Goal: Task Accomplishment & Management: Manage account settings

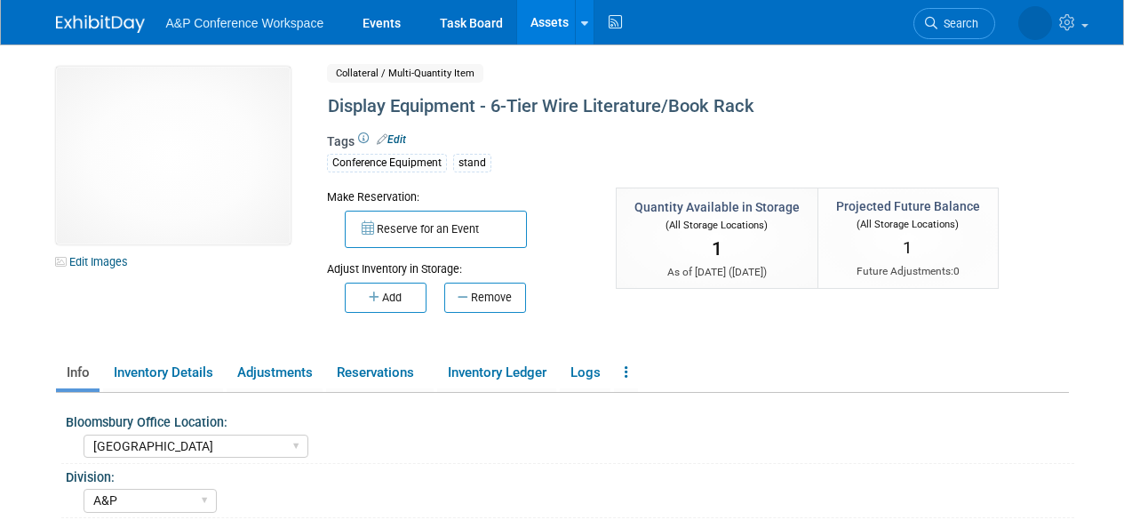
select select "[GEOGRAPHIC_DATA]"
select select "A&P"
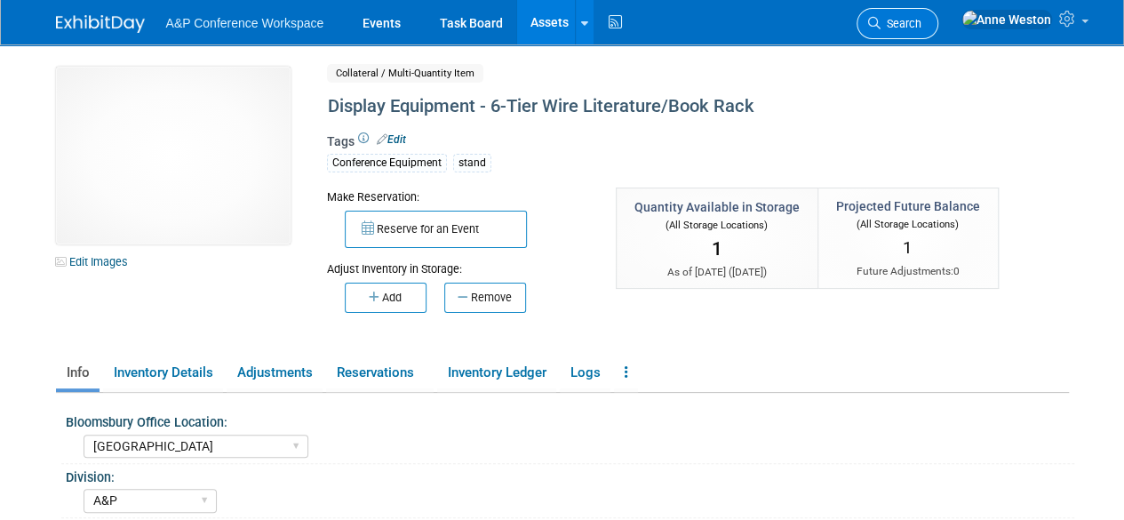
click at [938, 13] on link "Search" at bounding box center [898, 23] width 82 height 31
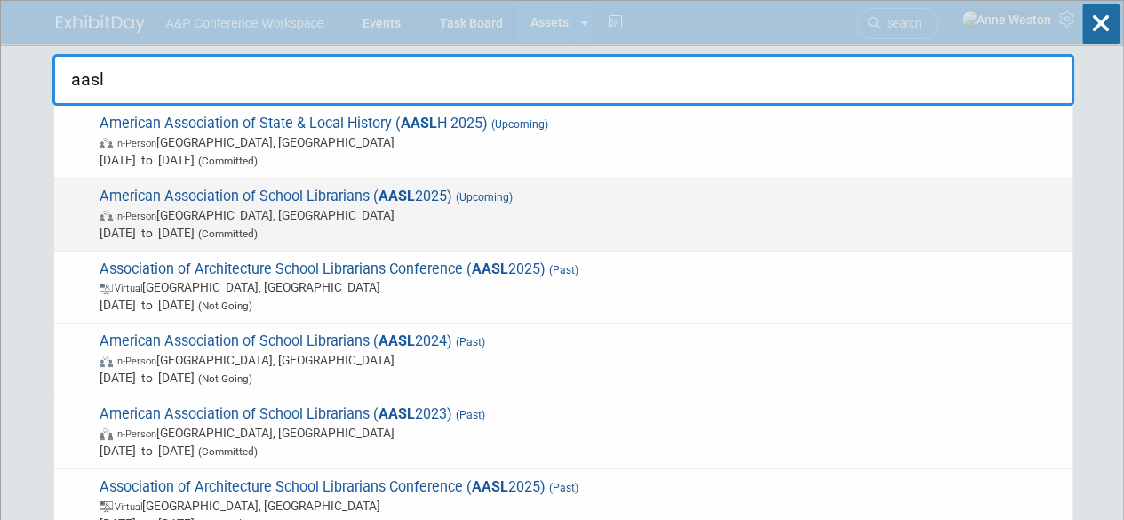
type input "aasl"
click at [312, 207] on span "In-Person St. Louis, MI" at bounding box center [582, 215] width 964 height 18
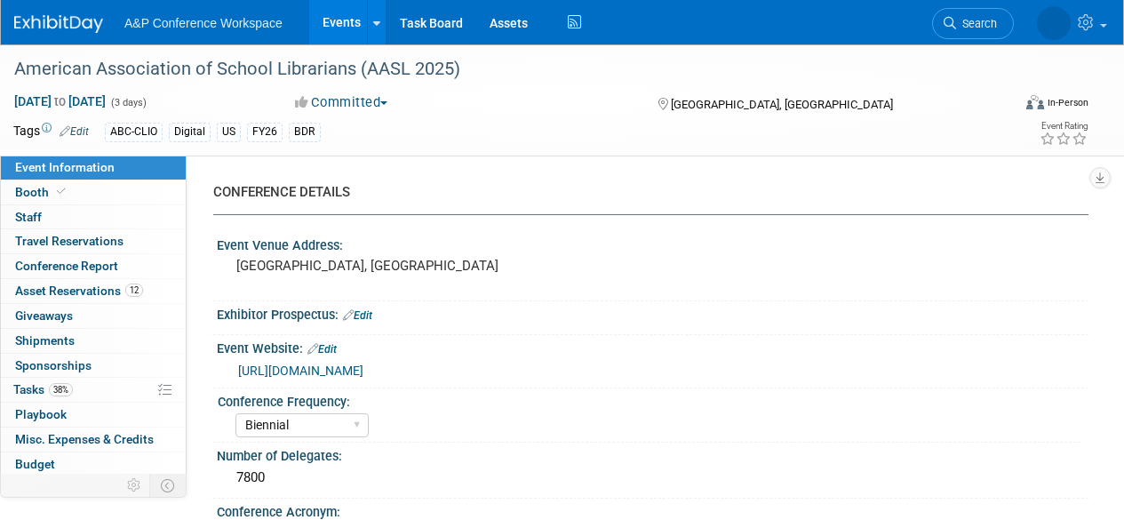
select select "Biennial"
select select "Level 1"
select select "In-Person Booth"
select select "Schools"
select select "Bloomsbury Digital Resources"
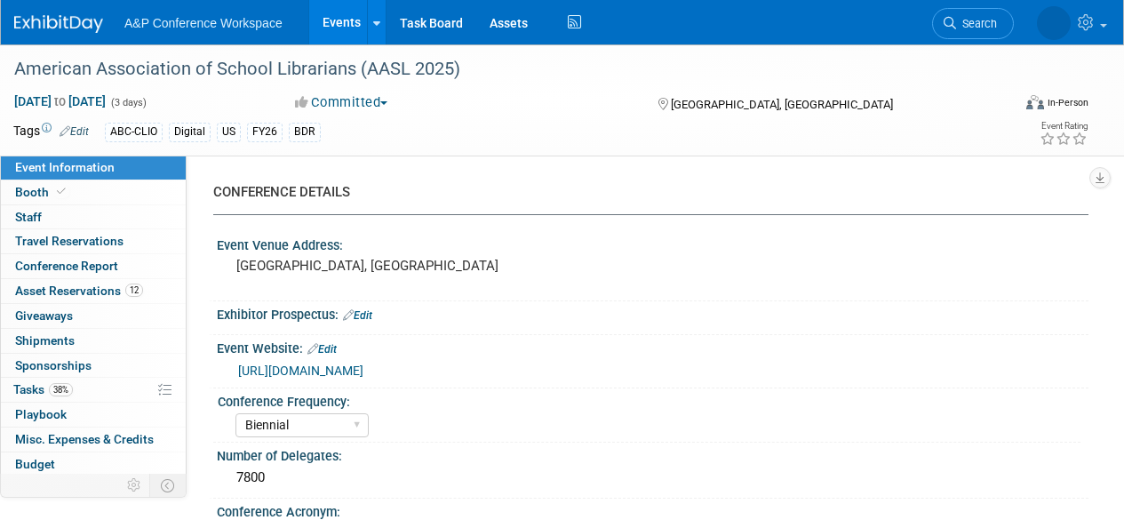
select select "[PERSON_NAME]"
select select "BDR Product Awareness and Trial Generation​"
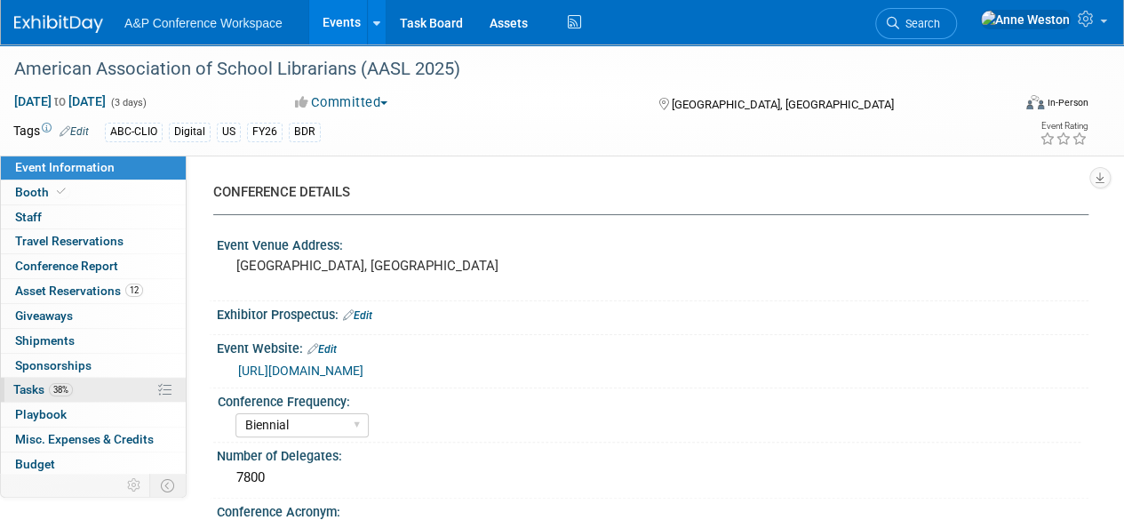
click at [41, 390] on span "Tasks 38%" at bounding box center [43, 389] width 60 height 14
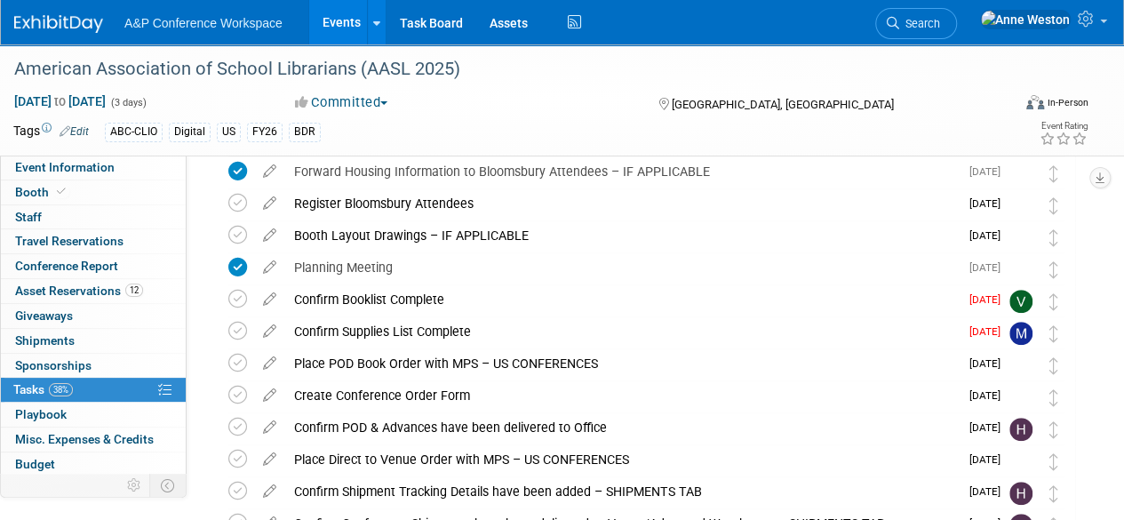
scroll to position [355, 0]
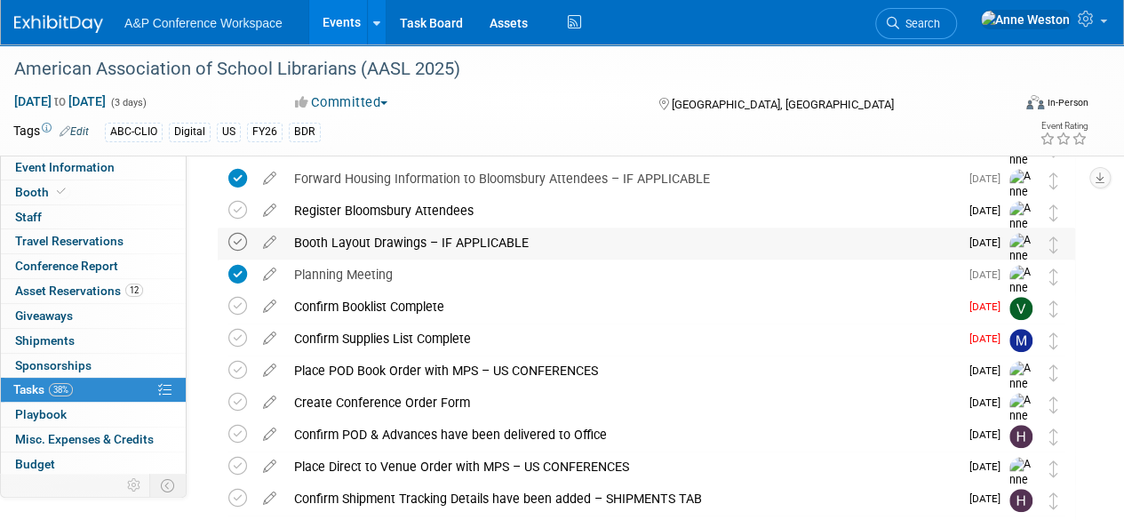
click at [242, 238] on icon at bounding box center [237, 242] width 19 height 19
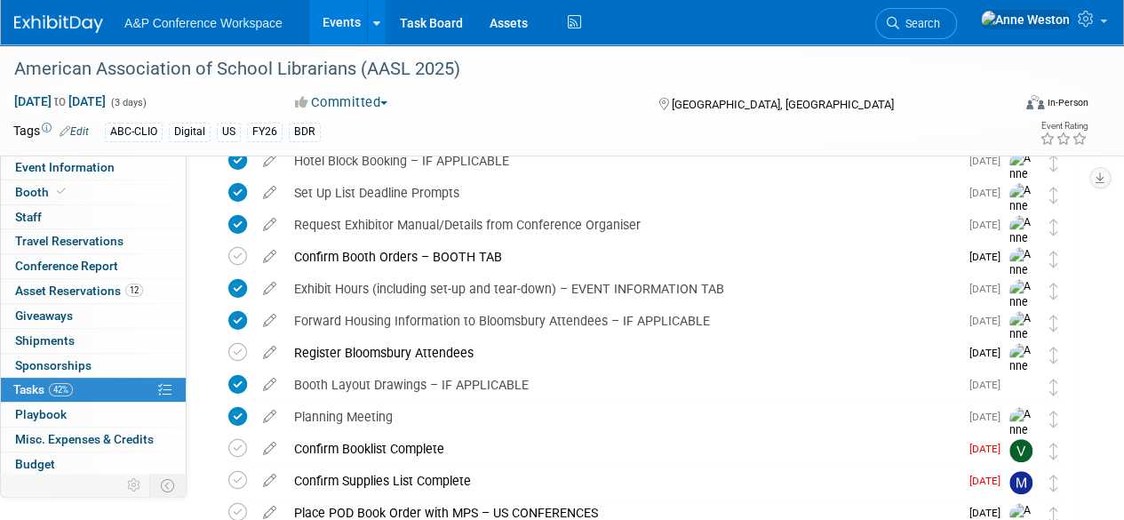
scroll to position [320, 0]
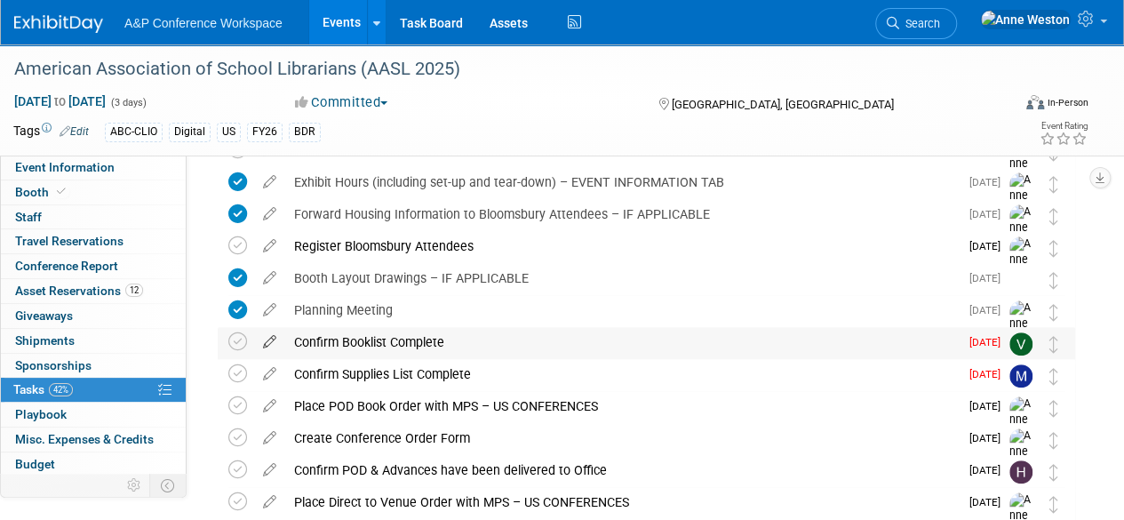
click at [267, 341] on icon at bounding box center [269, 338] width 31 height 22
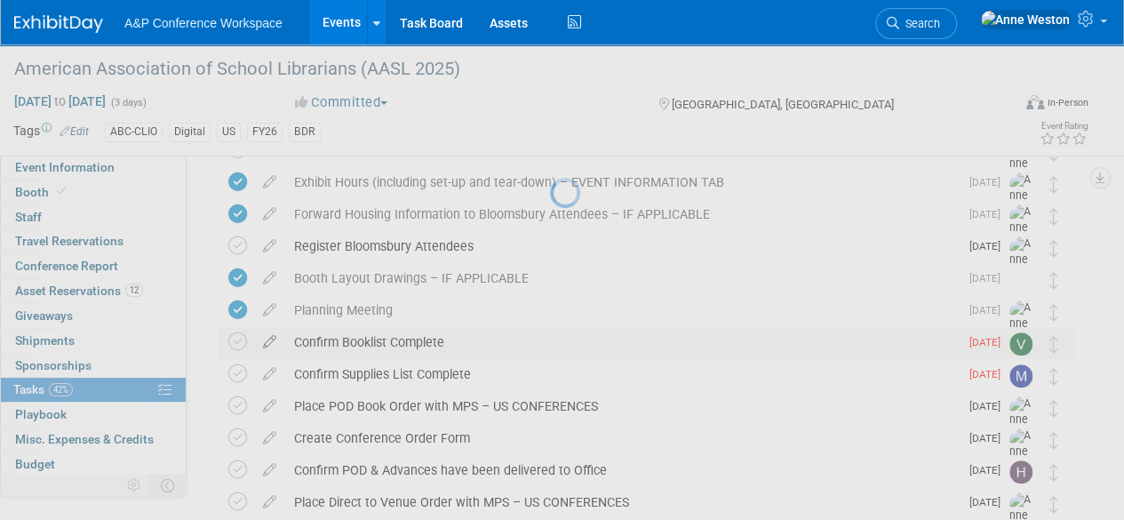
select select "7"
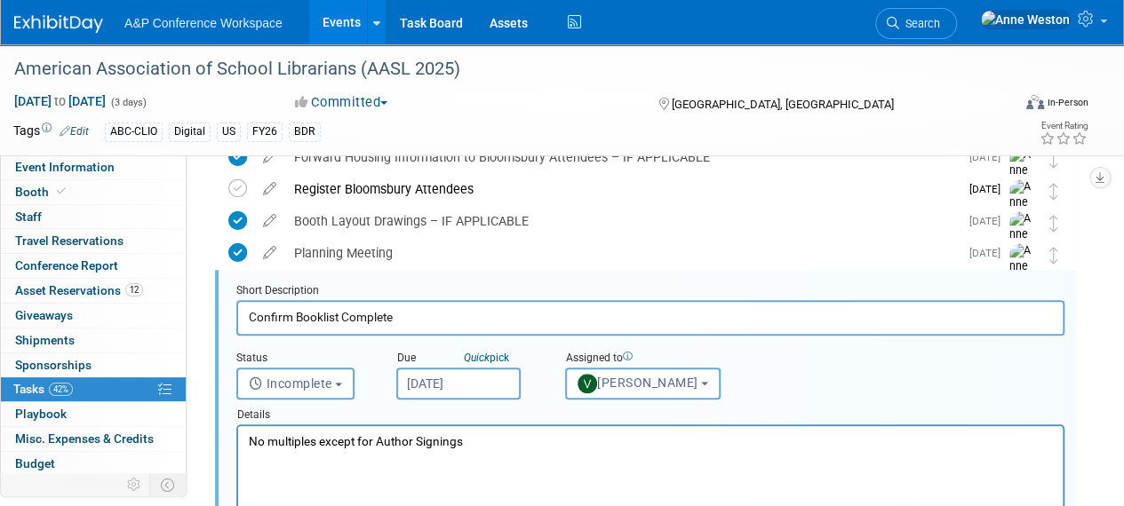
scroll to position [0, 0]
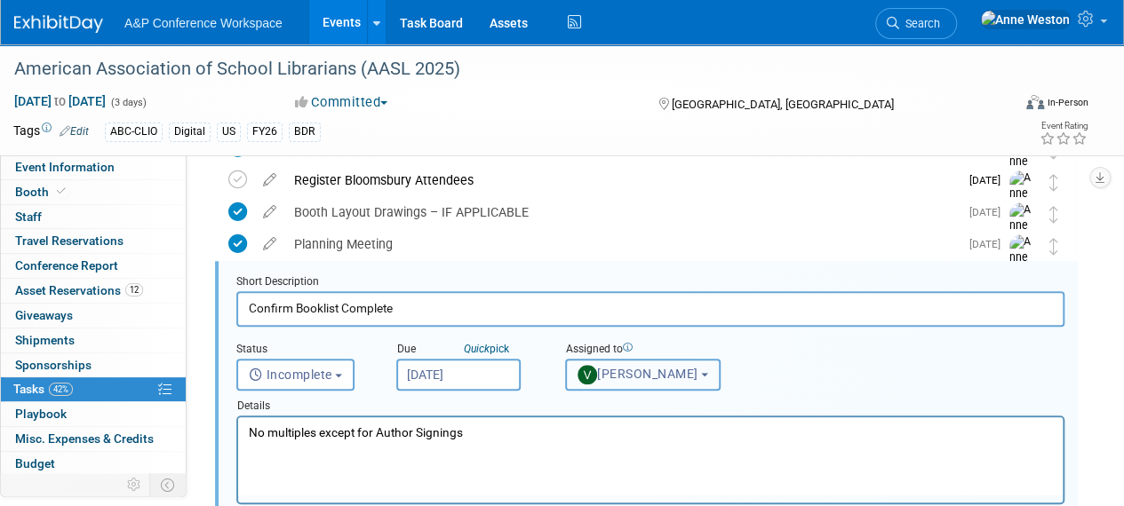
click at [656, 367] on span "[PERSON_NAME]" at bounding box center [638, 374] width 121 height 14
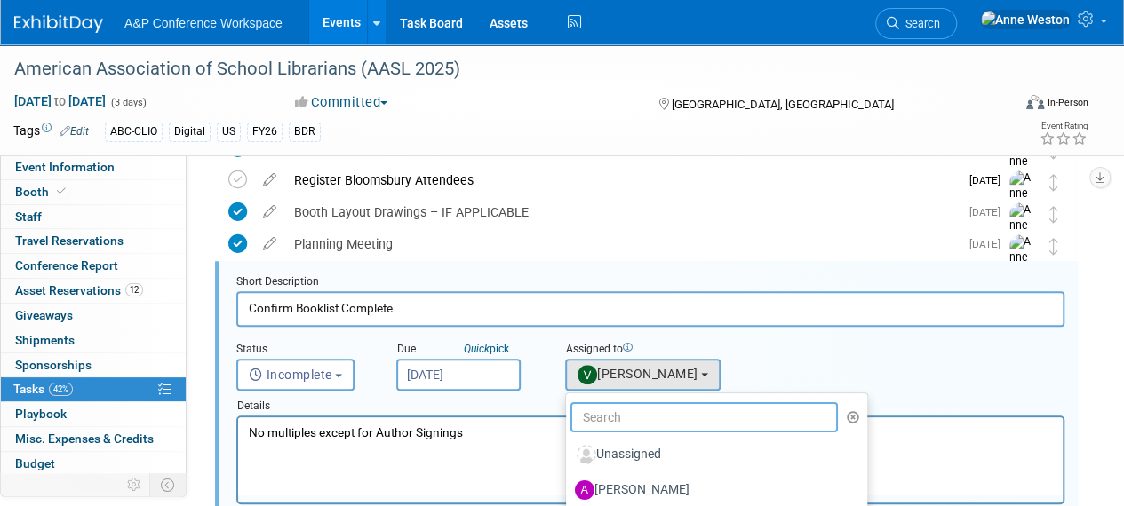
click at [626, 411] on input "text" at bounding box center [703, 418] width 267 height 30
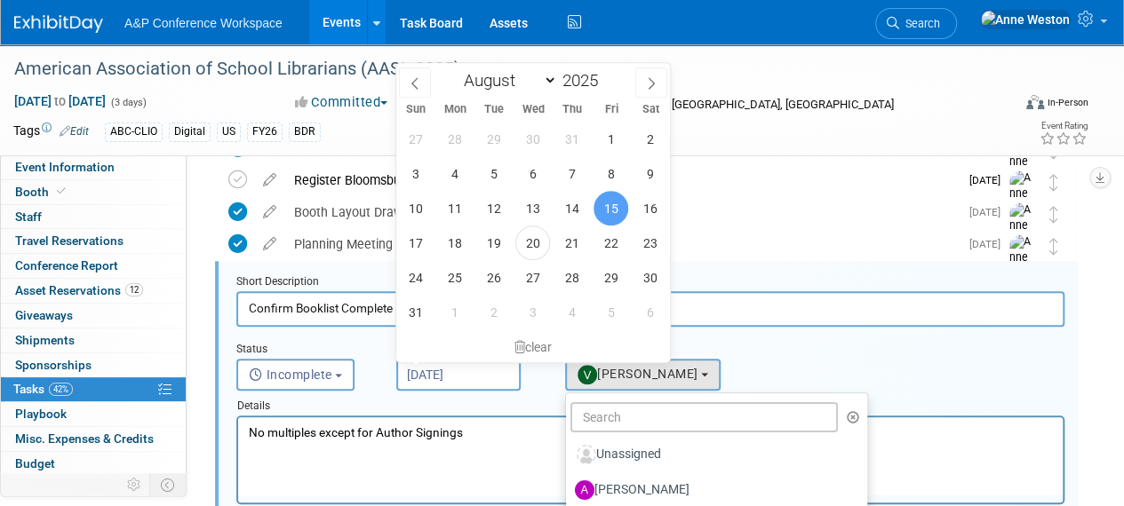
click at [418, 374] on input "Aug 15, 2025" at bounding box center [458, 375] width 124 height 32
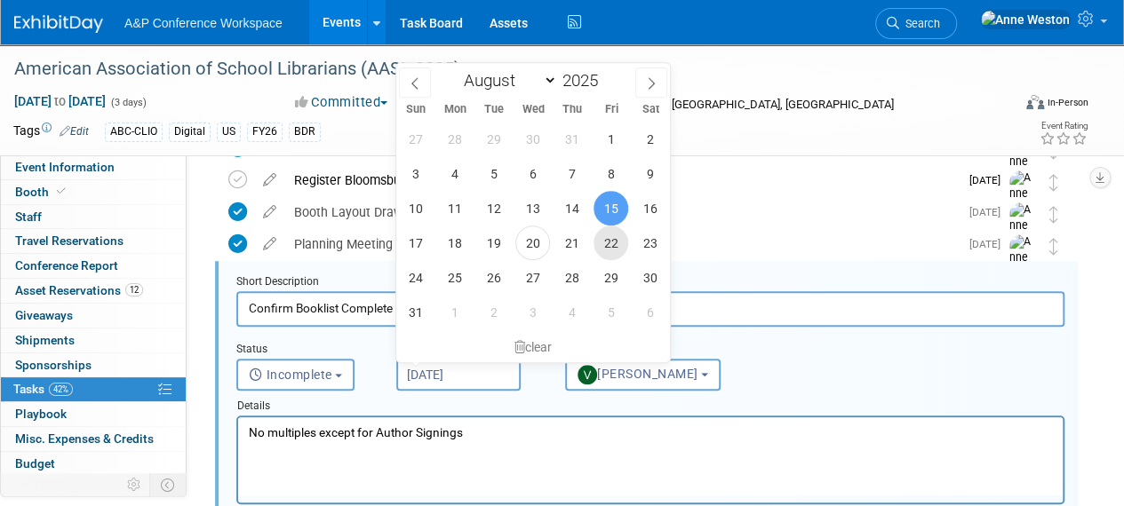
click at [615, 235] on span "22" at bounding box center [611, 243] width 35 height 35
type input "Aug 22, 2025"
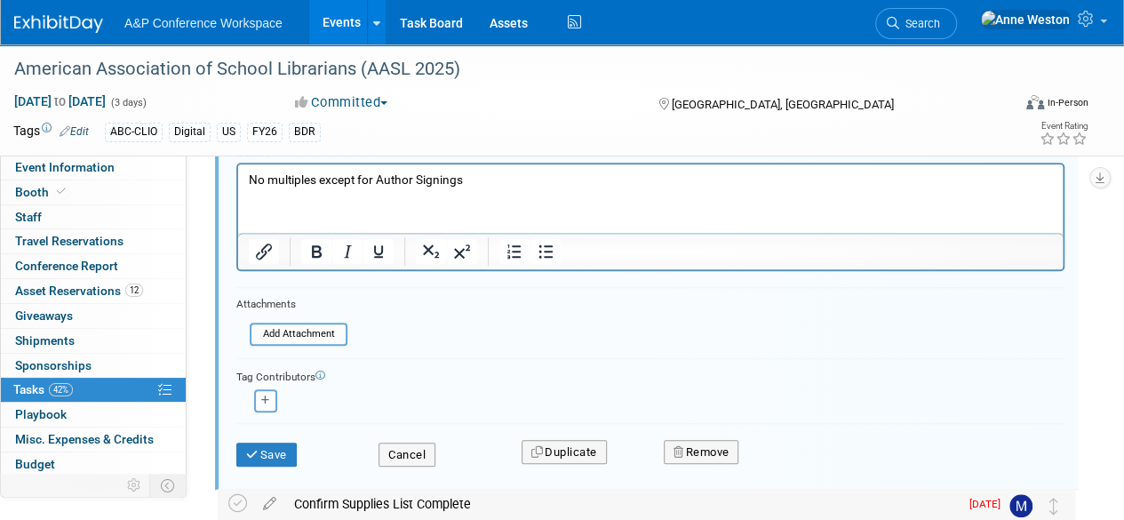
scroll to position [741, 0]
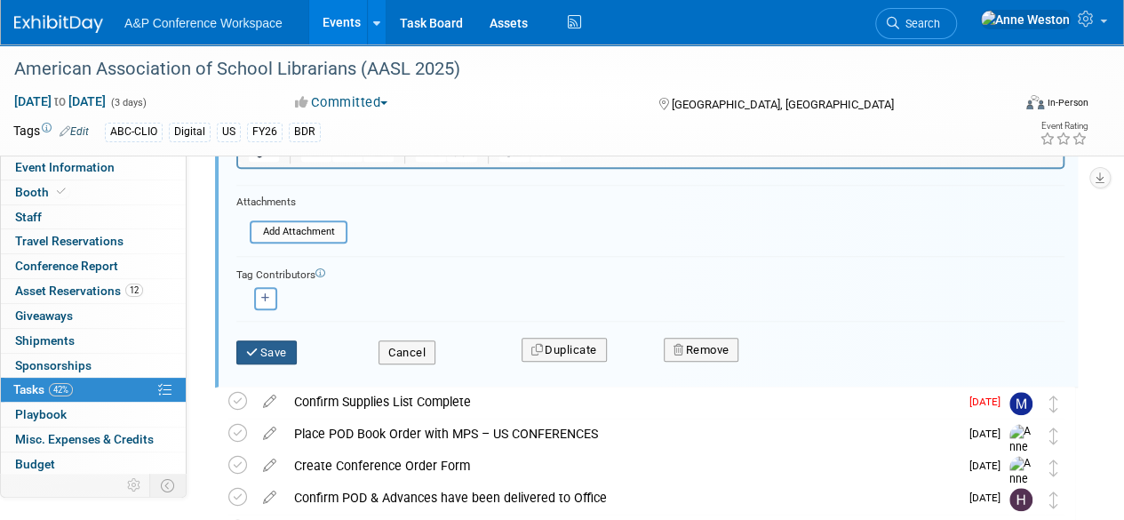
click at [267, 356] on button "Save" at bounding box center [266, 352] width 60 height 25
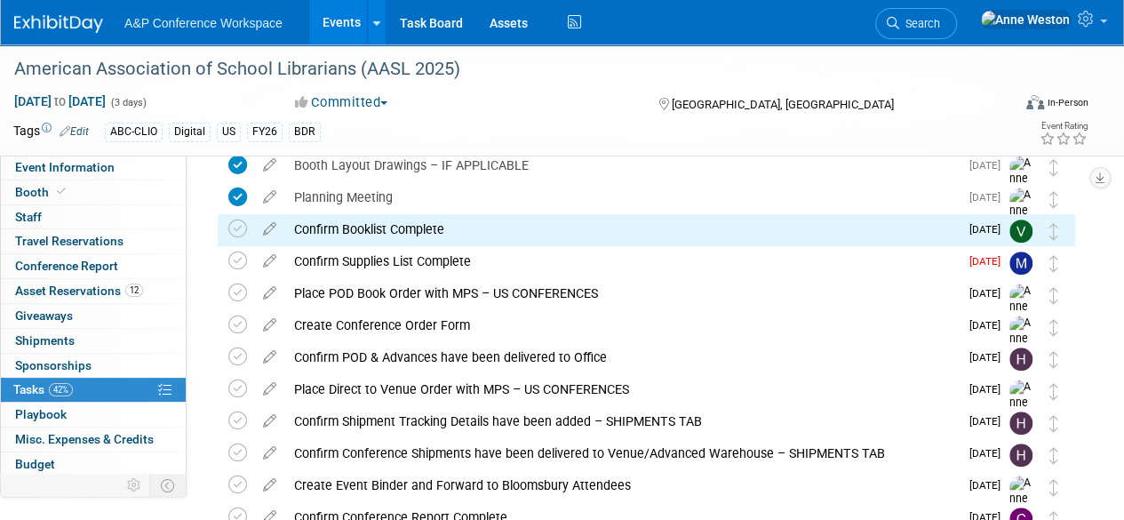
scroll to position [409, 0]
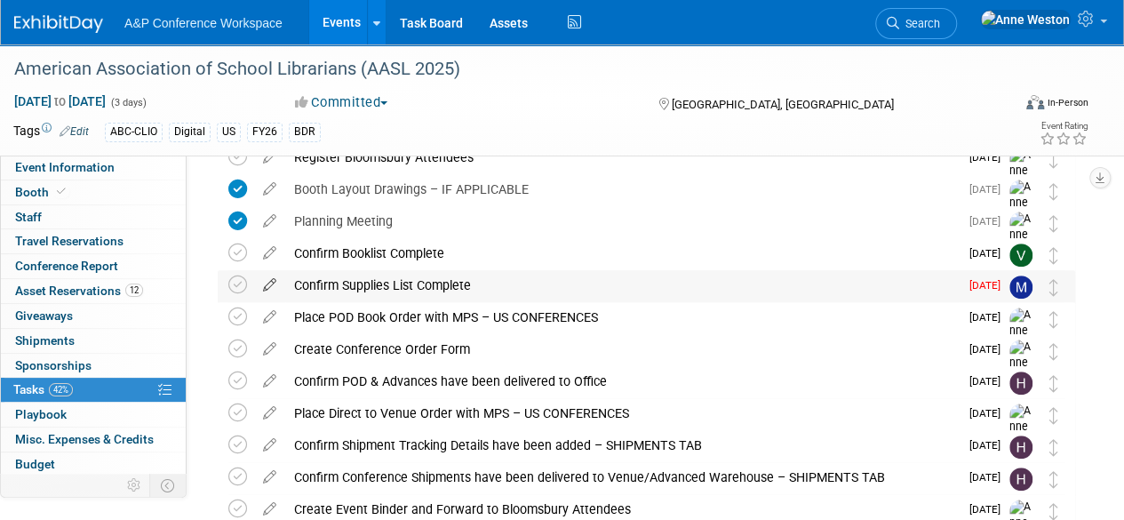
click at [274, 282] on icon at bounding box center [269, 281] width 31 height 22
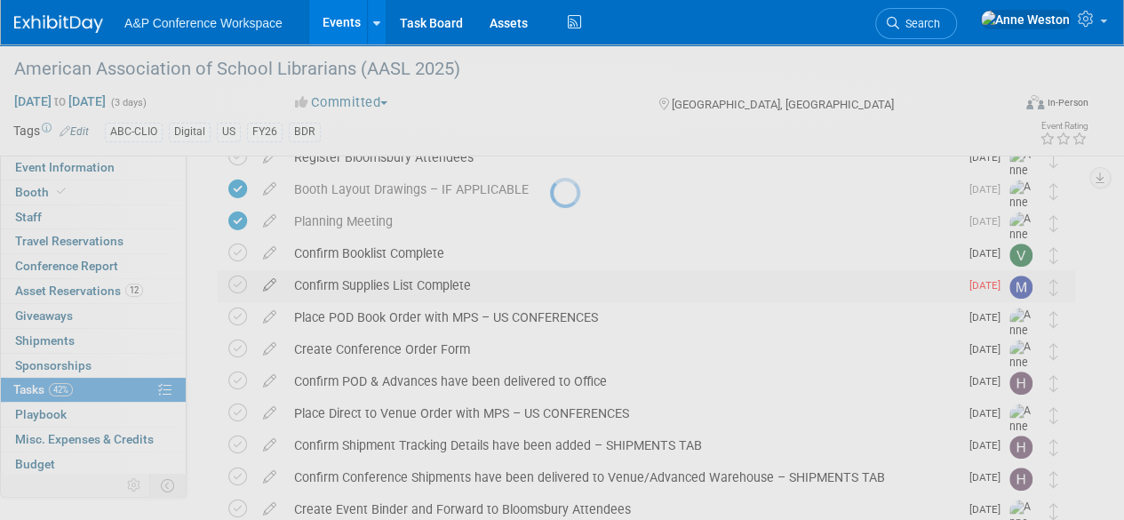
select select "7"
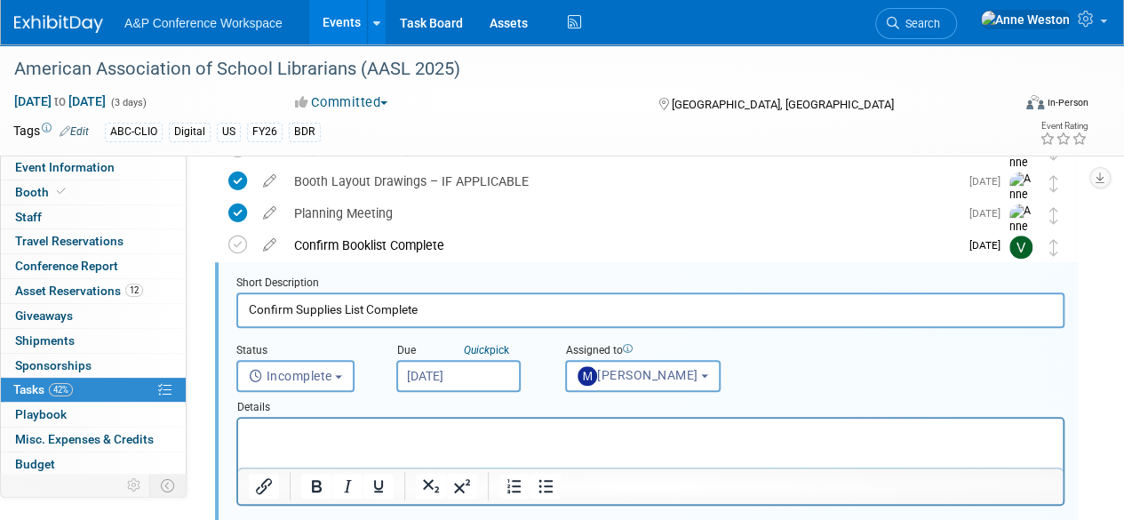
scroll to position [418, 0]
click at [459, 367] on input "Aug 15, 2025" at bounding box center [458, 375] width 124 height 32
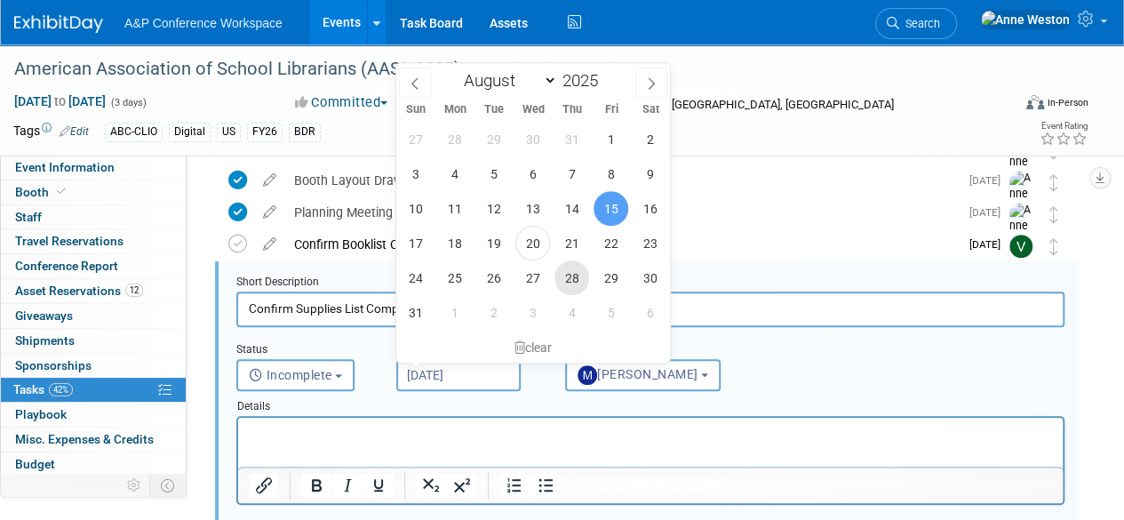
click at [574, 271] on span "28" at bounding box center [571, 277] width 35 height 35
type input "Aug 28, 2025"
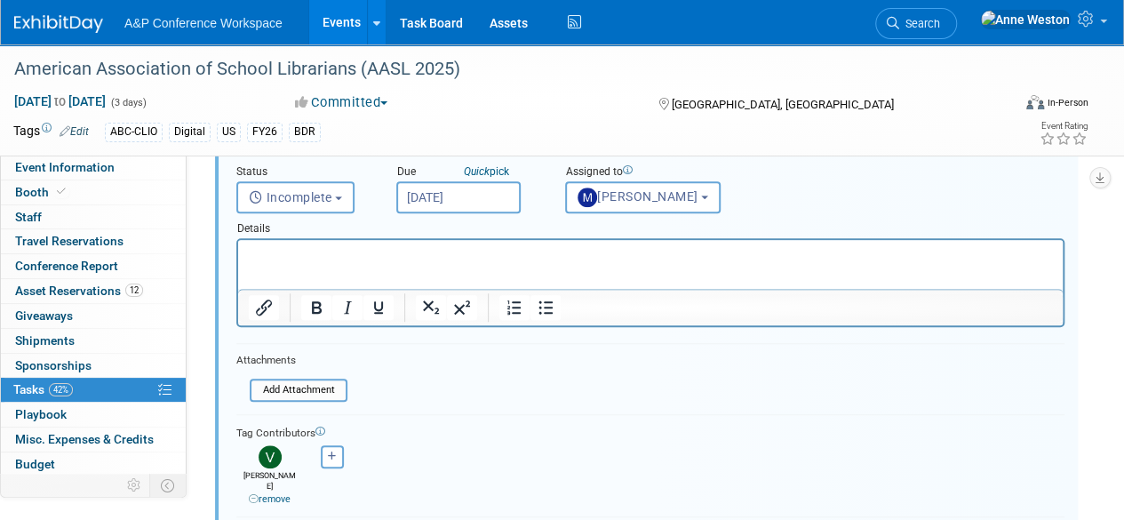
scroll to position [684, 0]
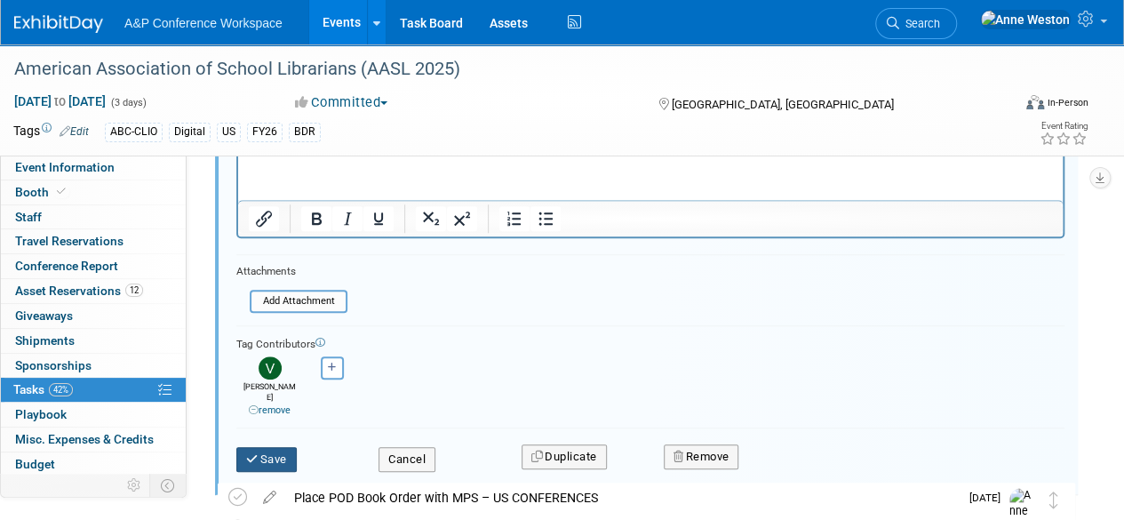
click at [269, 447] on button "Save" at bounding box center [266, 459] width 60 height 25
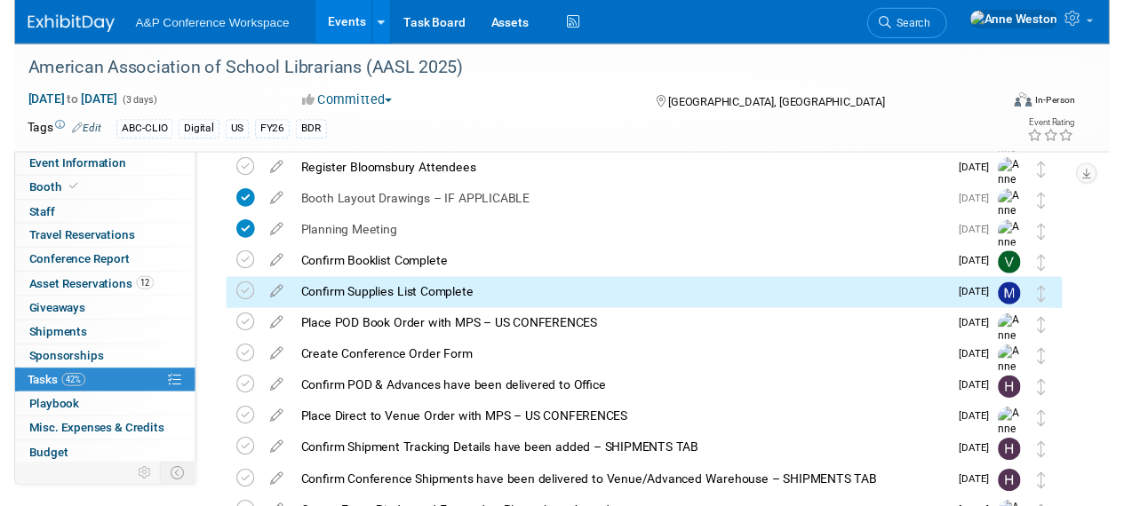
scroll to position [320, 0]
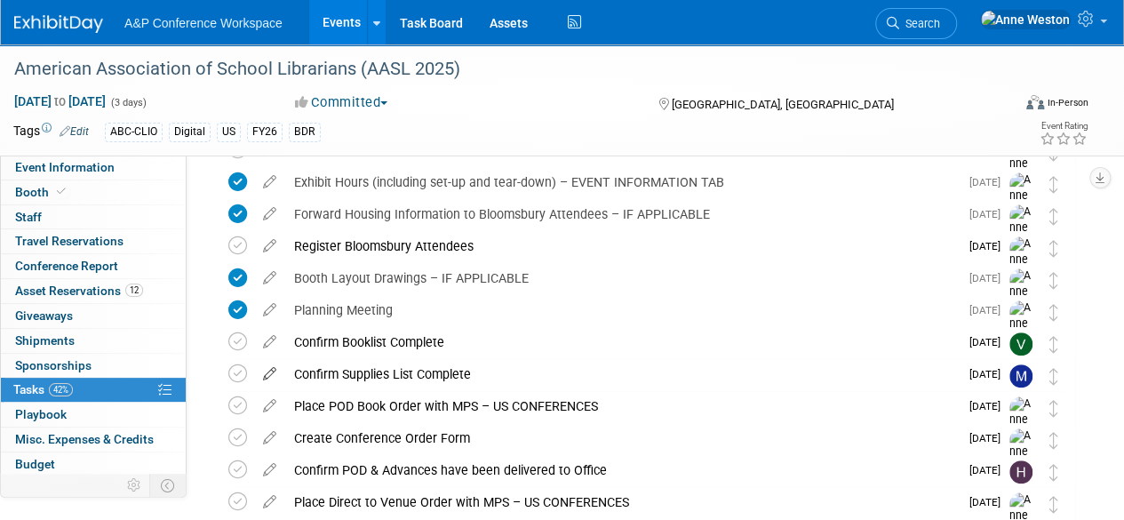
click at [267, 378] on icon at bounding box center [269, 370] width 31 height 22
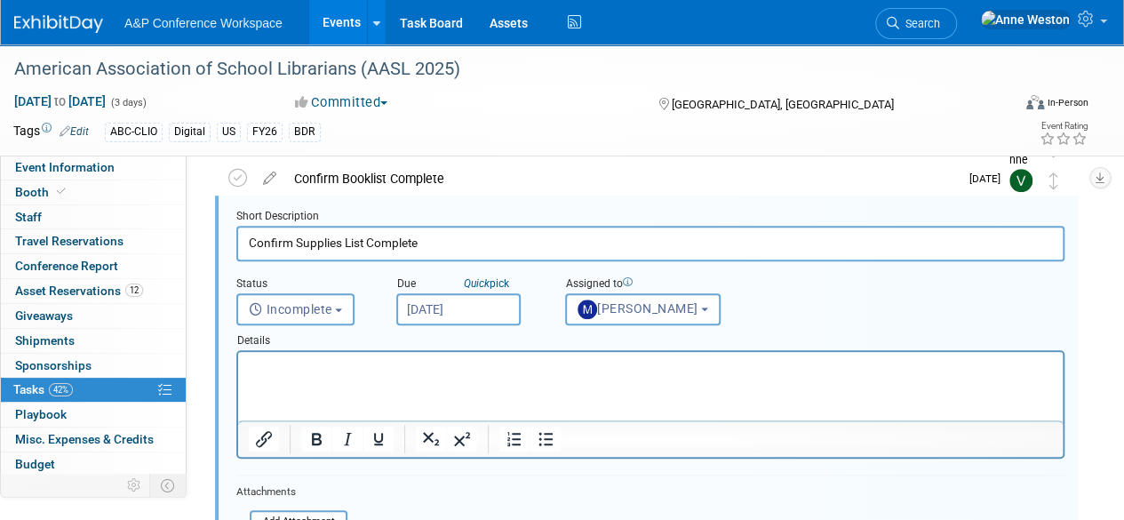
scroll to position [595, 0]
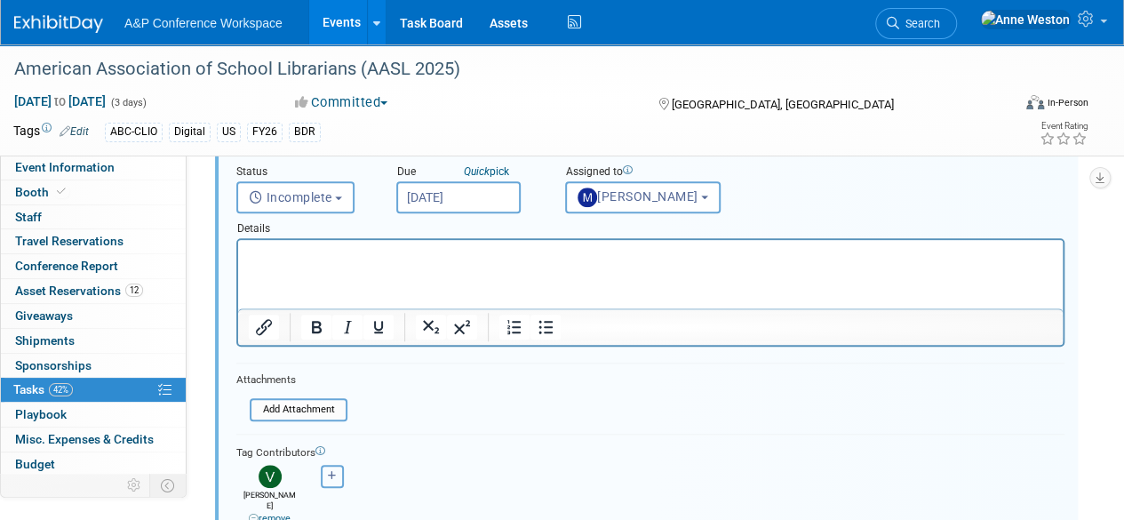
click at [332, 465] on button "button" at bounding box center [332, 476] width 23 height 23
select select
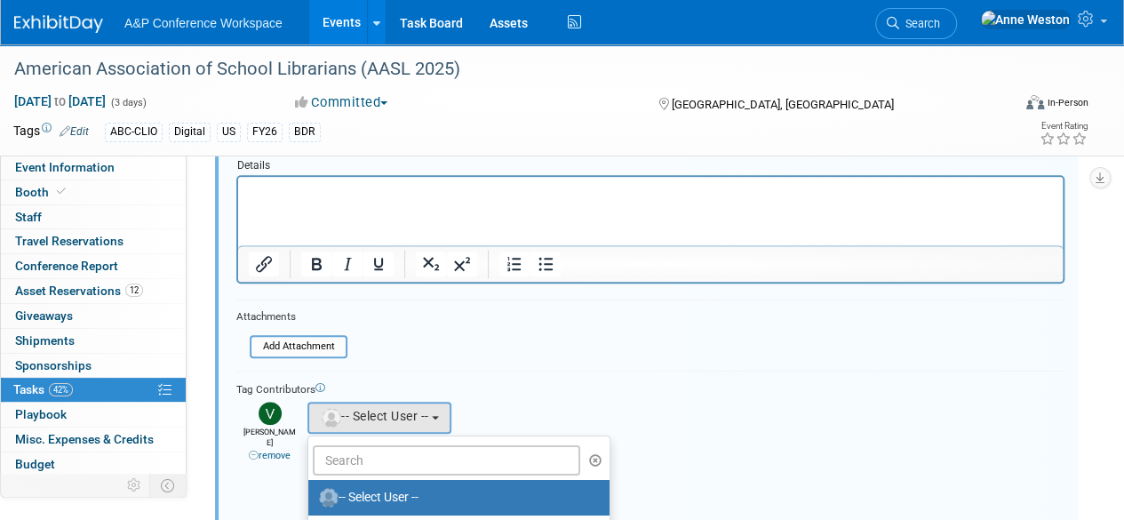
scroll to position [684, 0]
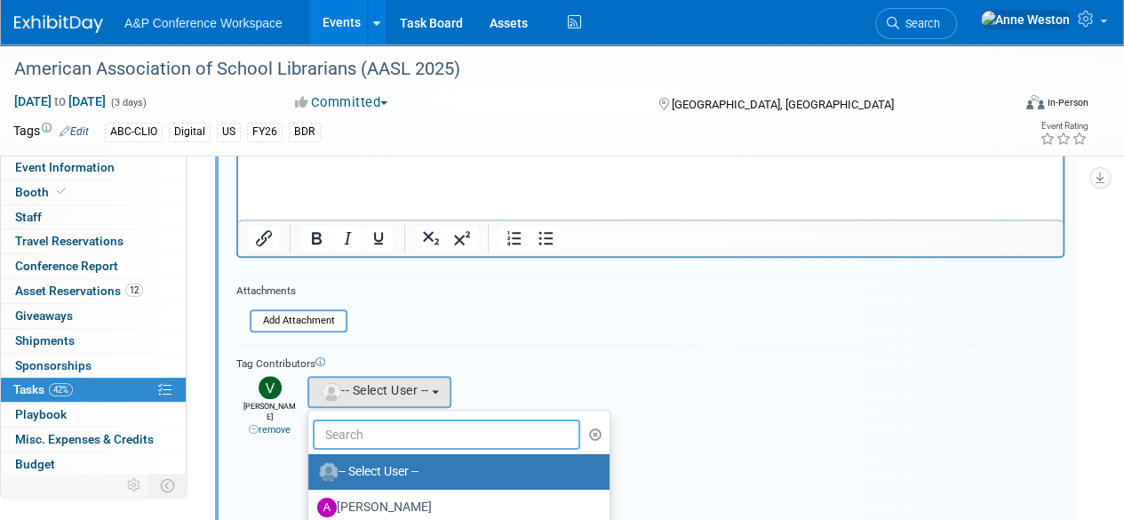
click at [348, 434] on input "text" at bounding box center [446, 434] width 267 height 30
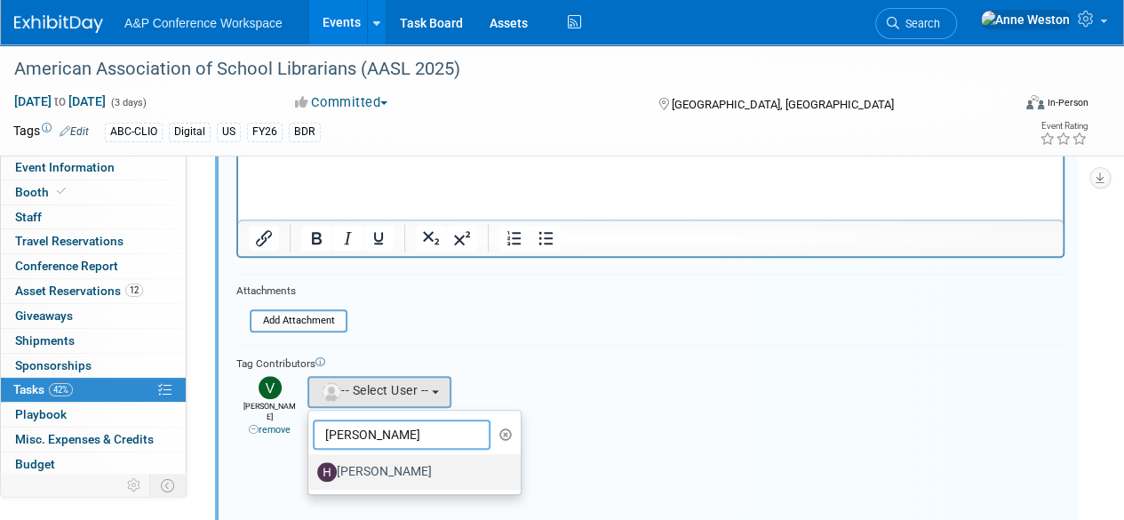
type input "[PERSON_NAME]"
click at [381, 465] on label "[PERSON_NAME]" at bounding box center [410, 472] width 186 height 28
click at [311, 465] on input "[PERSON_NAME]" at bounding box center [305, 470] width 12 height 12
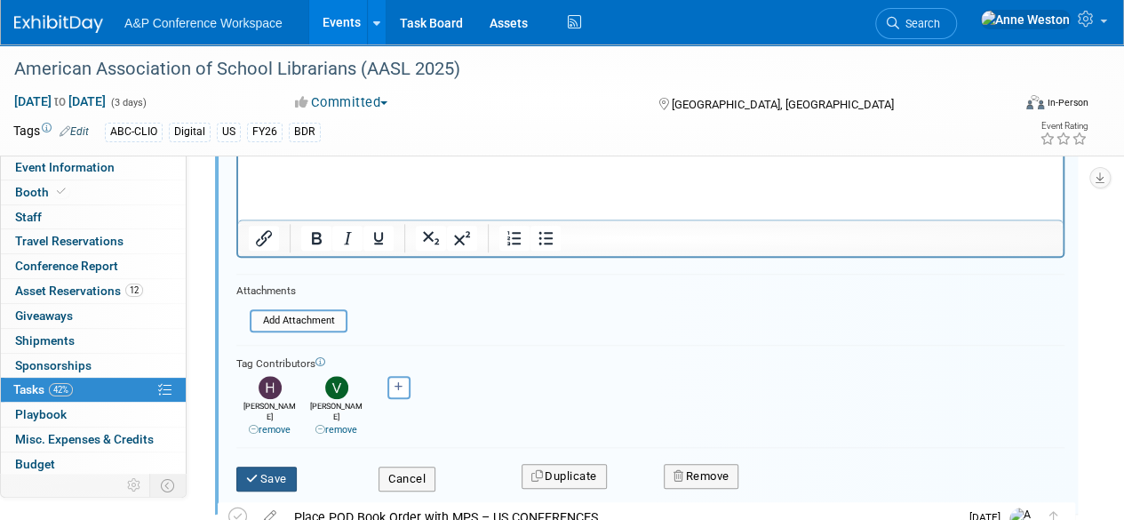
click at [260, 466] on button "Save" at bounding box center [266, 478] width 60 height 25
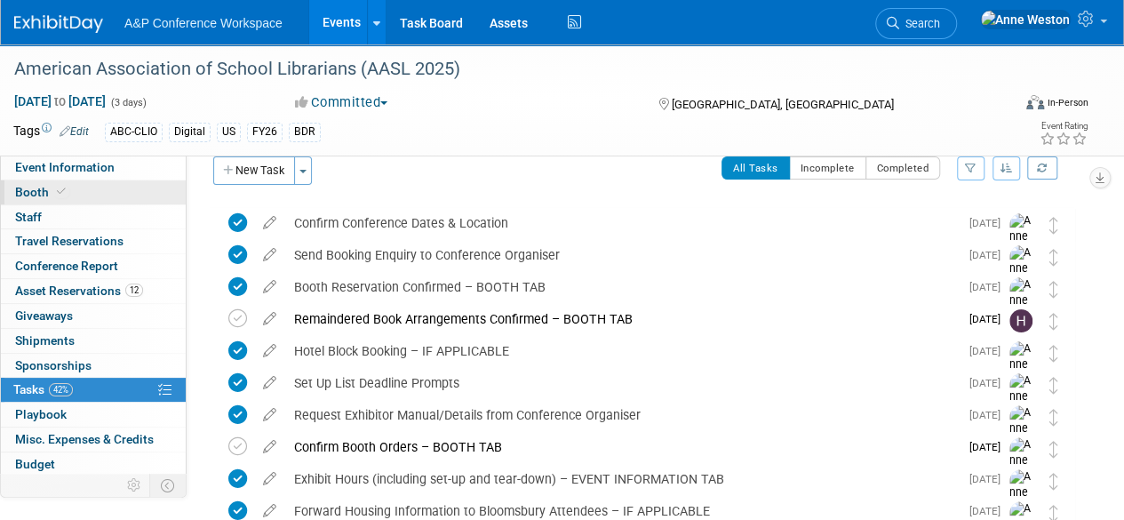
scroll to position [0, 0]
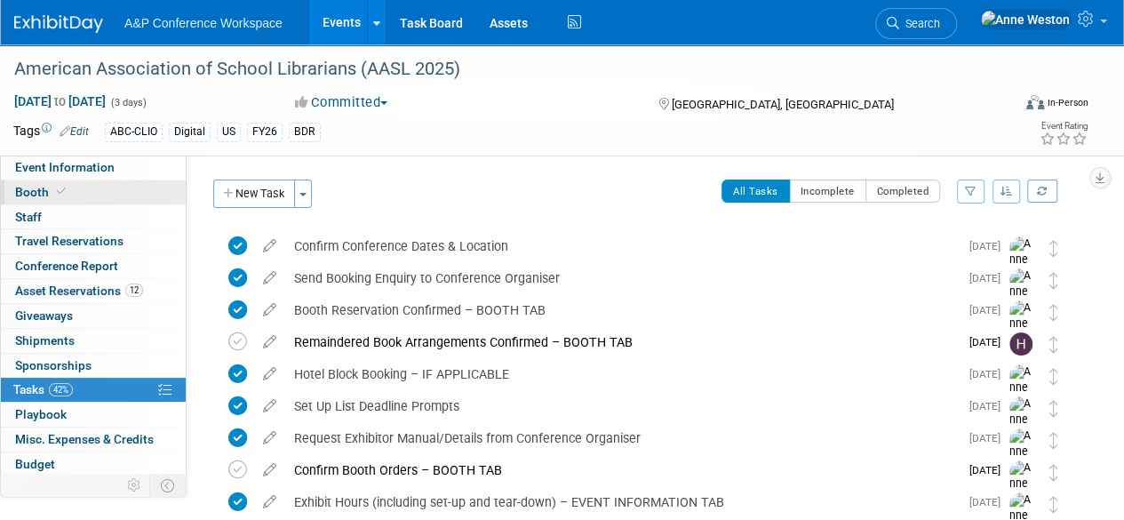
click at [124, 183] on link "Booth" at bounding box center [93, 192] width 185 height 24
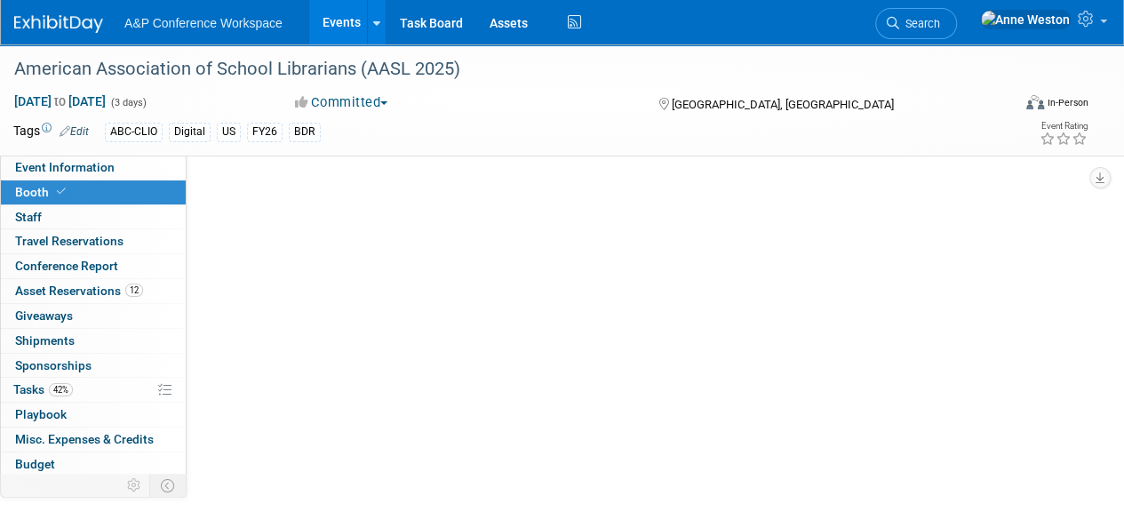
select select "CLDC - Digital/BDR"
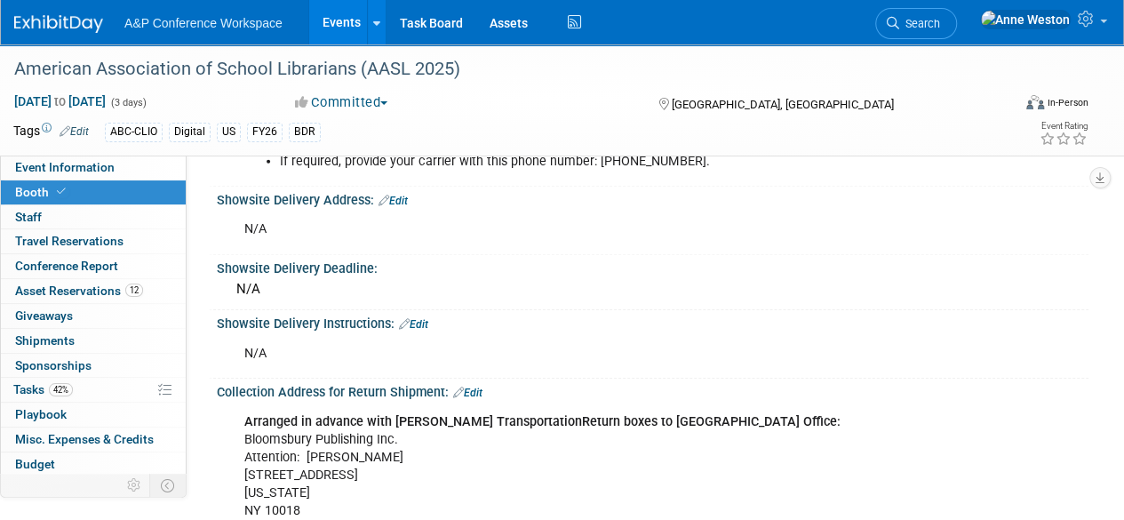
scroll to position [2754, 0]
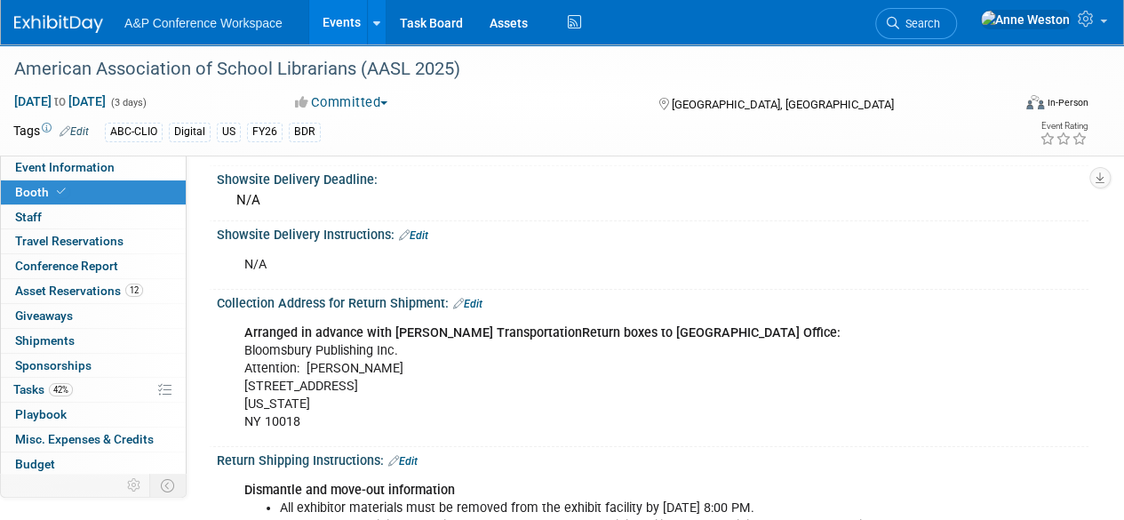
click at [476, 309] on link "Edit" at bounding box center [467, 304] width 29 height 12
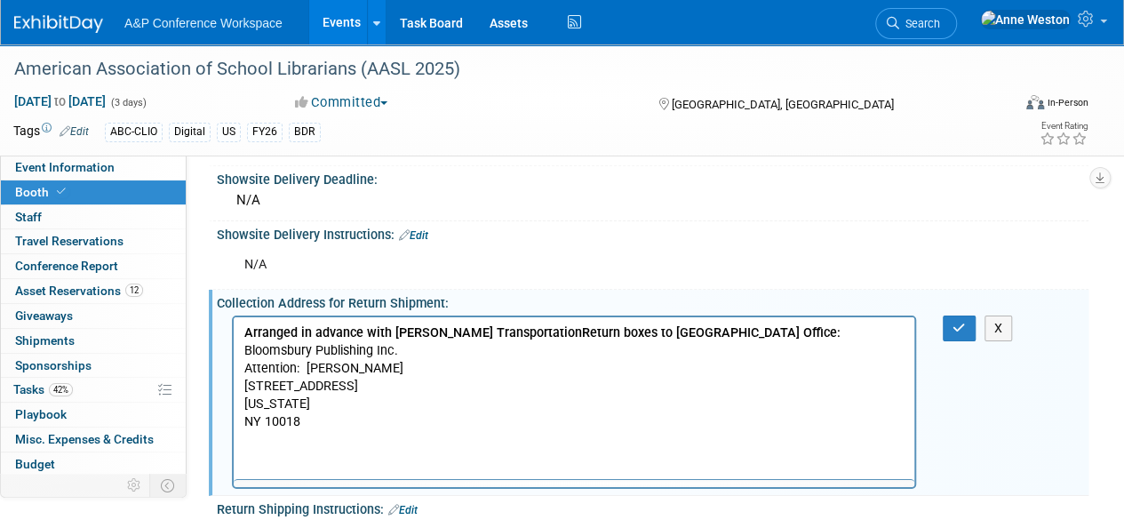
scroll to position [0, 0]
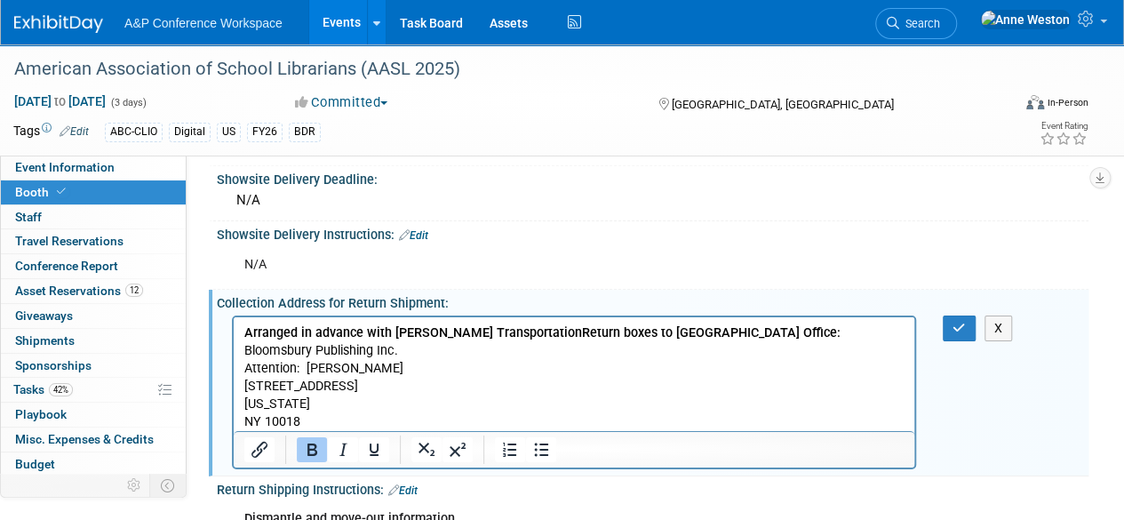
click at [529, 333] on b "Arranged in advance with Freeman TransportationReturn boxes to NY Office:" at bounding box center [542, 331] width 596 height 15
click at [956, 332] on icon "button" at bounding box center [959, 328] width 13 height 12
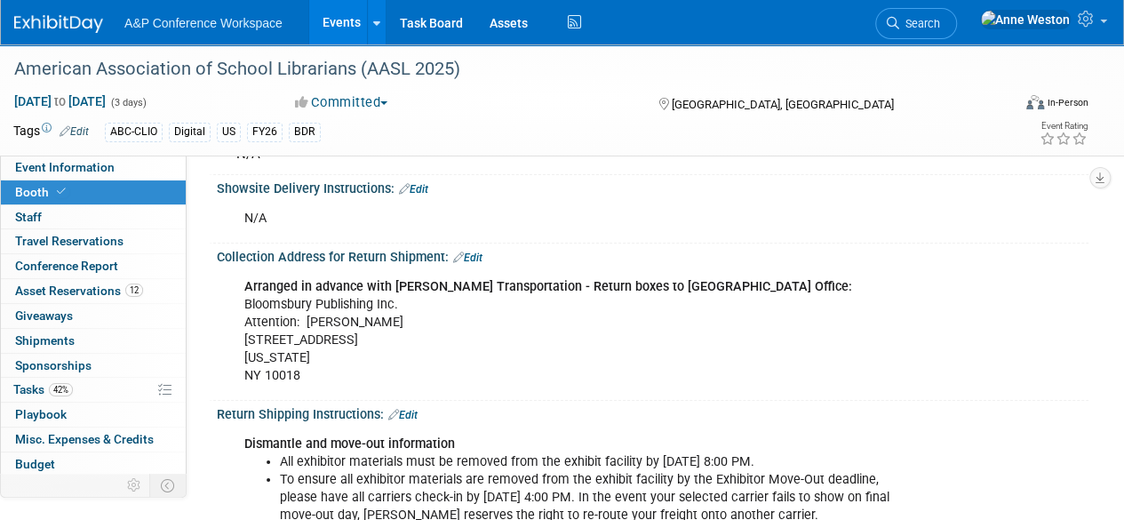
scroll to position [2971, 0]
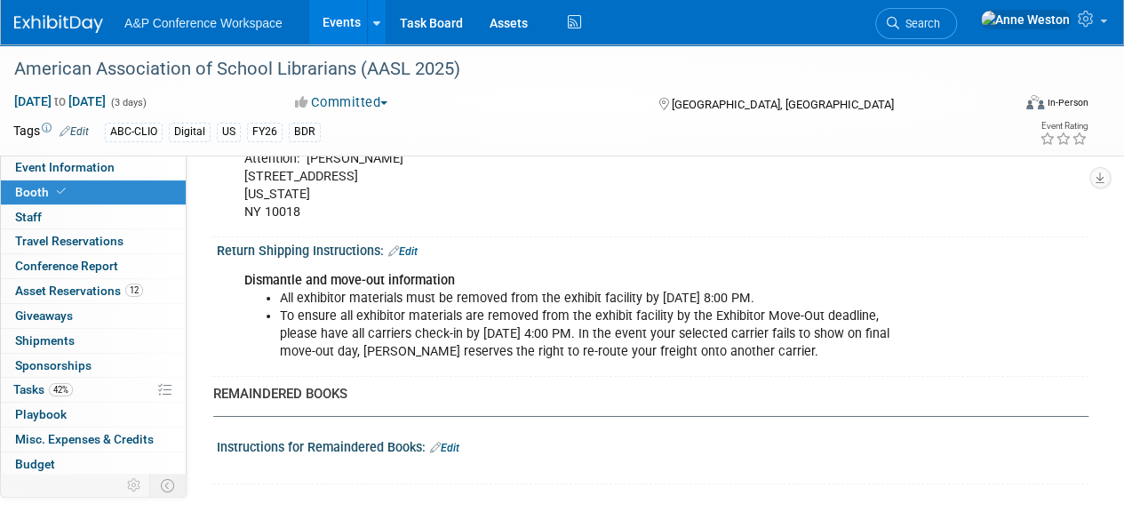
click at [455, 450] on link "Edit" at bounding box center [444, 448] width 29 height 12
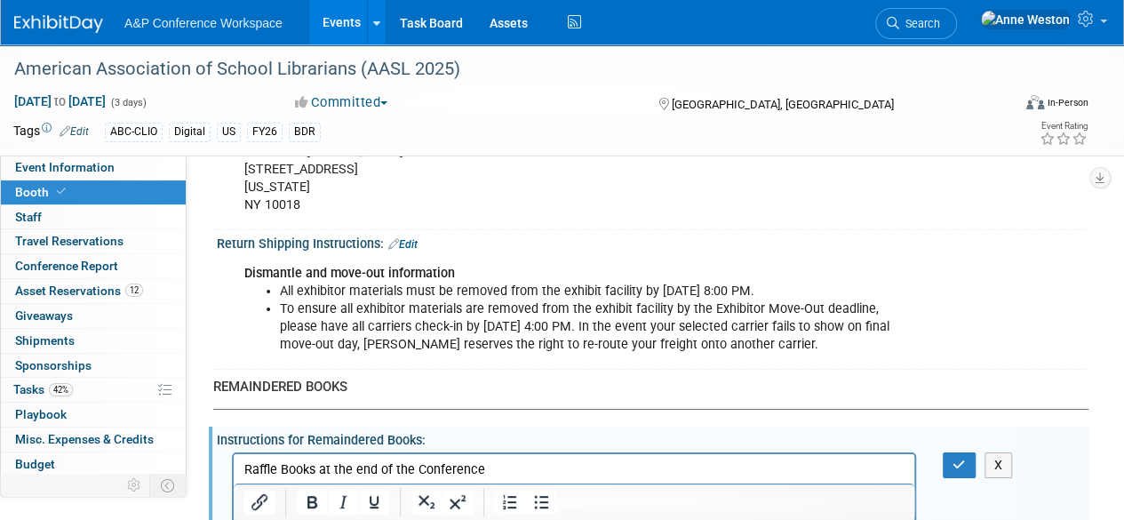
scroll to position [3042, 0]
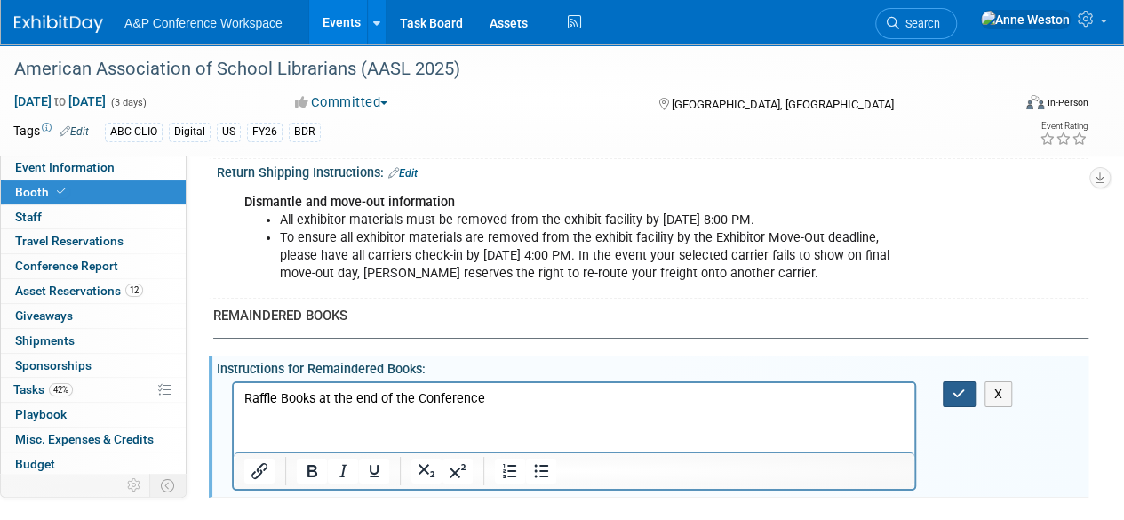
click at [961, 394] on icon "button" at bounding box center [959, 393] width 13 height 12
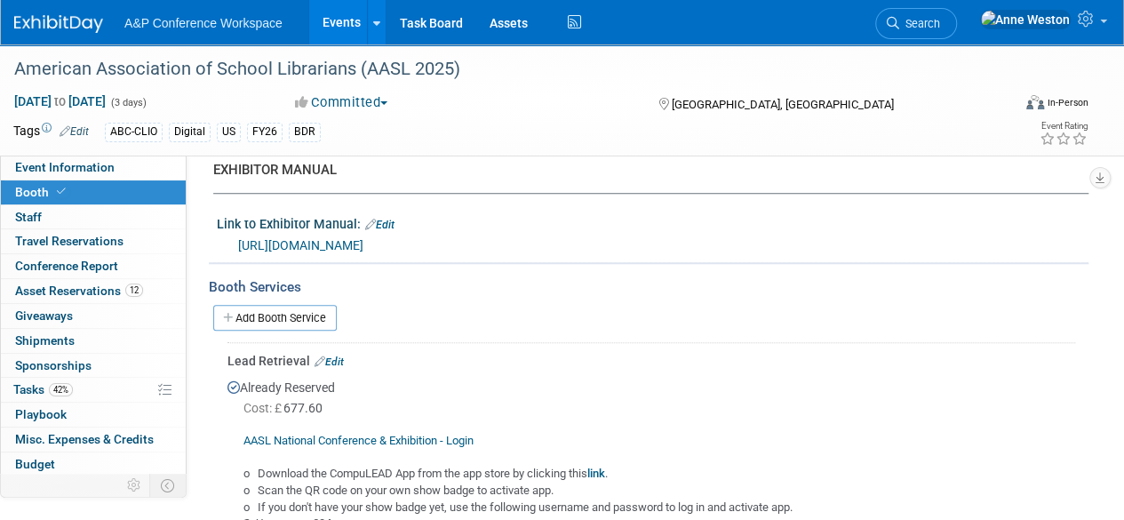
scroll to position [412, 0]
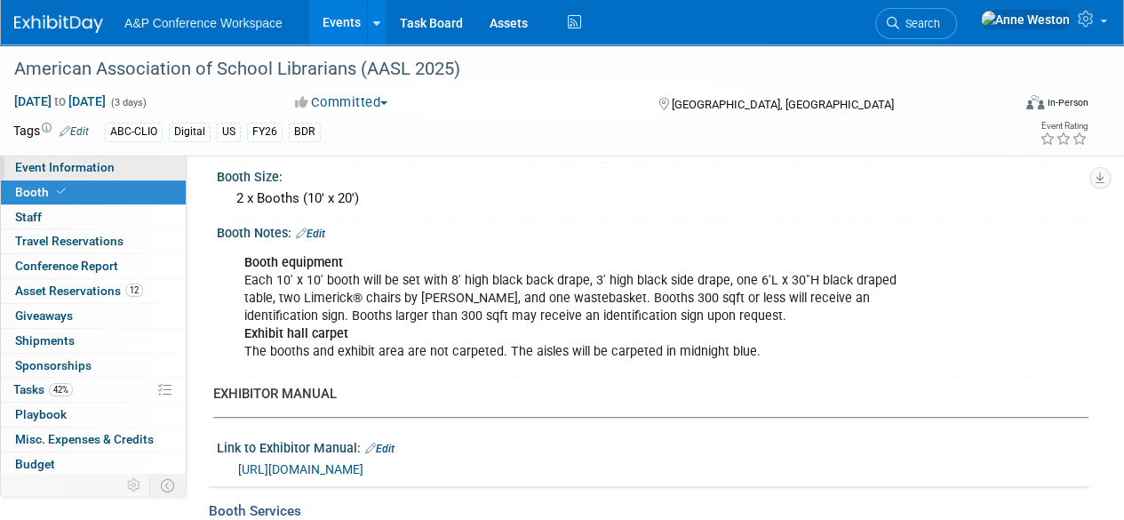
click at [100, 168] on span "Event Information" at bounding box center [65, 167] width 100 height 14
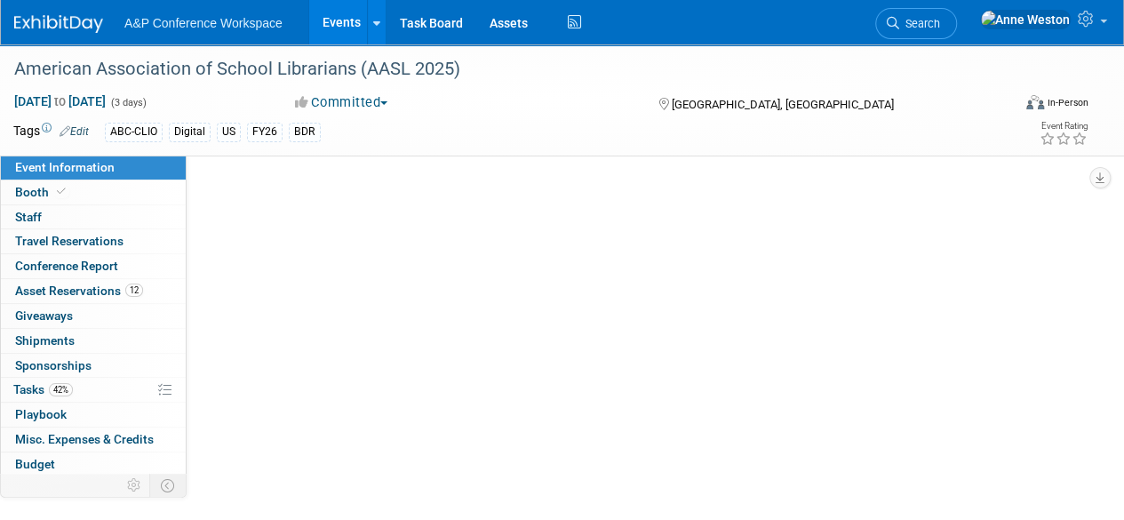
scroll to position [0, 0]
select select "Biennial"
select select "Level 1"
select select "In-Person Booth"
select select "Schools"
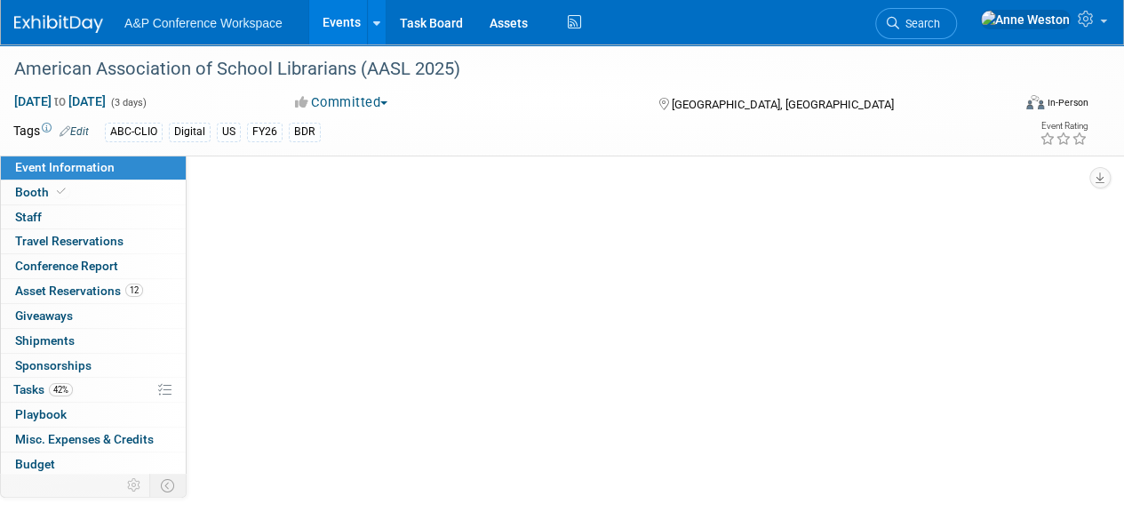
select select "Bloomsbury Digital Resources"
select select "[PERSON_NAME]"
select select "BDR Product Awareness and Trial Generation​"
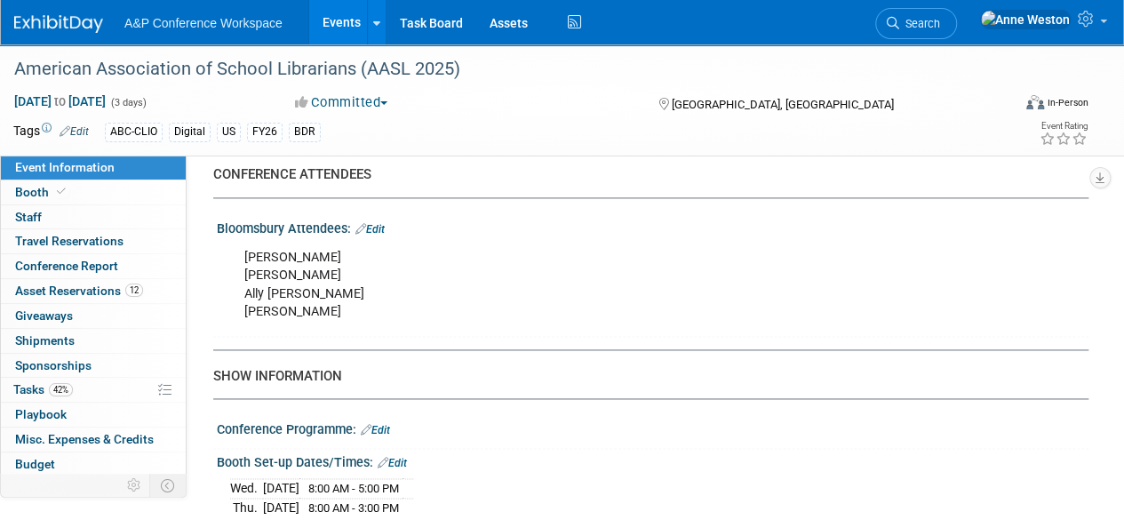
scroll to position [1155, 0]
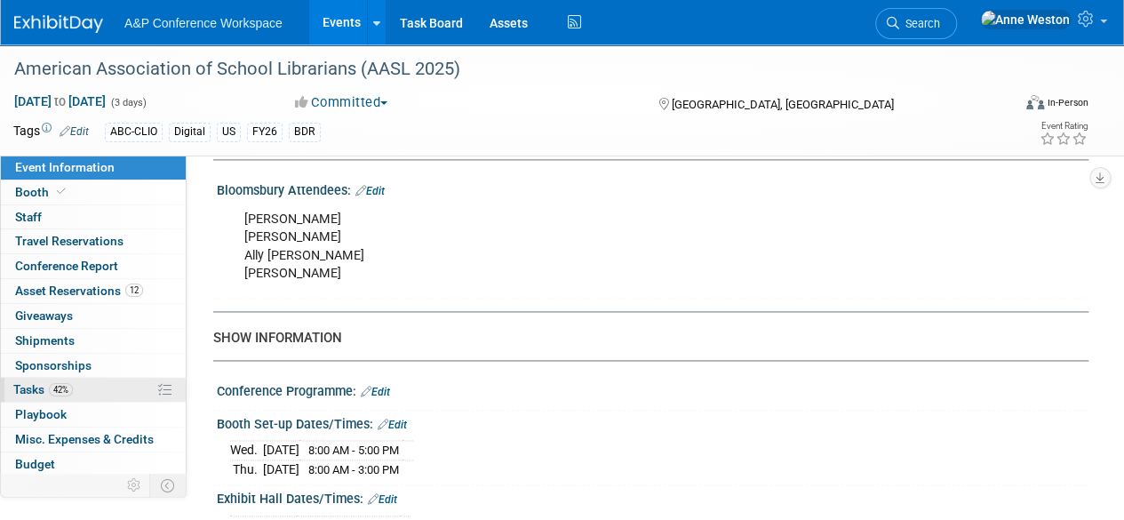
click at [40, 388] on span "Tasks 42%" at bounding box center [43, 389] width 60 height 14
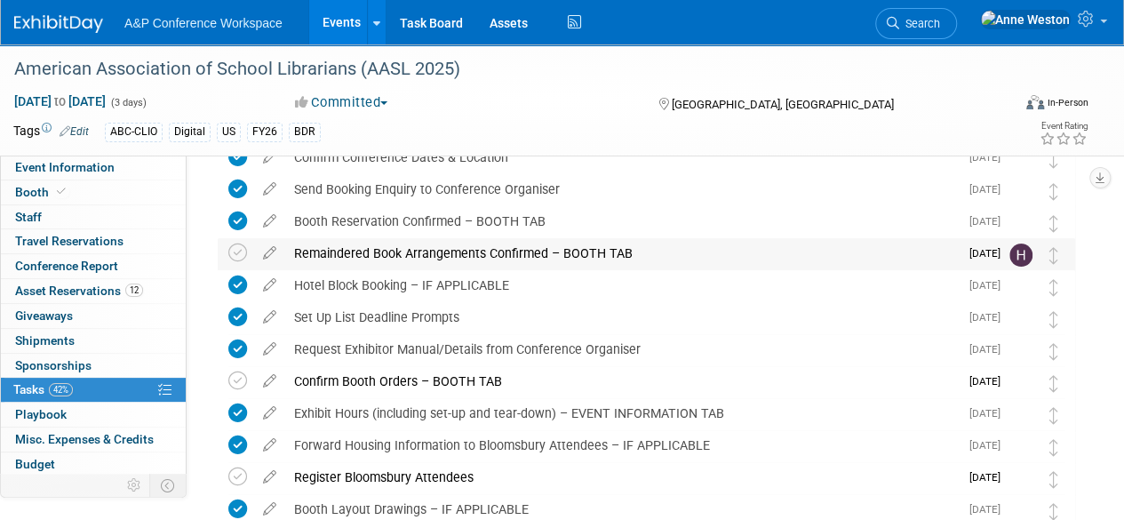
scroll to position [178, 0]
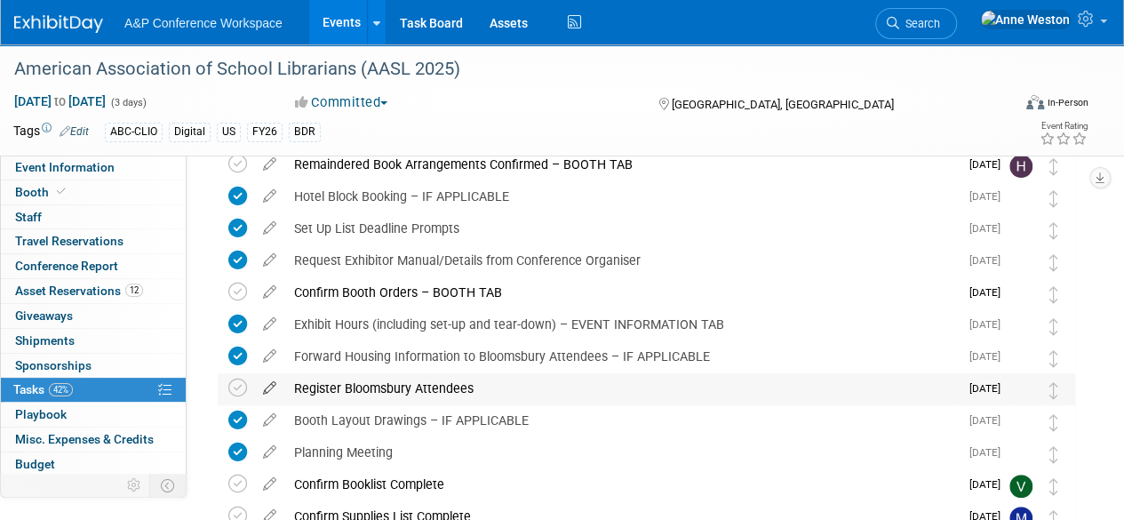
click at [270, 381] on icon at bounding box center [269, 384] width 31 height 22
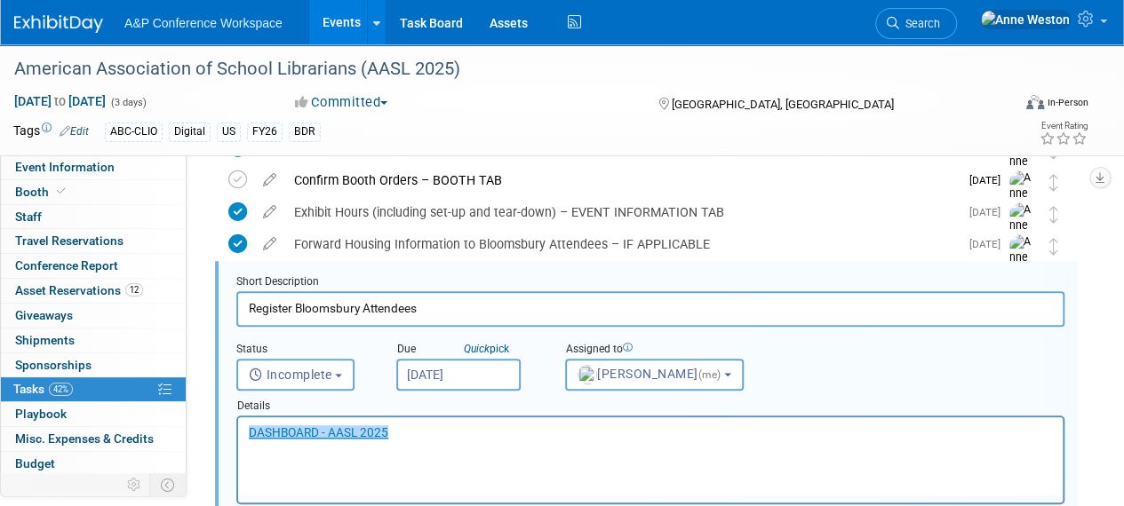
scroll to position [290, 0]
click at [450, 437] on p "﻿DASHBOARD - AASL 2025" at bounding box center [651, 433] width 804 height 17
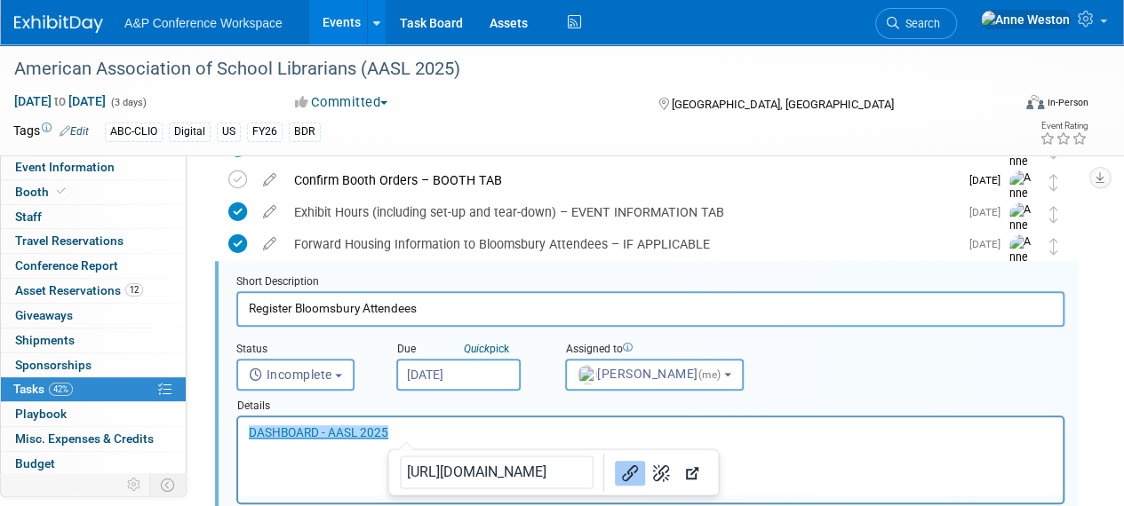
drag, startPoint x: 450, startPoint y: 437, endPoint x: 448, endPoint y: 872, distance: 434.5
click at [238, 442] on html "DASHBOARD - AASL 2025﻿" at bounding box center [650, 430] width 825 height 24
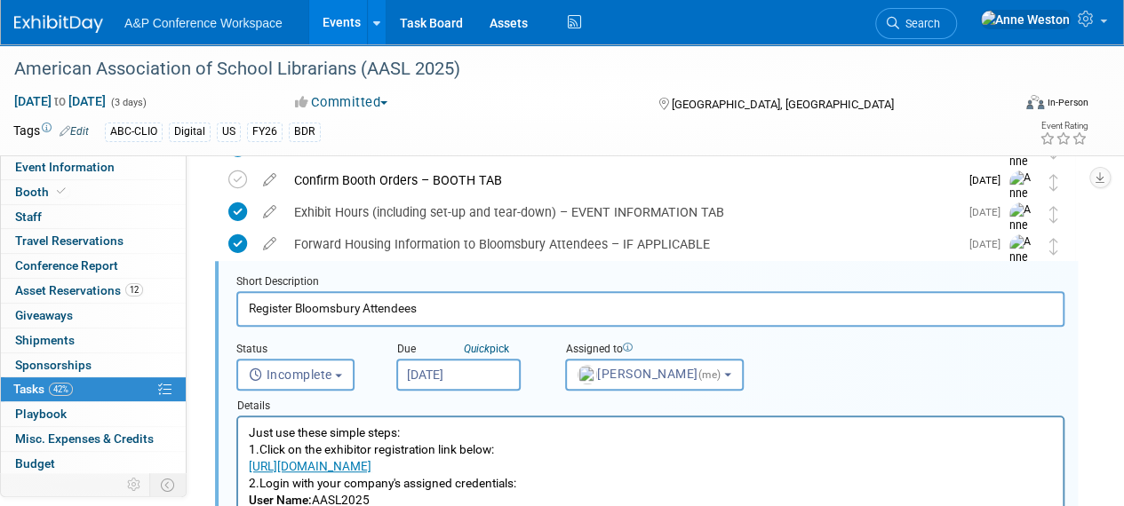
scroll to position [326, 0]
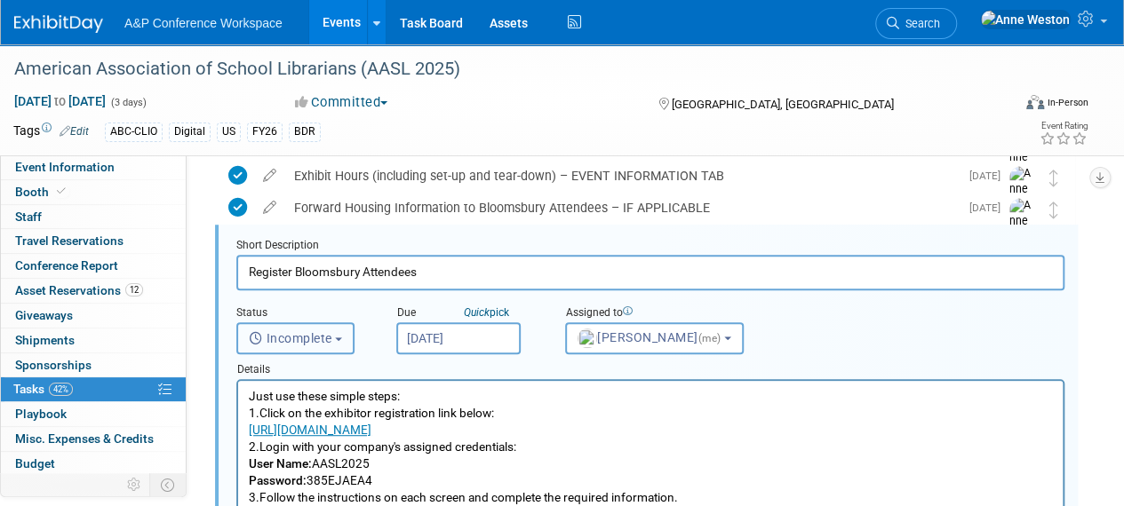
click at [322, 344] on span "Incomplete" at bounding box center [291, 338] width 84 height 14
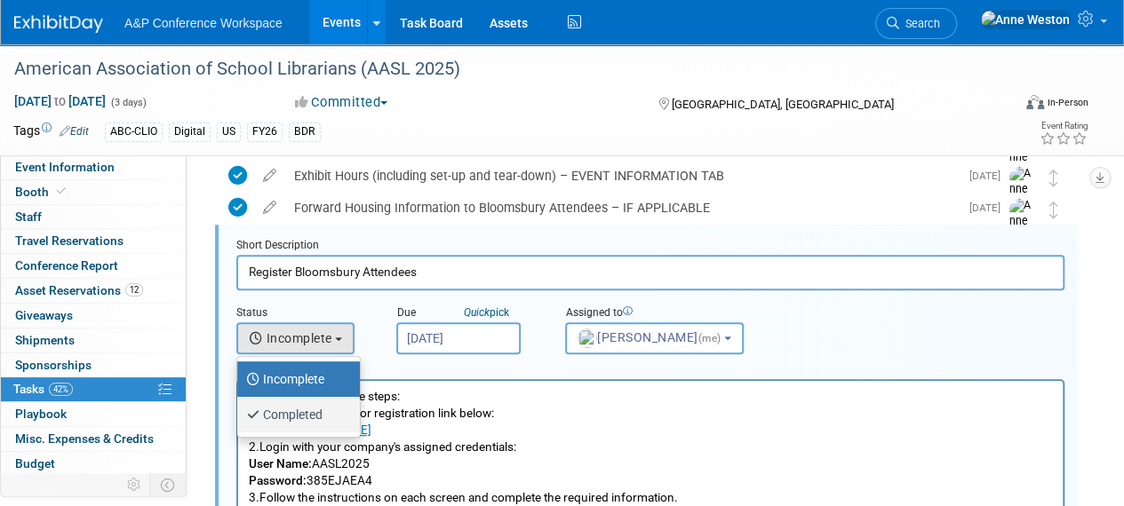
click at [313, 409] on label "Completed" at bounding box center [294, 415] width 96 height 28
click at [240, 409] on input "Completed" at bounding box center [234, 413] width 12 height 12
select select "3"
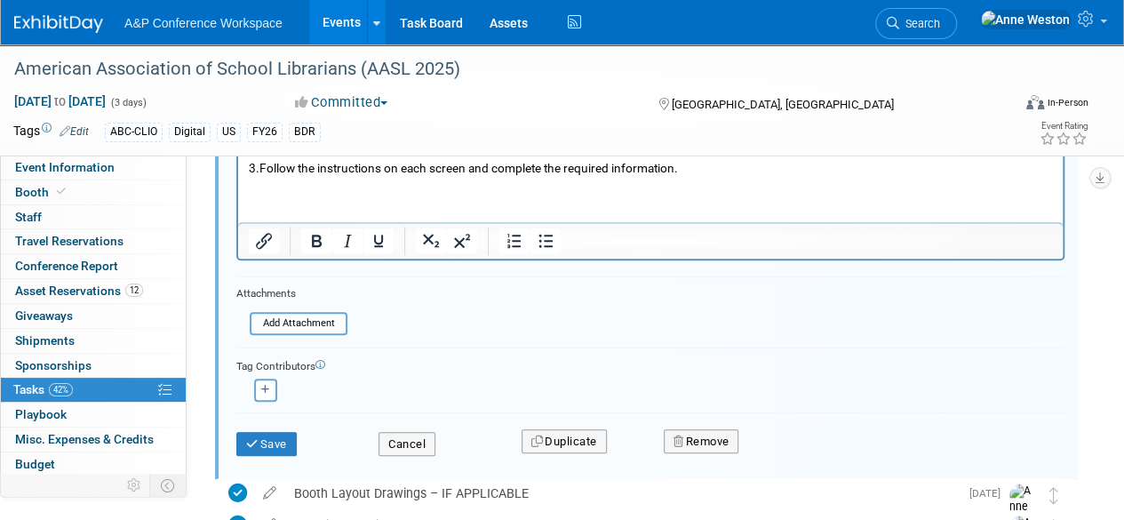
scroll to position [682, 0]
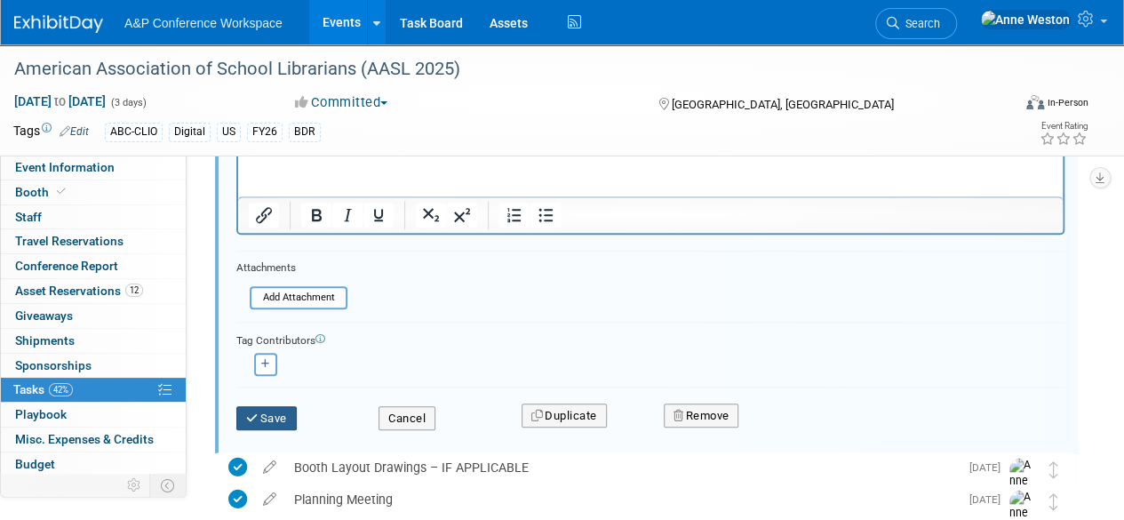
click at [275, 415] on button "Save" at bounding box center [266, 418] width 60 height 25
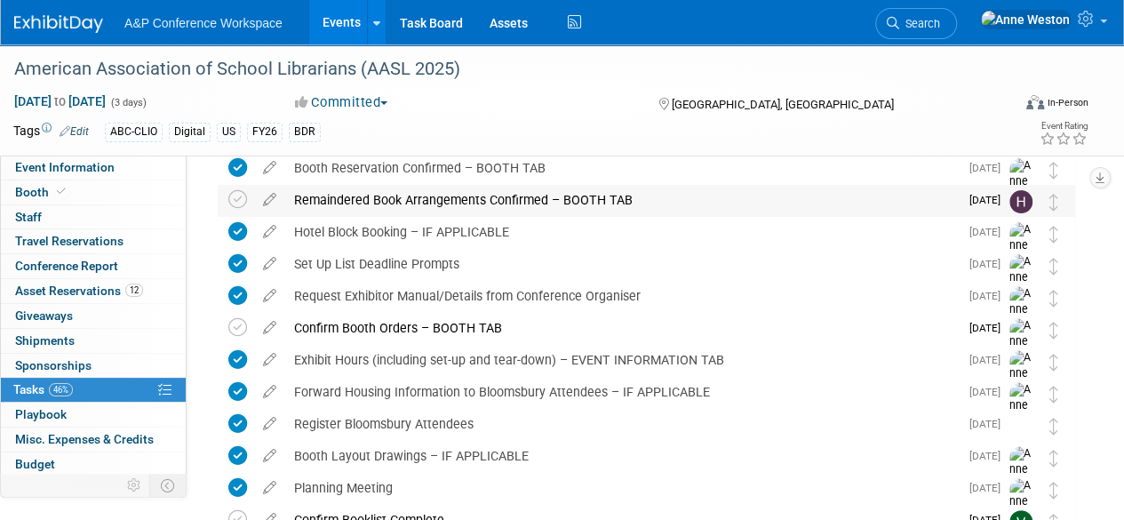
scroll to position [0, 0]
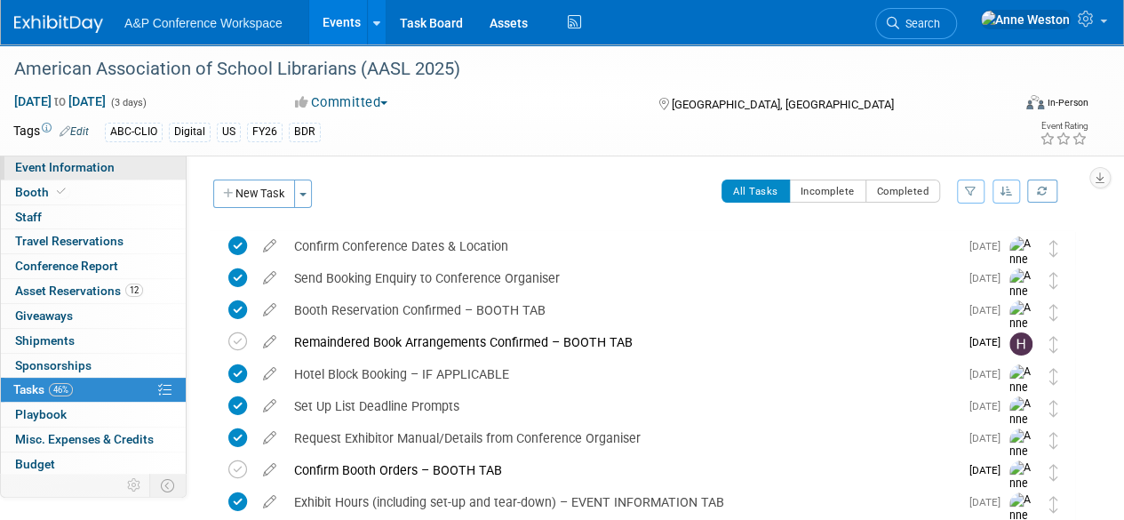
click at [86, 170] on span "Event Information" at bounding box center [65, 167] width 100 height 14
select select "Biennial"
select select "Level 1"
select select "In-Person Booth"
select select "Schools"
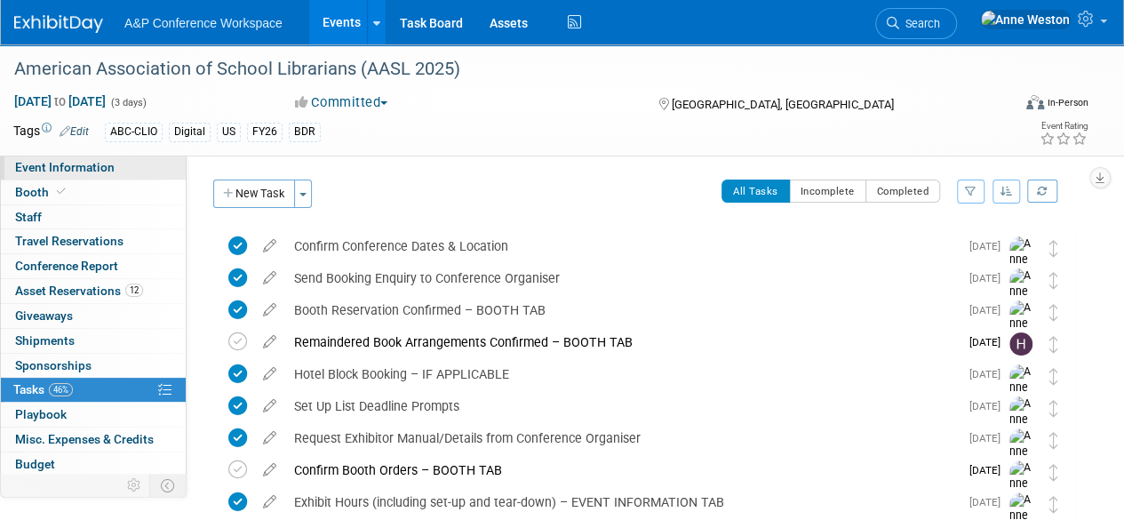
select select "Bloomsbury Digital Resources"
select select "[PERSON_NAME]"
select select "BDR Product Awareness and Trial Generation​"
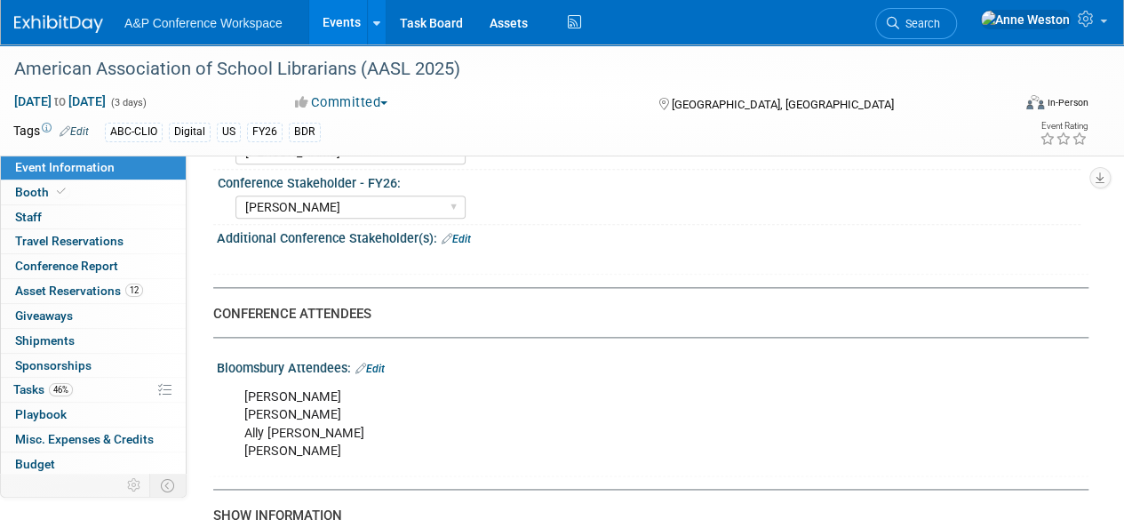
scroll to position [889, 0]
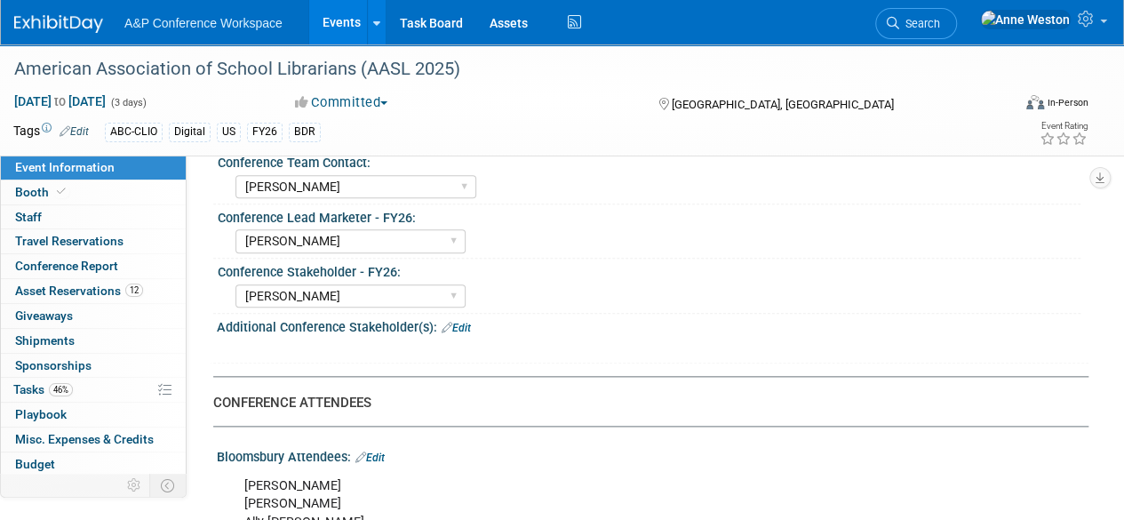
click at [459, 322] on link "Edit" at bounding box center [456, 328] width 29 height 12
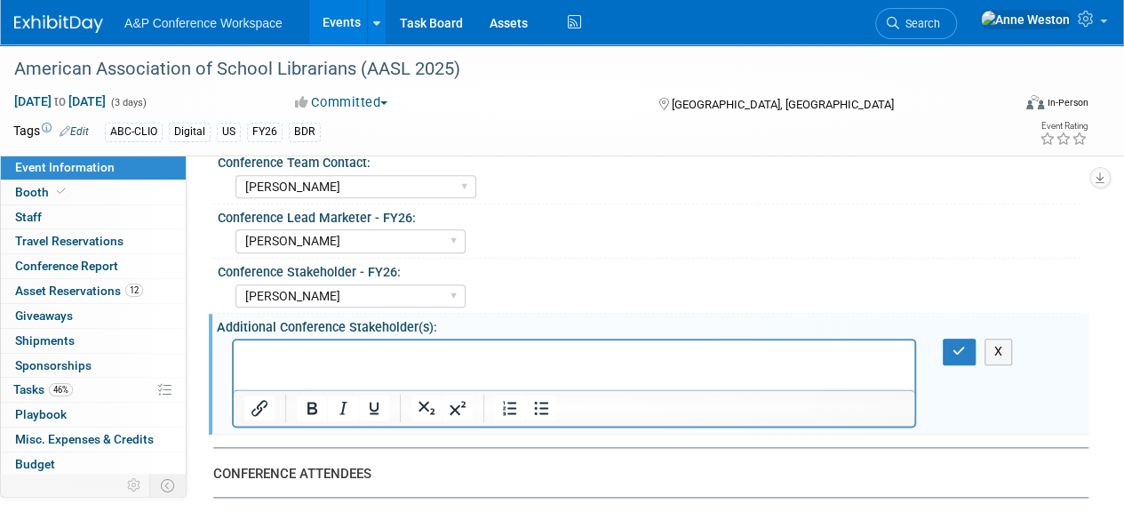
scroll to position [0, 0]
click at [957, 347] on icon "button" at bounding box center [959, 351] width 13 height 12
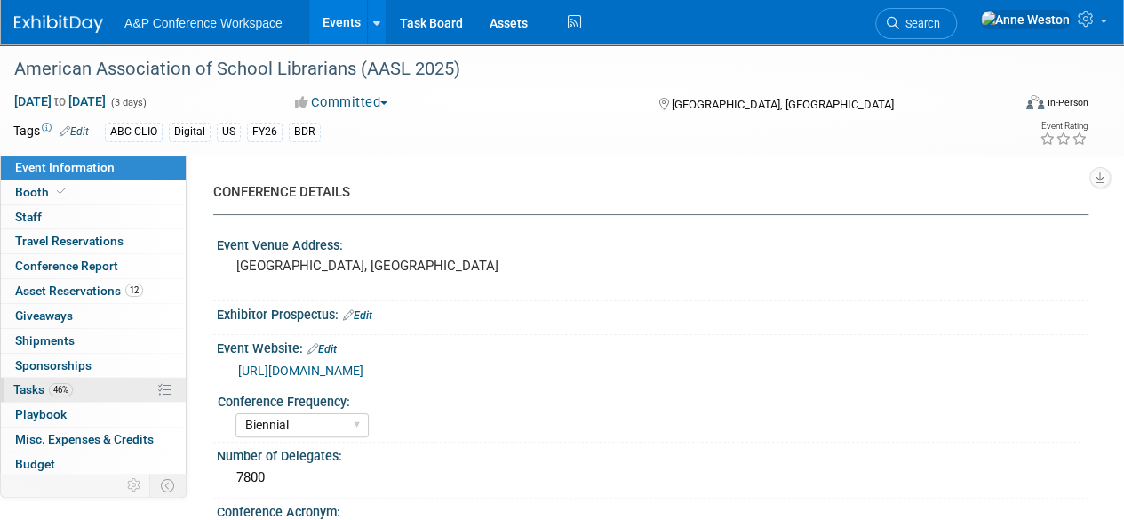
click at [56, 383] on span "46%" at bounding box center [61, 389] width 24 height 13
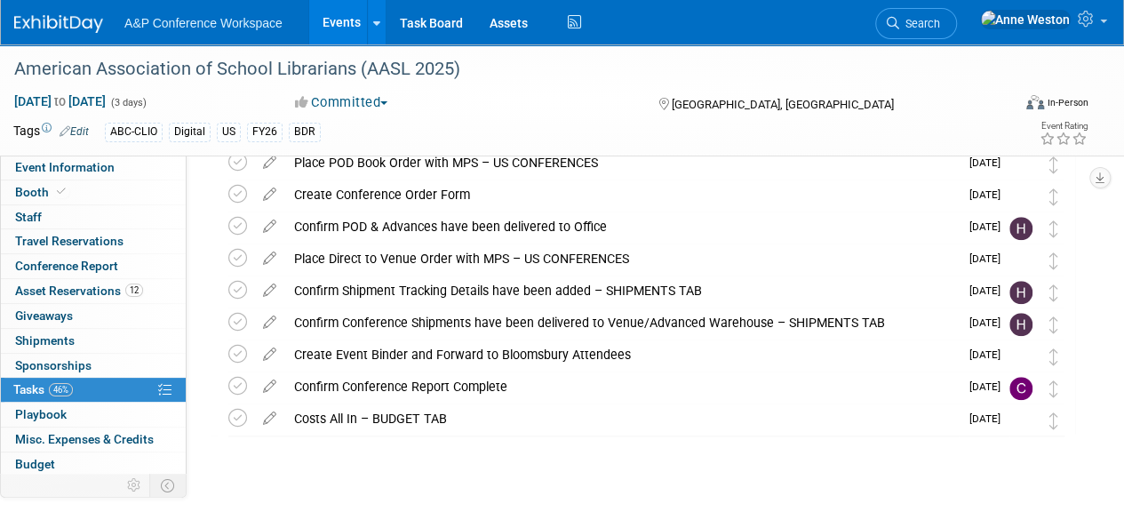
scroll to position [586, 0]
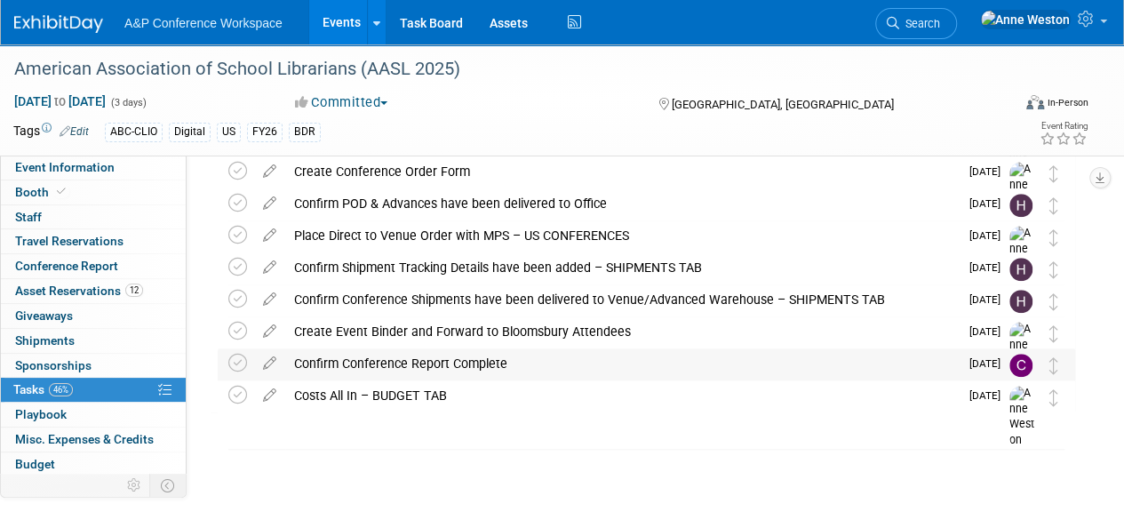
click at [445, 370] on div "Confirm Conference Report Complete" at bounding box center [622, 363] width 674 height 30
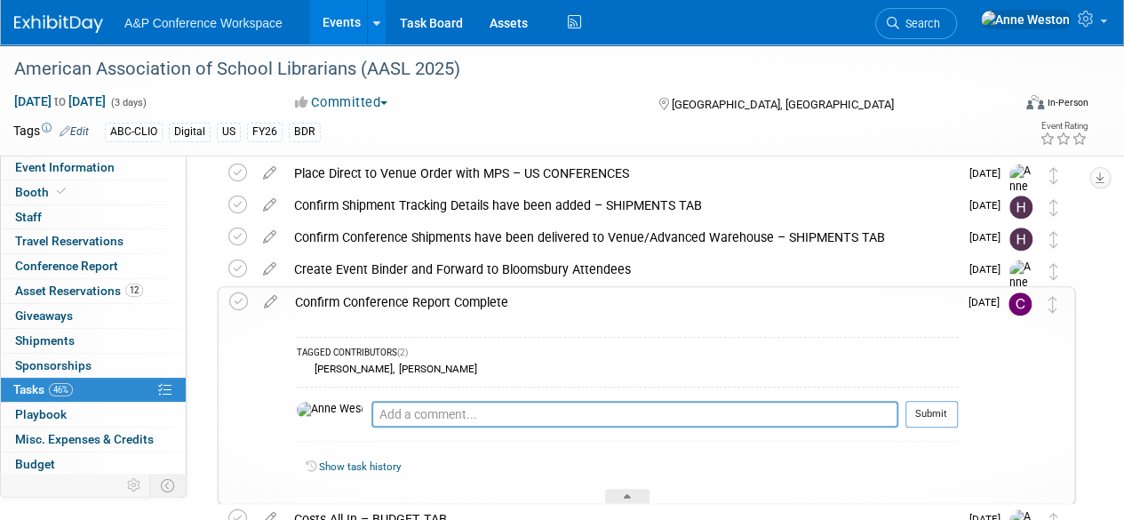
scroll to position [675, 0]
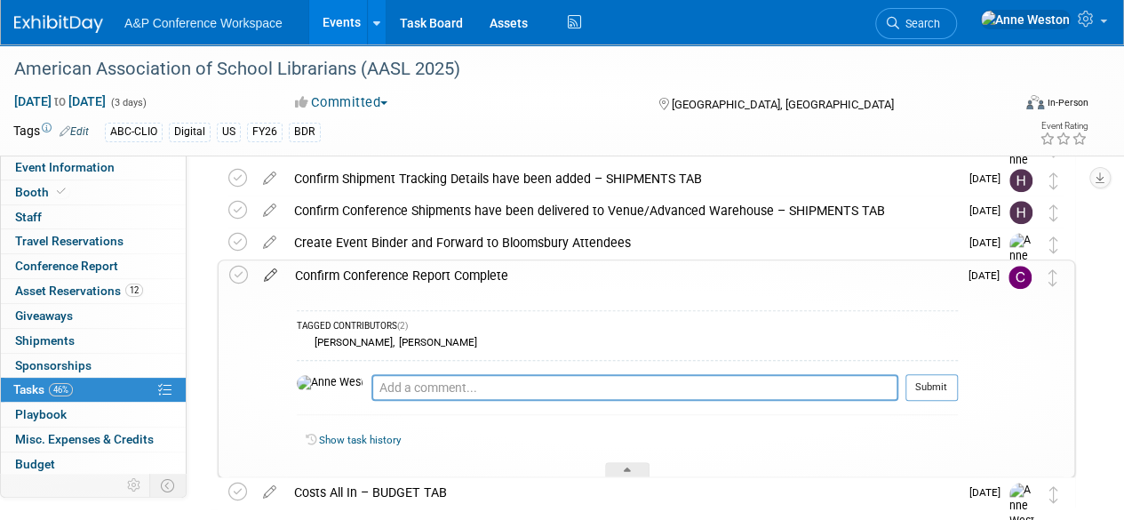
click at [272, 265] on icon at bounding box center [270, 271] width 31 height 22
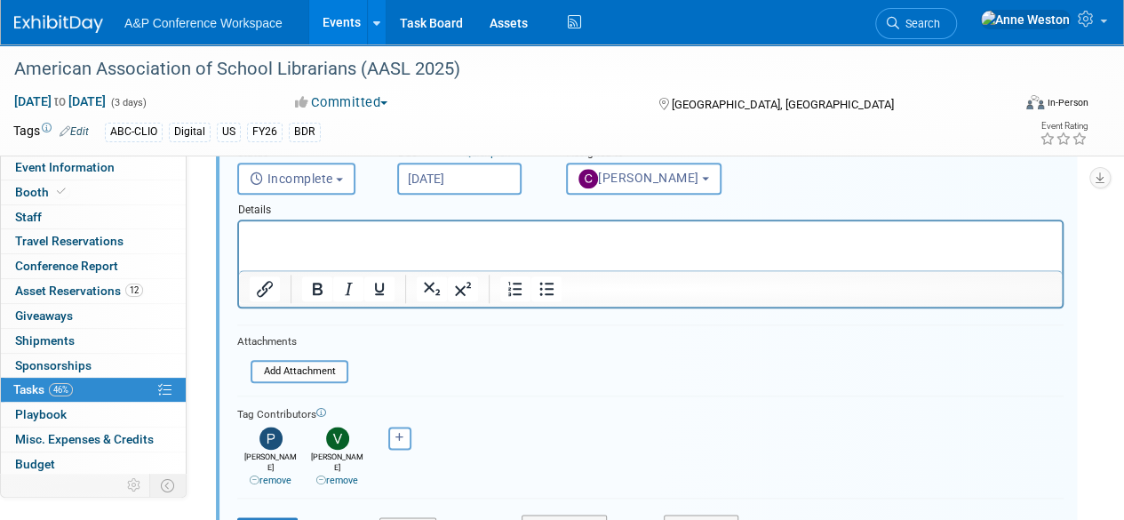
scroll to position [941, 0]
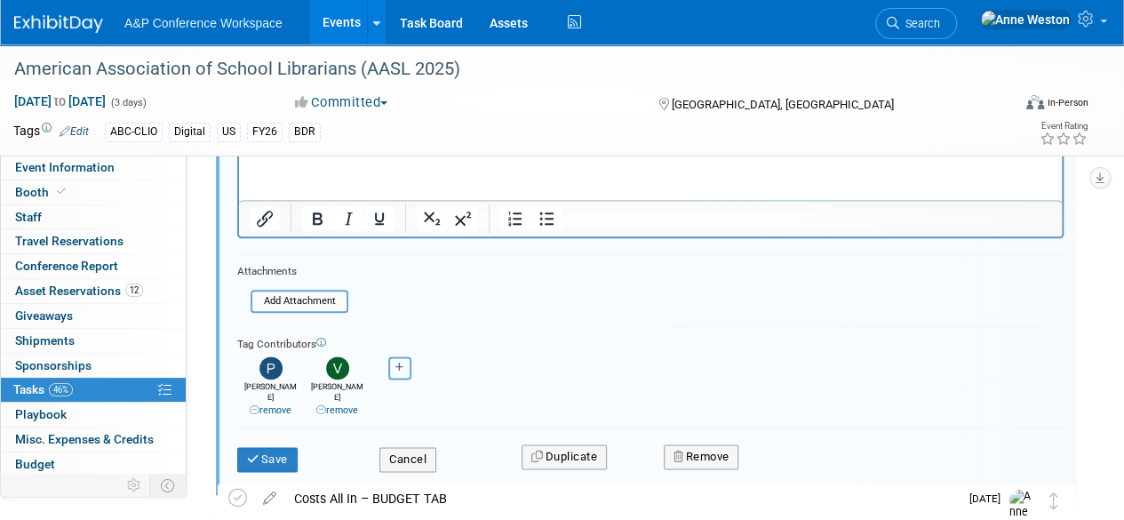
click at [395, 368] on icon "button" at bounding box center [399, 368] width 9 height 10
select select
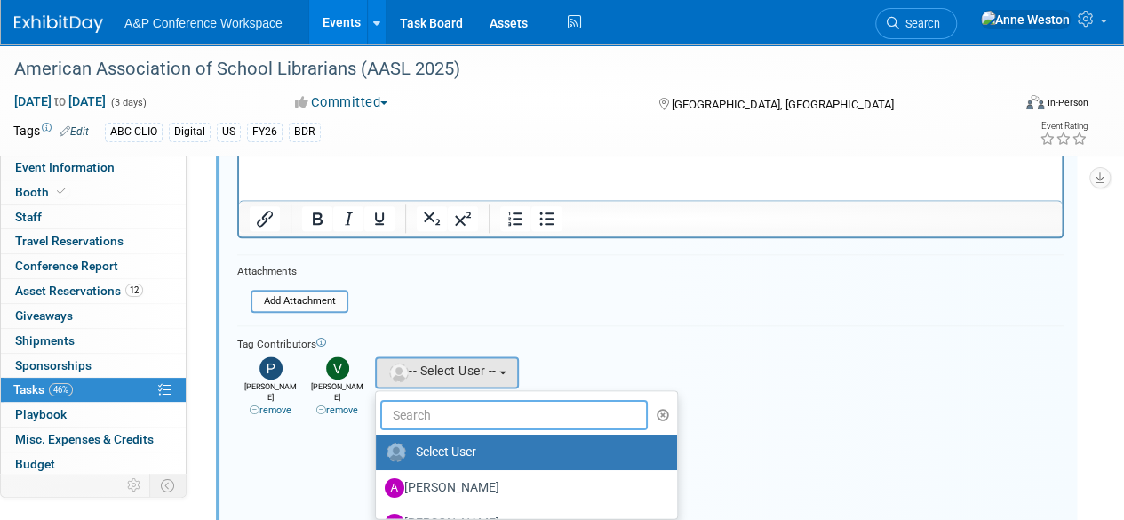
click at [408, 407] on input "text" at bounding box center [513, 415] width 267 height 30
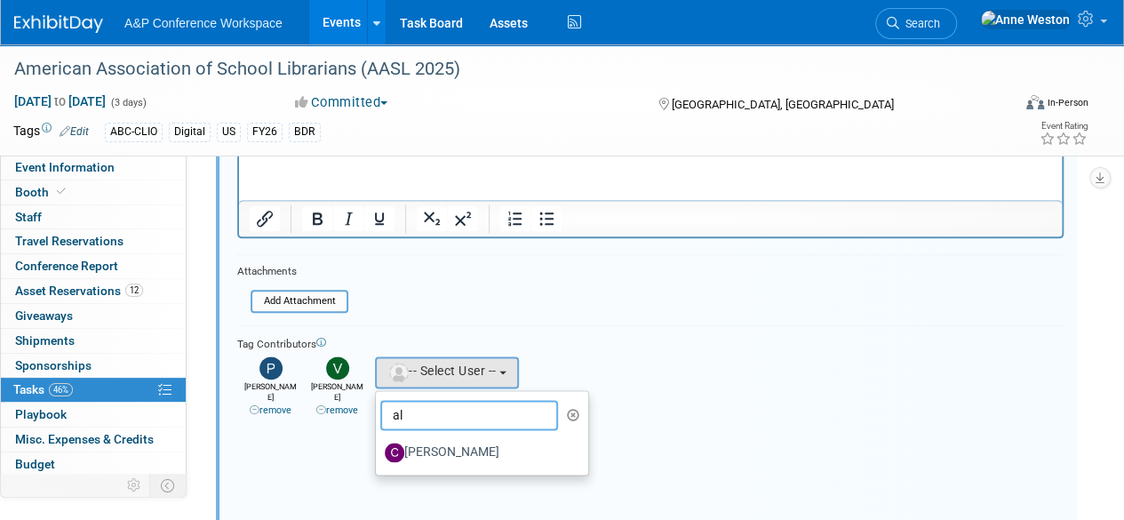
type input "a"
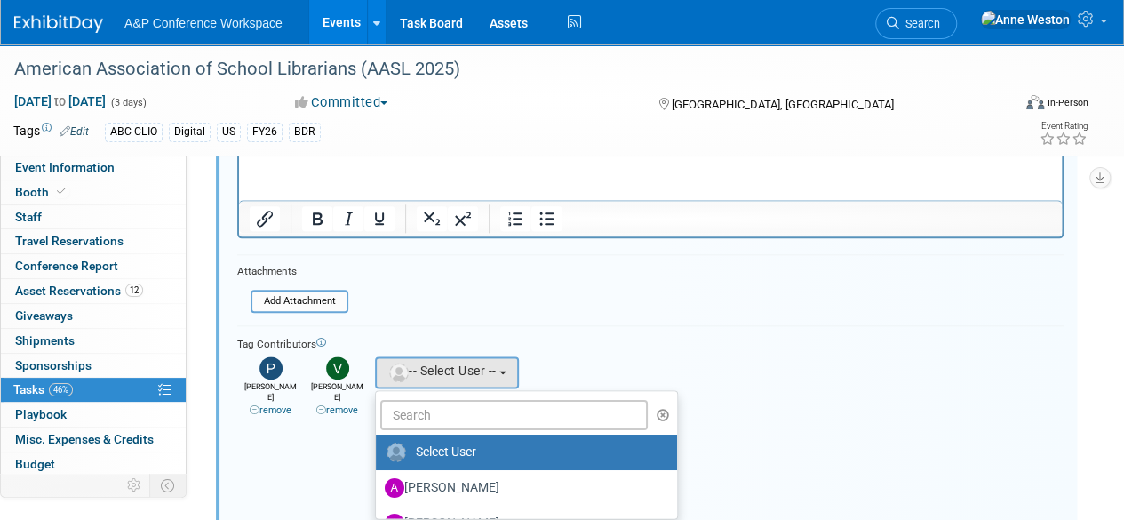
click at [722, 369] on div "Abbie remove Abby remove" at bounding box center [650, 385] width 826 height 66
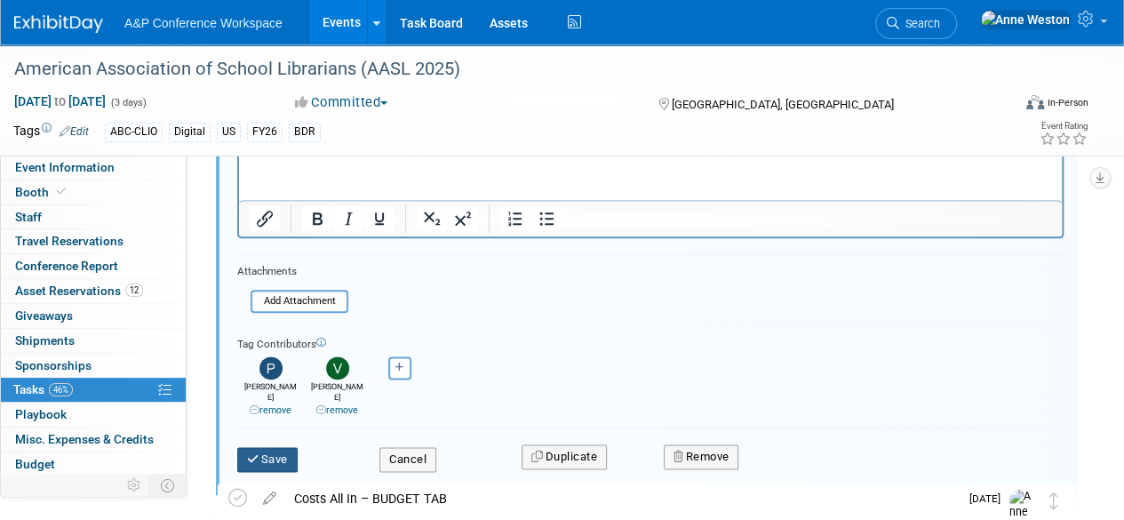
click at [261, 447] on button "Save" at bounding box center [267, 459] width 60 height 25
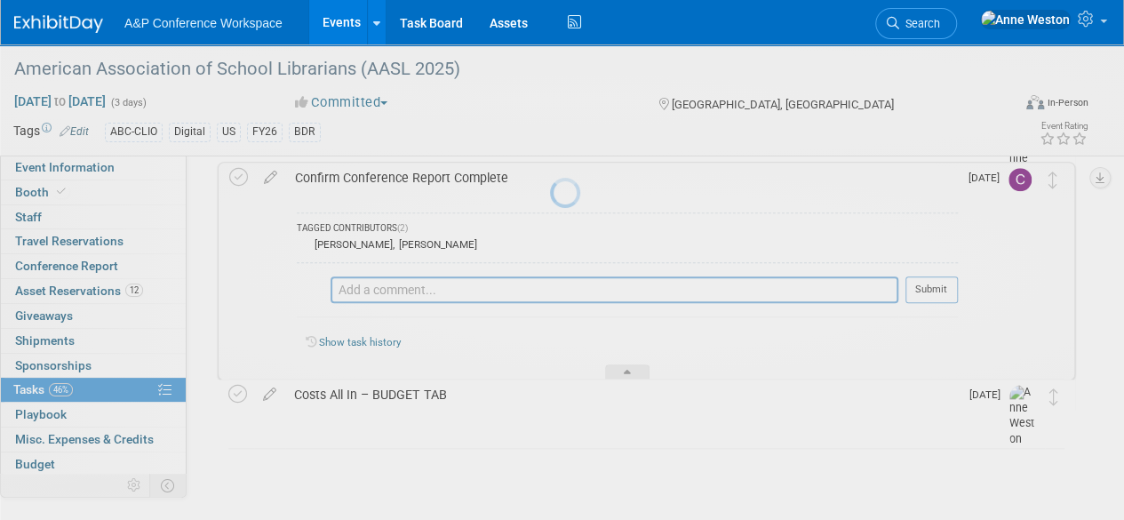
scroll to position [772, 0]
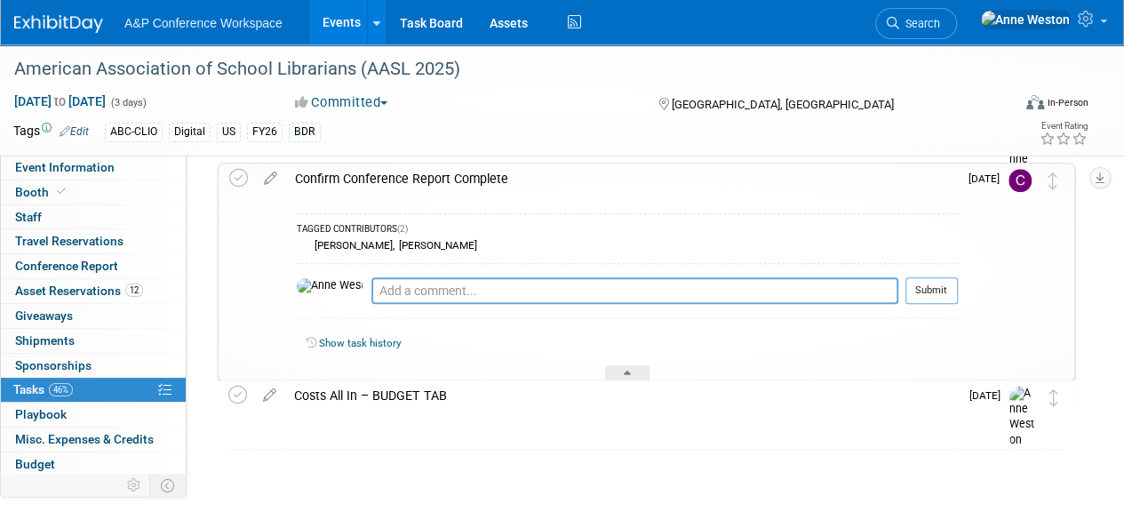
click at [441, 174] on div "Confirm Conference Report Complete" at bounding box center [622, 178] width 672 height 30
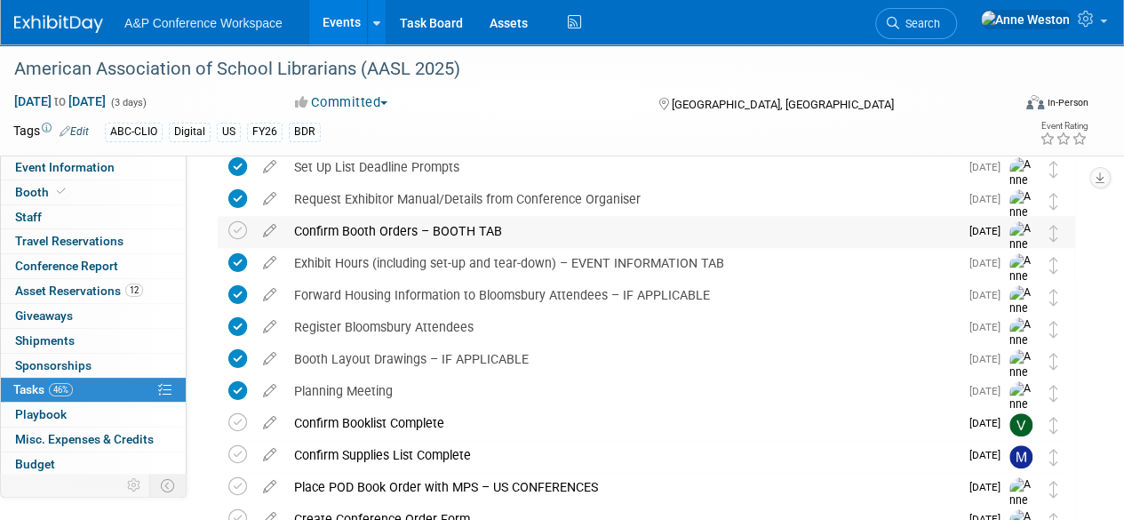
scroll to position [267, 0]
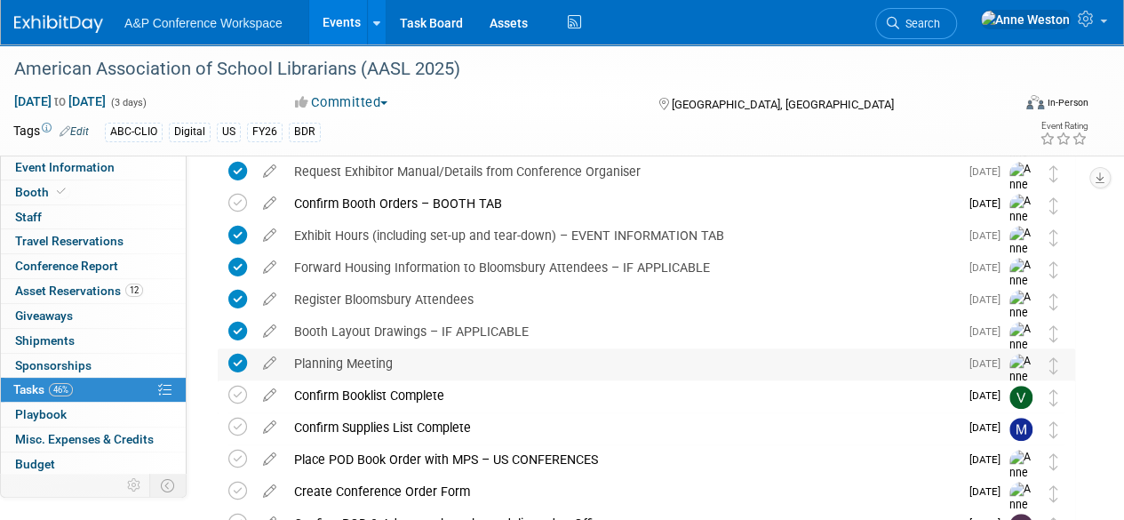
click at [368, 362] on div "Planning Meeting" at bounding box center [622, 363] width 674 height 30
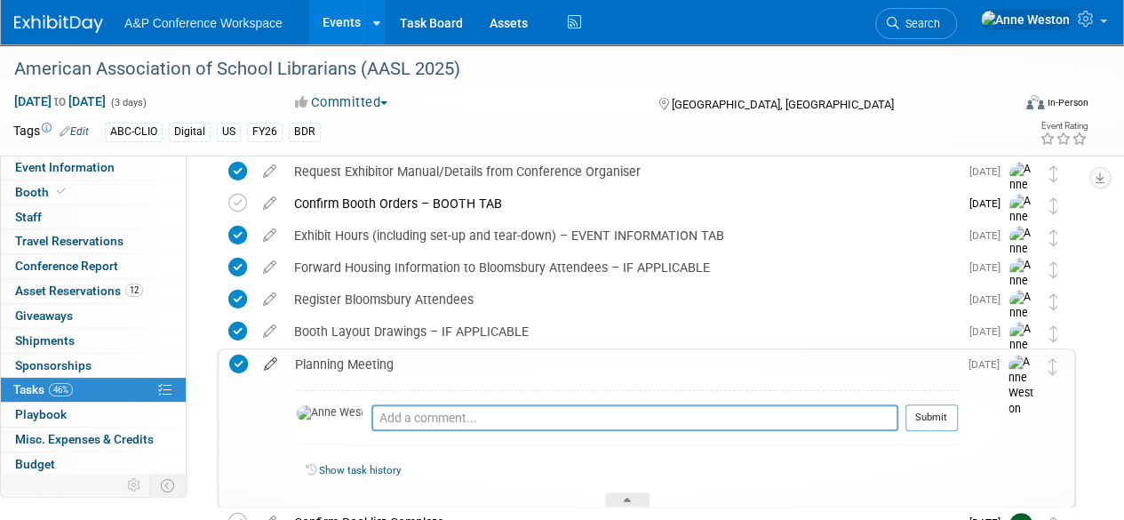
click at [270, 357] on icon at bounding box center [270, 360] width 31 height 22
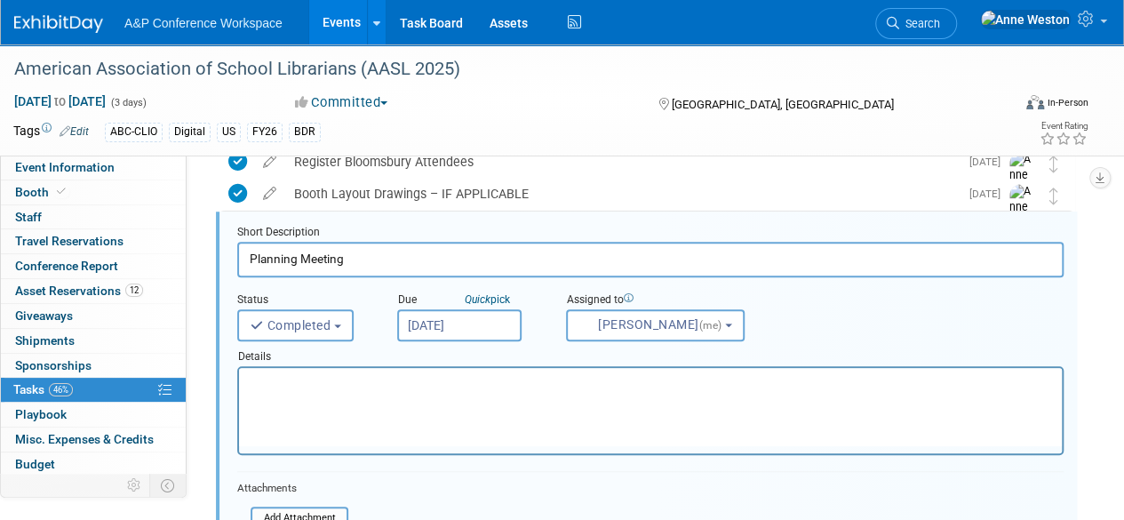
scroll to position [443, 0]
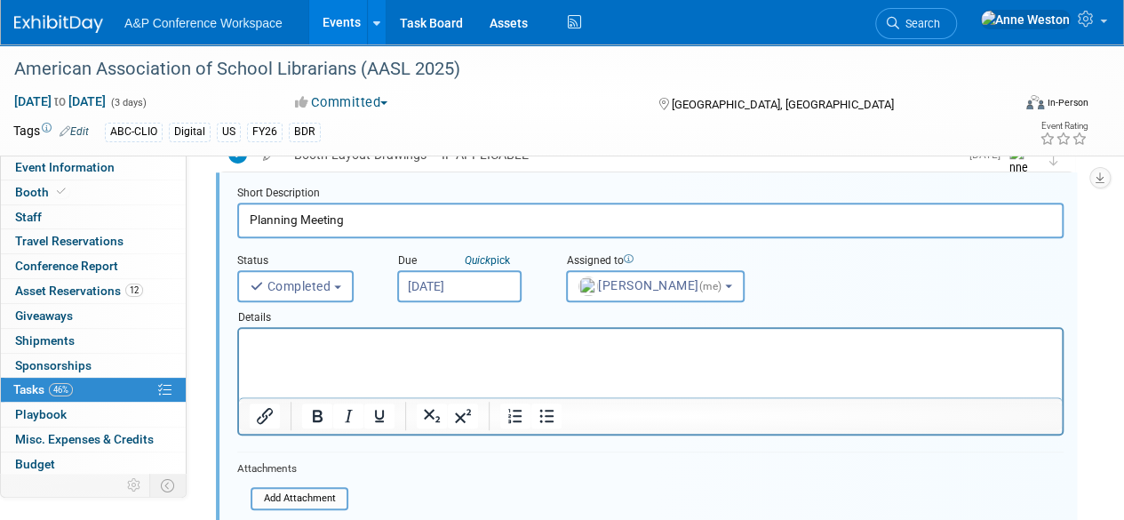
click at [283, 343] on p "Rich Text Area. Press ALT-0 for help." at bounding box center [651, 344] width 802 height 17
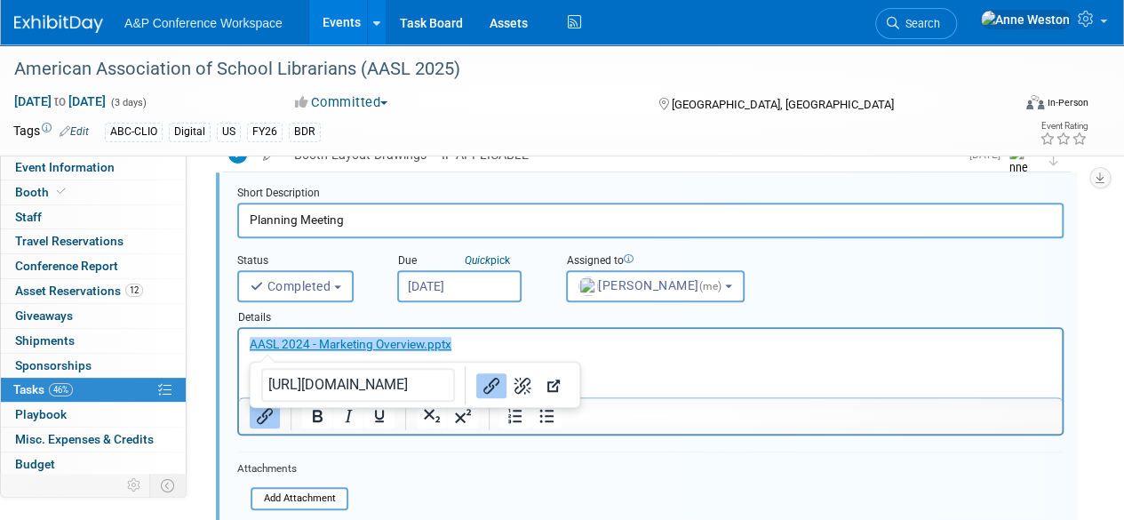
click at [612, 353] on html "﻿AASL 2024 - Marketing Overview.pptx" at bounding box center [650, 341] width 823 height 24
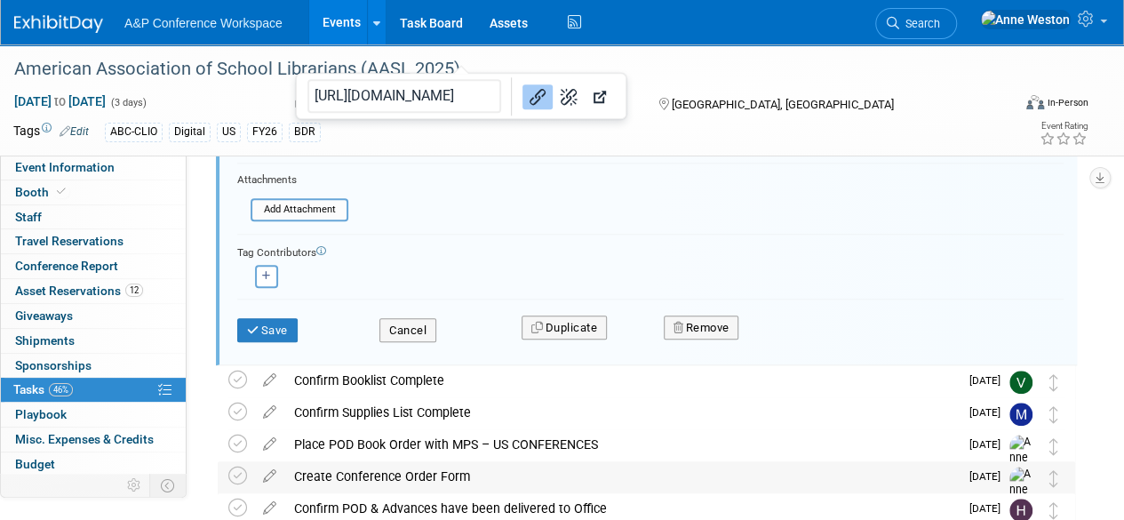
scroll to position [799, 0]
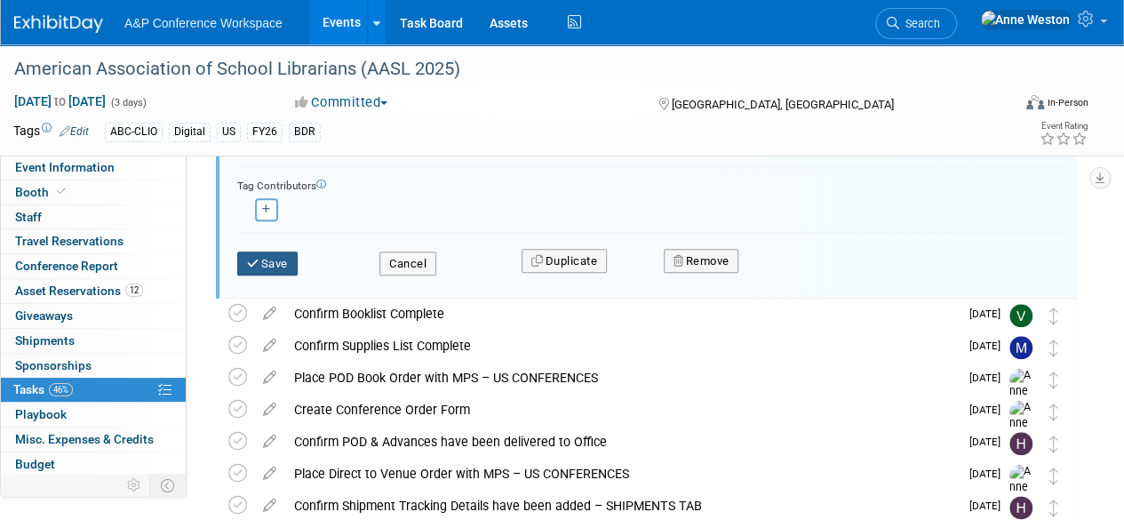
click at [258, 264] on icon "submit" at bounding box center [254, 264] width 14 height 12
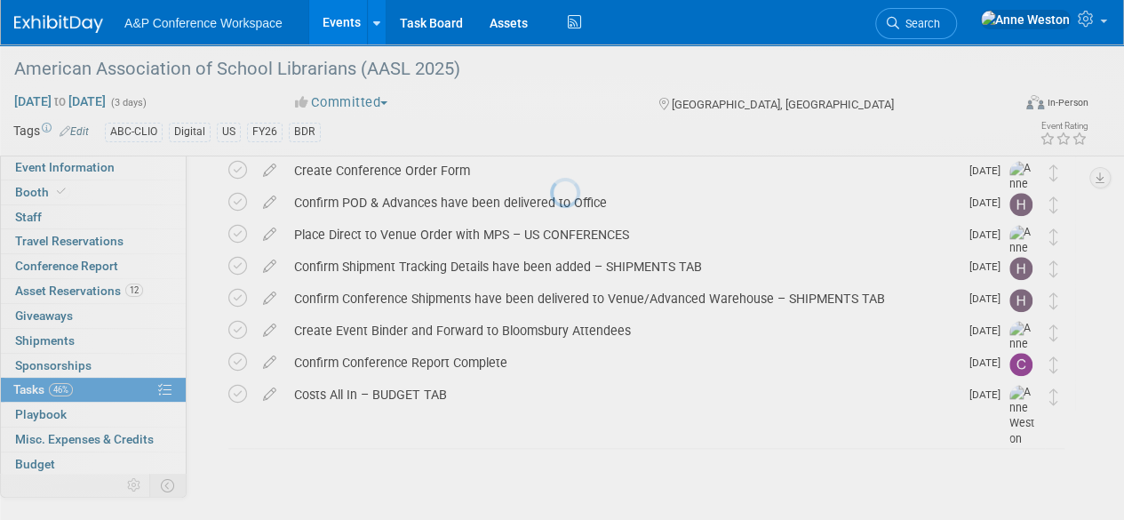
scroll to position [757, 0]
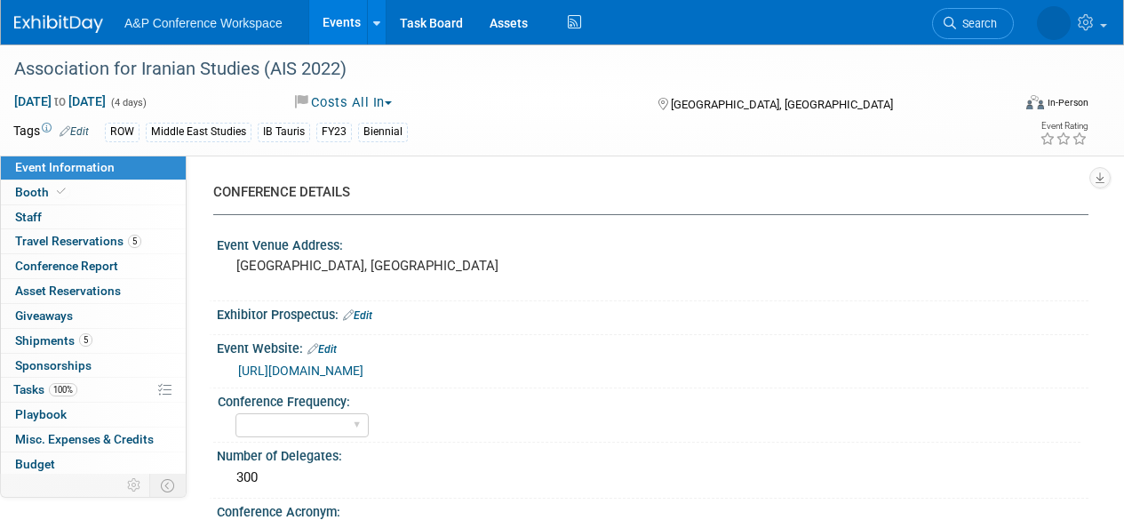
select select "Ed Kit"
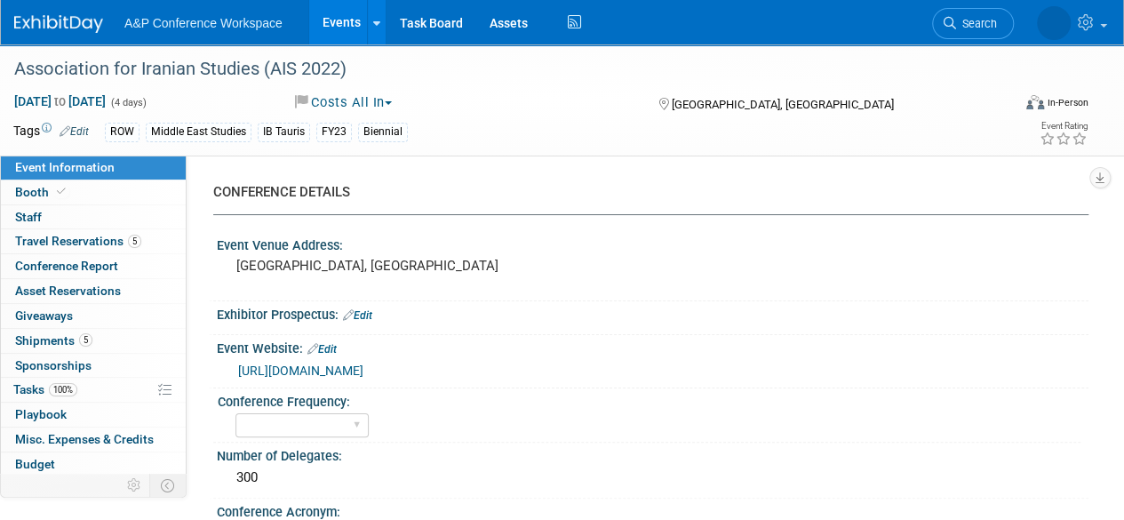
click at [984, 20] on span "Search" at bounding box center [976, 23] width 41 height 13
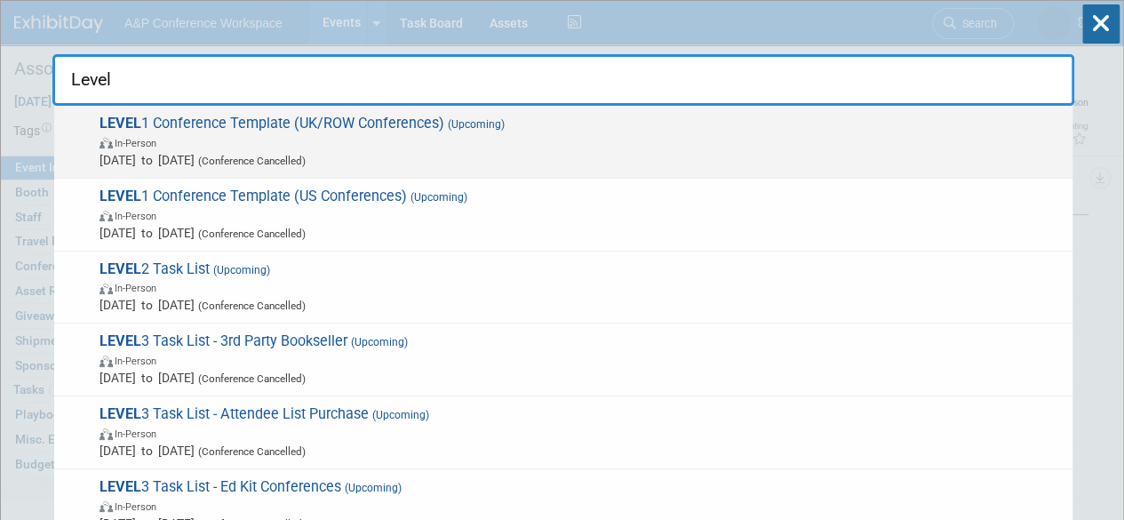
type input "Level"
click at [238, 116] on span "LEVEL 1 Conference Template (UK/ROW Conferences) (Upcoming) In-Person Oct 21, 2…" at bounding box center [578, 142] width 969 height 54
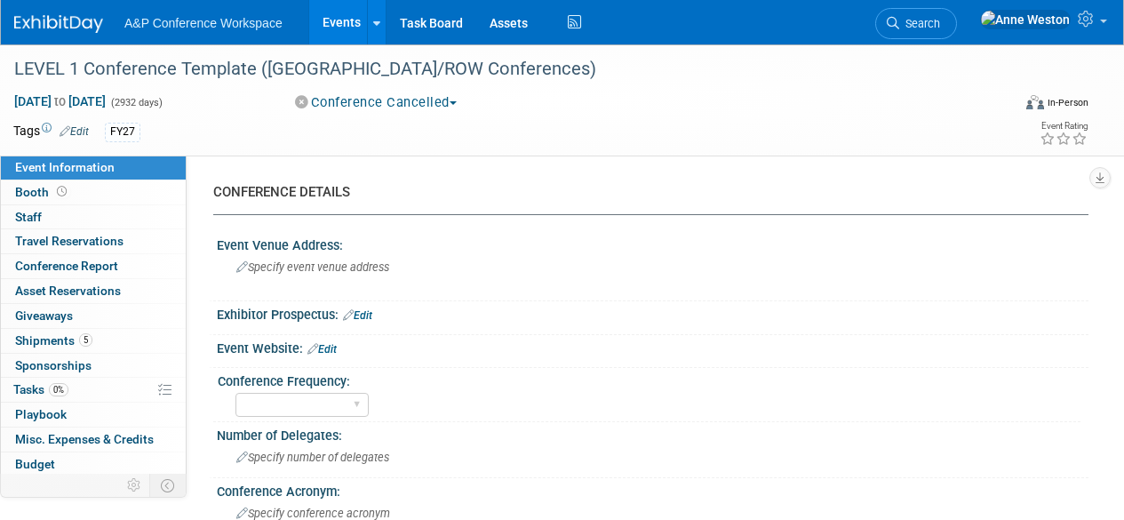
select select "Level 1"
select select "In-Person Booth"
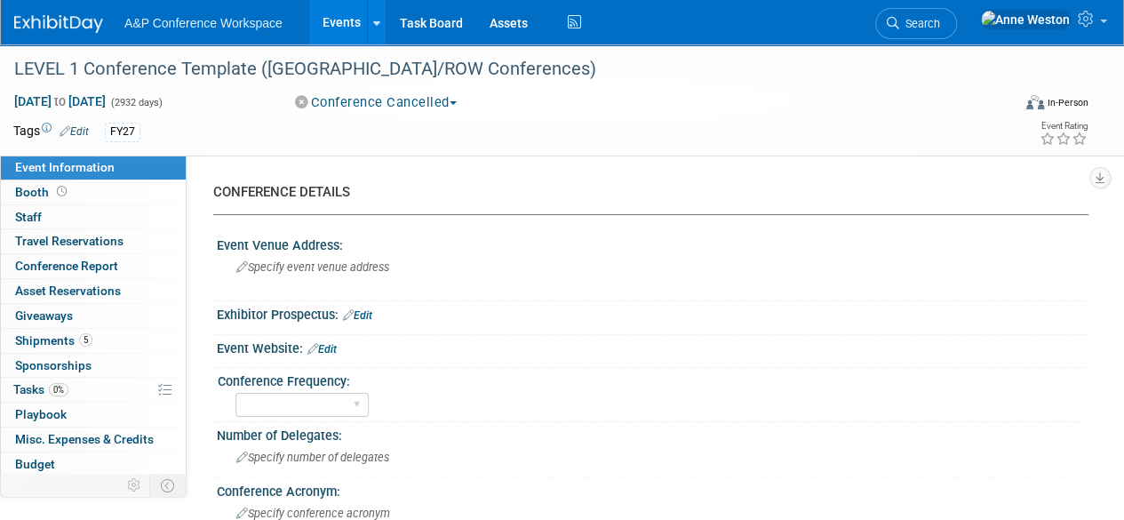
click at [78, 131] on link "Edit" at bounding box center [74, 131] width 29 height 12
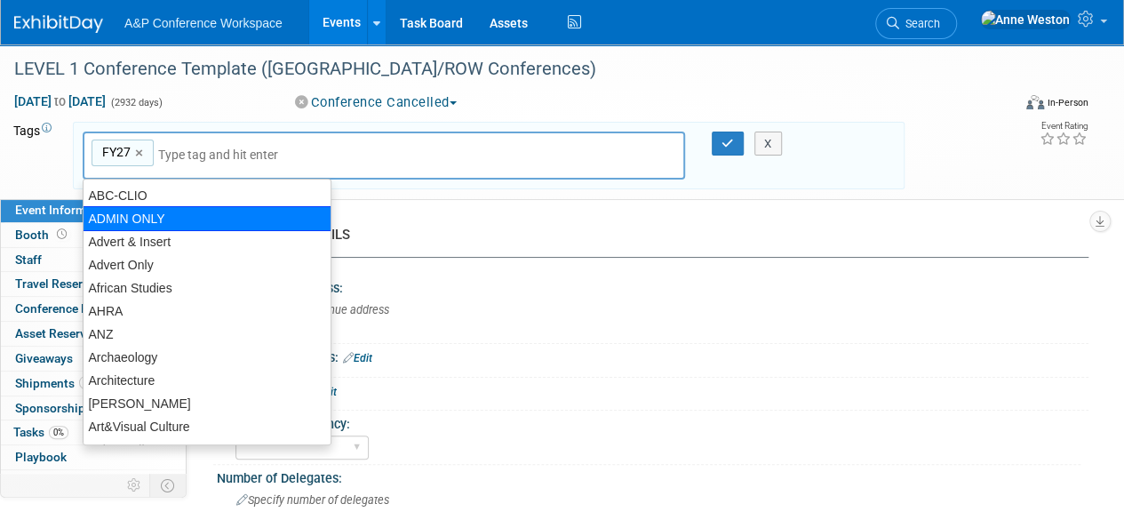
click at [199, 212] on div "ADMIN ONLY" at bounding box center [207, 218] width 249 height 25
type input "FY27, ADMIN ONLY"
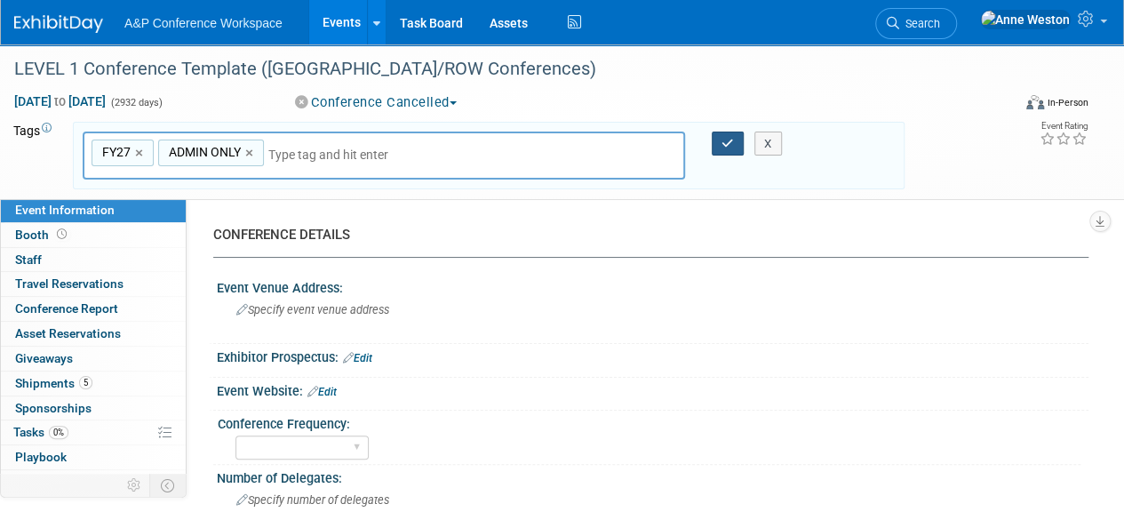
click at [734, 137] on button "button" at bounding box center [728, 144] width 32 height 25
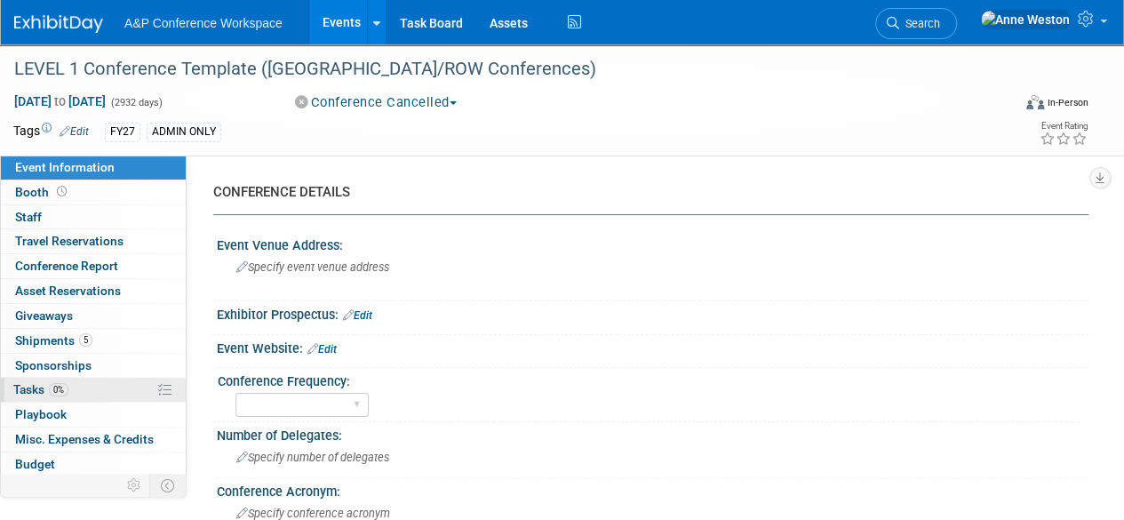
click at [117, 378] on link "0% Tasks 0%" at bounding box center [93, 390] width 185 height 24
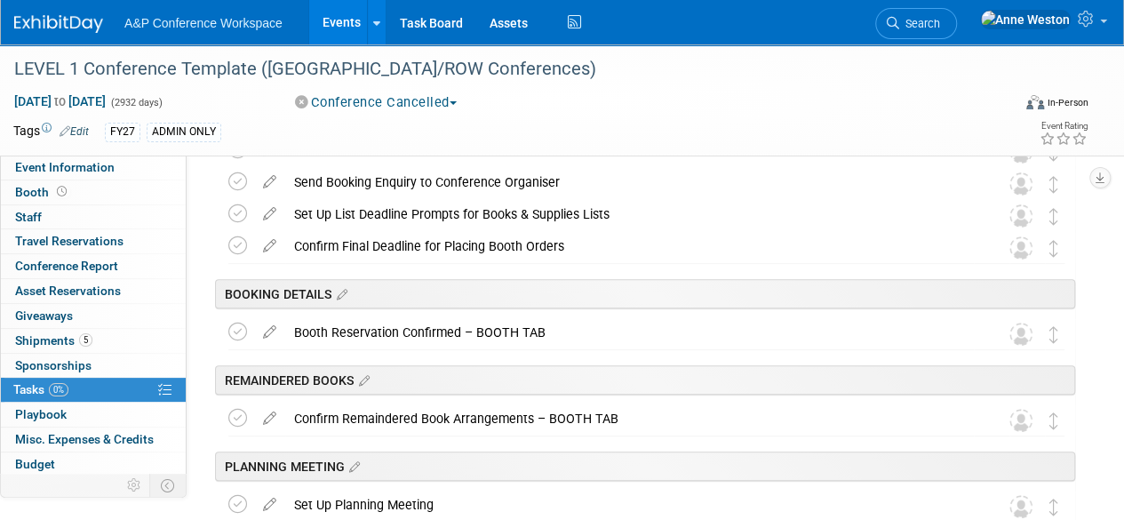
scroll to position [148, 0]
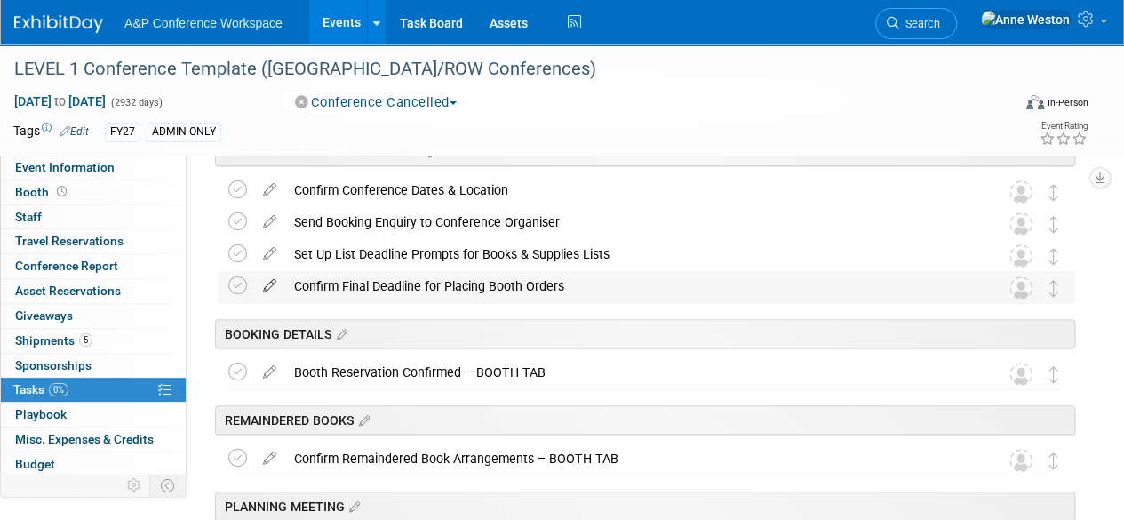
click at [279, 287] on icon at bounding box center [269, 282] width 31 height 22
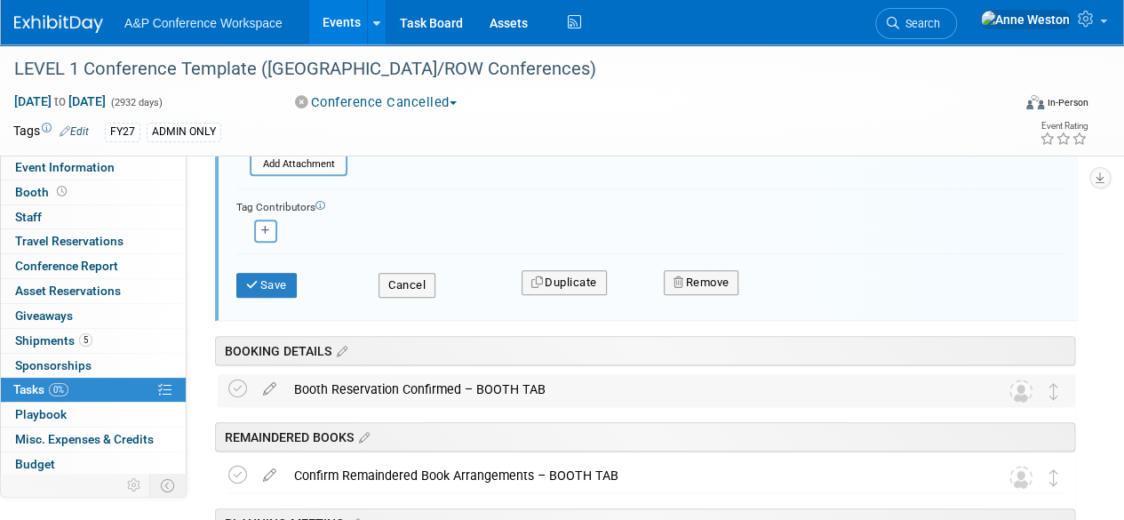
scroll to position [691, 0]
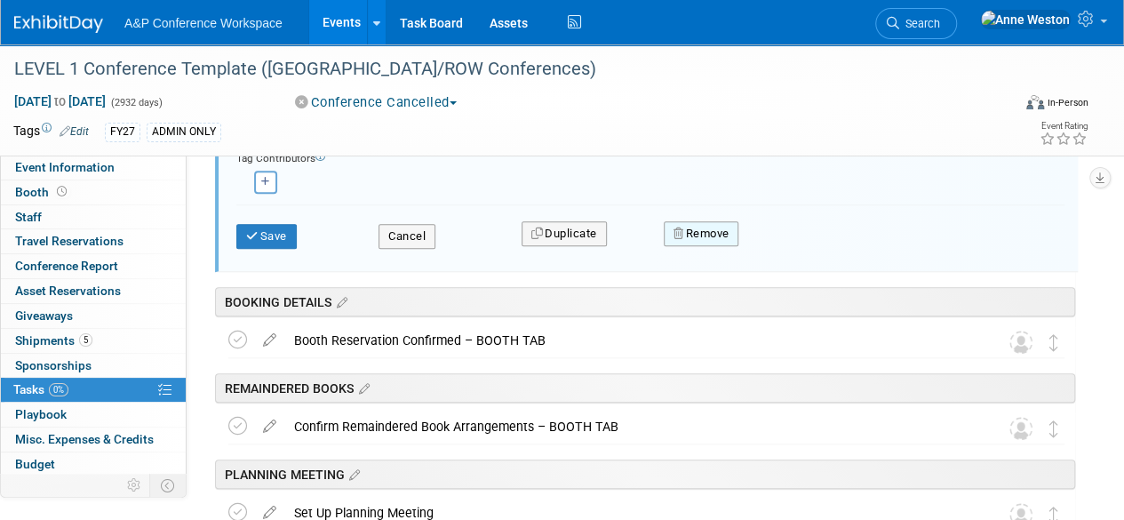
click at [708, 239] on button "Remove" at bounding box center [702, 233] width 76 height 25
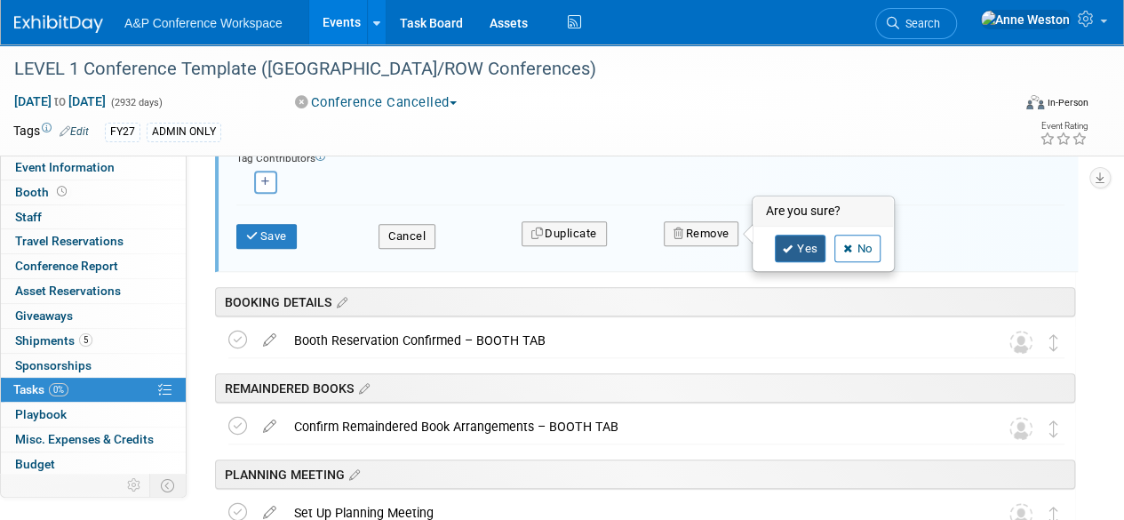
click at [785, 244] on icon at bounding box center [788, 249] width 11 height 10
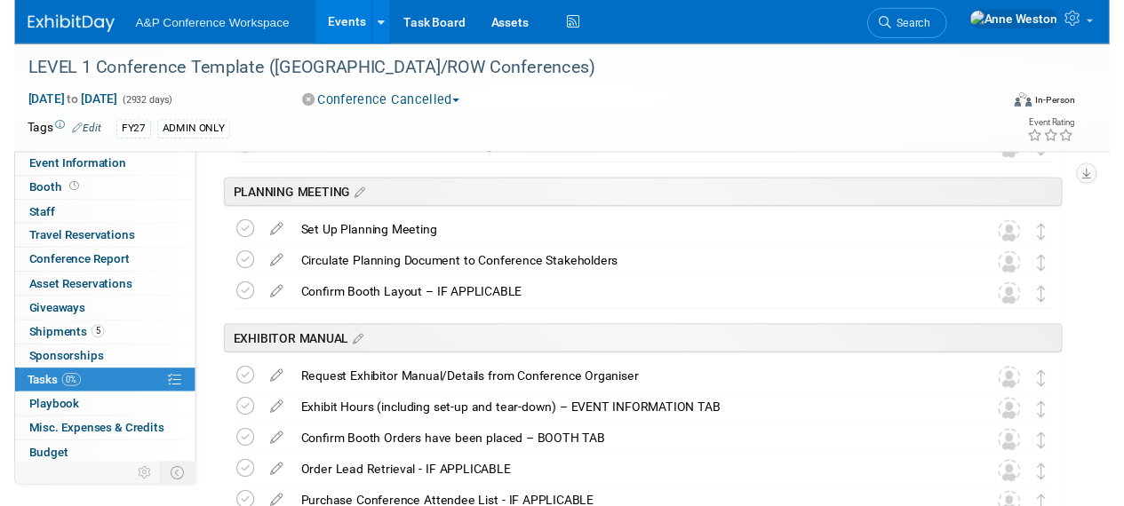
scroll to position [425, 0]
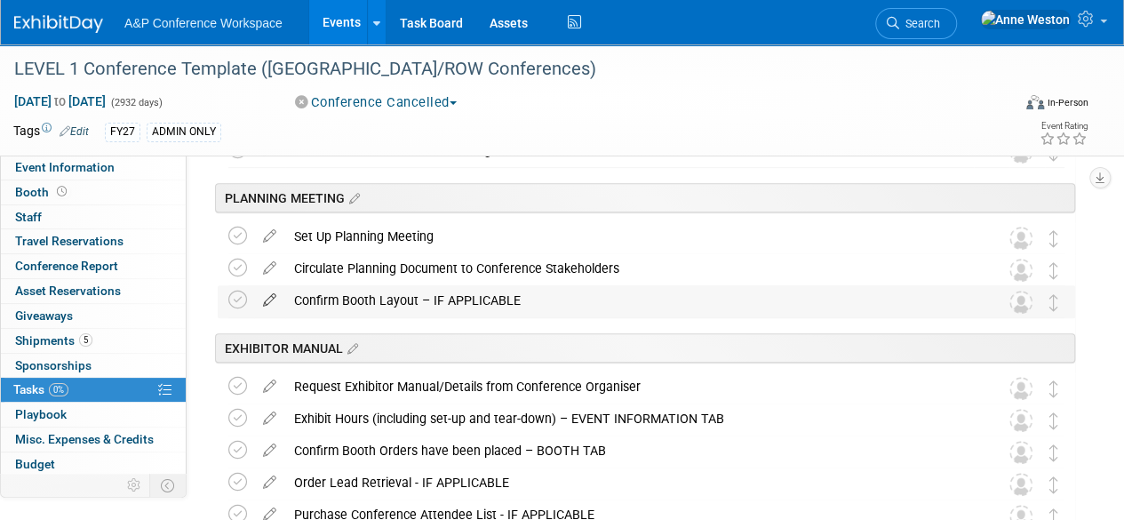
click at [268, 298] on icon at bounding box center [269, 296] width 31 height 22
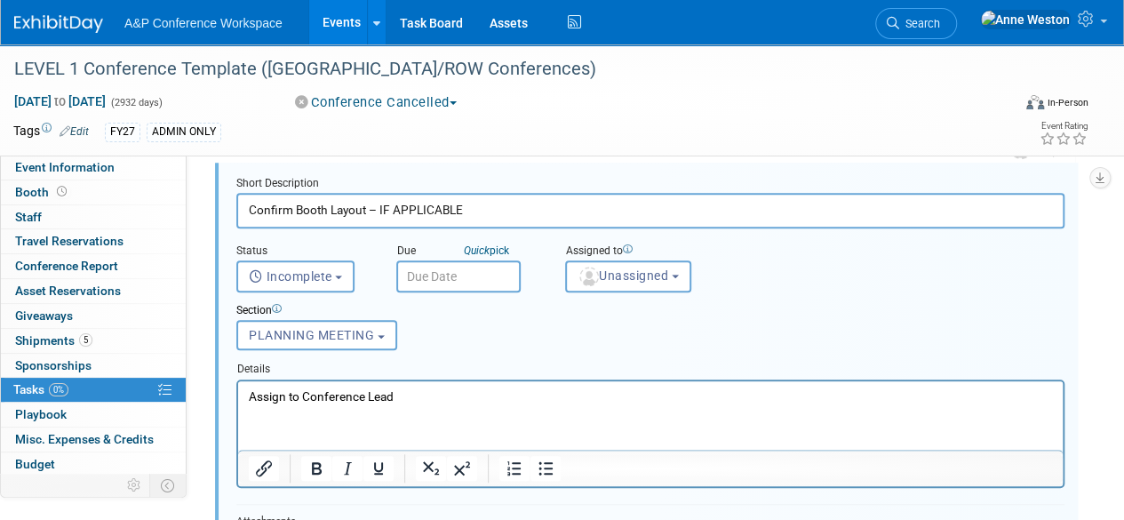
scroll to position [803, 0]
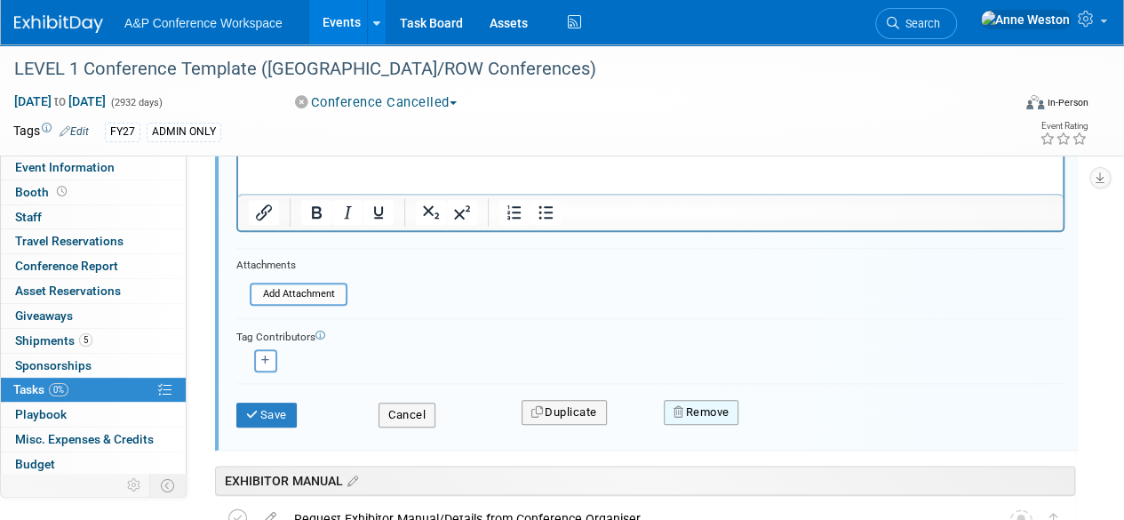
click at [689, 406] on button "Remove" at bounding box center [702, 412] width 76 height 25
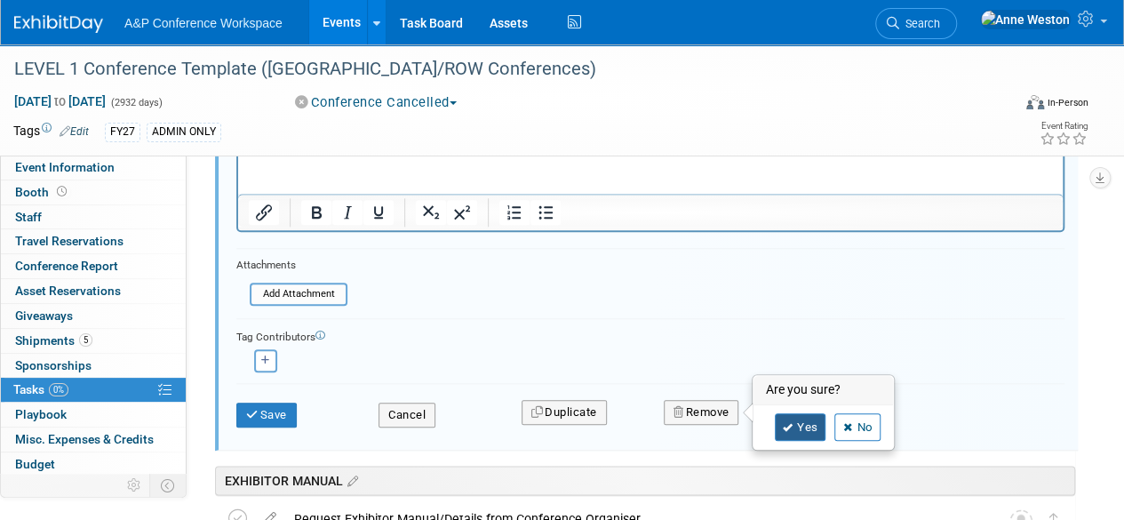
click at [787, 423] on icon at bounding box center [788, 428] width 11 height 10
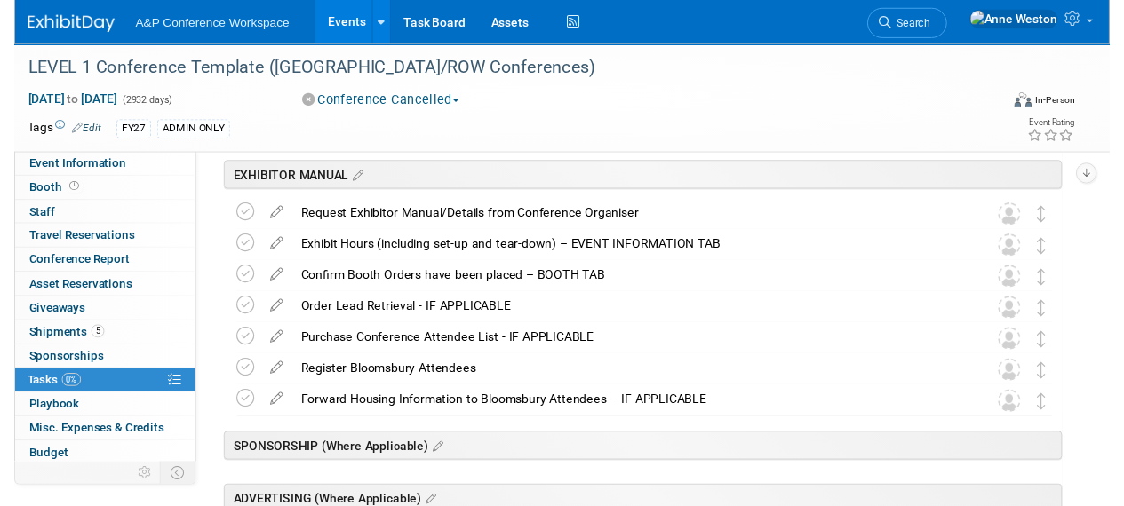
scroll to position [537, 0]
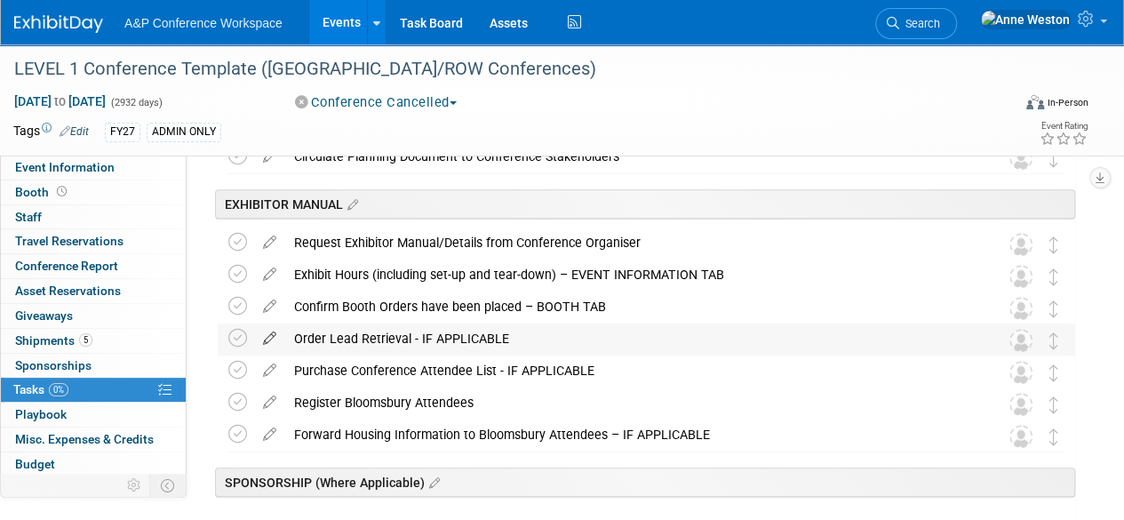
click at [268, 336] on icon at bounding box center [269, 334] width 31 height 22
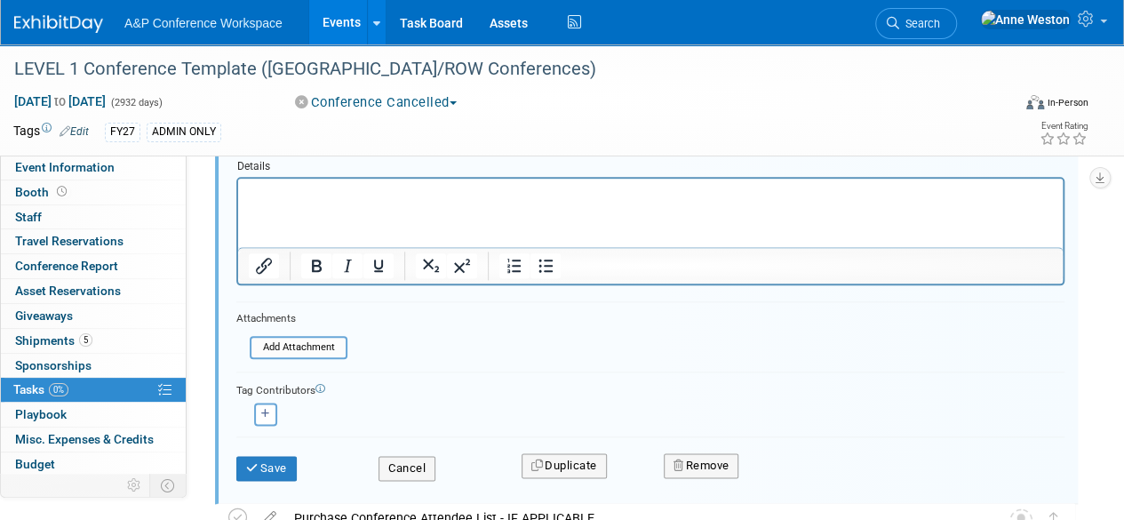
scroll to position [954, 0]
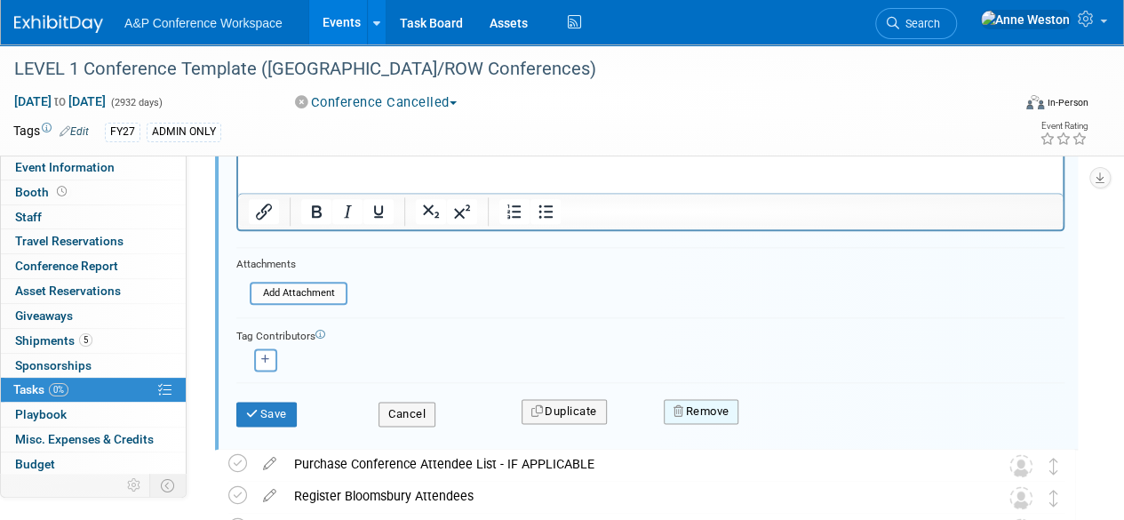
click at [697, 405] on button "Remove" at bounding box center [702, 411] width 76 height 25
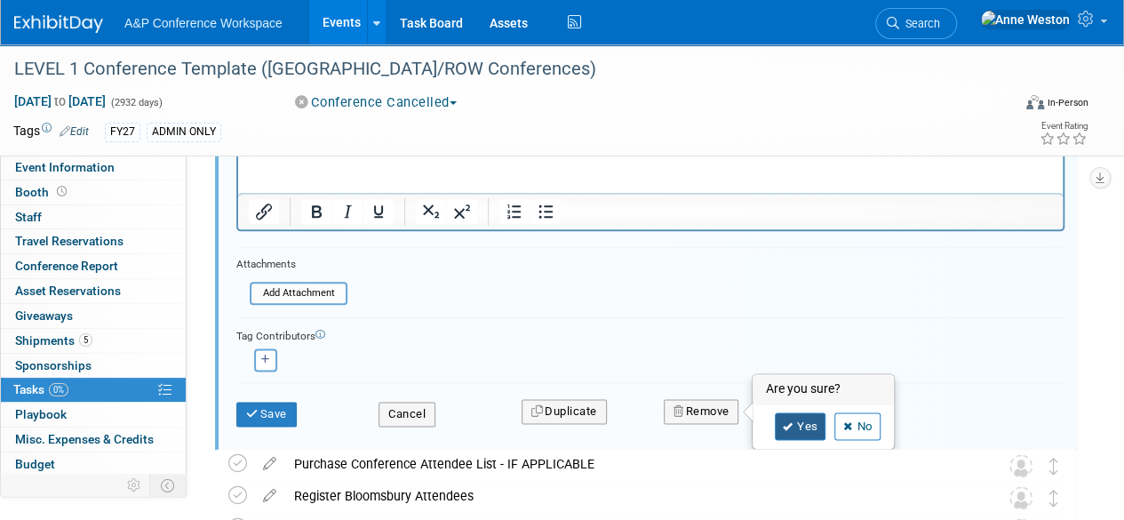
click at [805, 423] on link "Yes" at bounding box center [801, 426] width 52 height 28
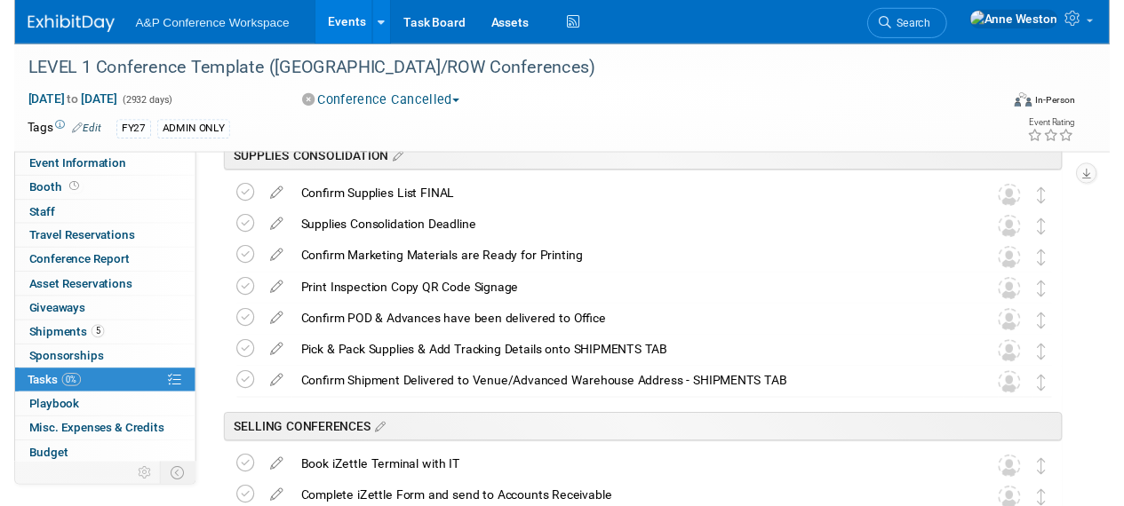
scroll to position [1599, 0]
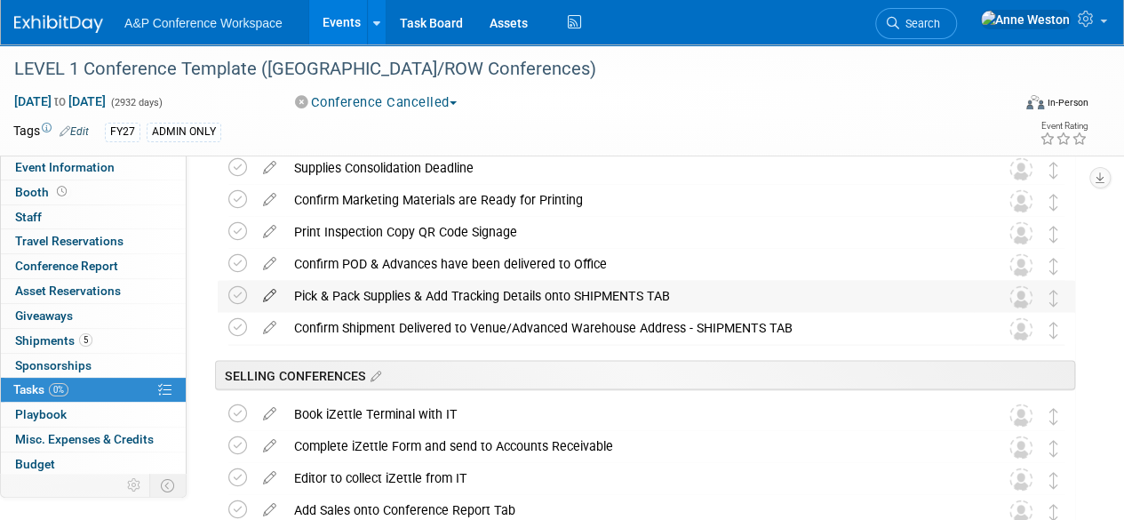
click at [271, 294] on icon at bounding box center [269, 291] width 31 height 22
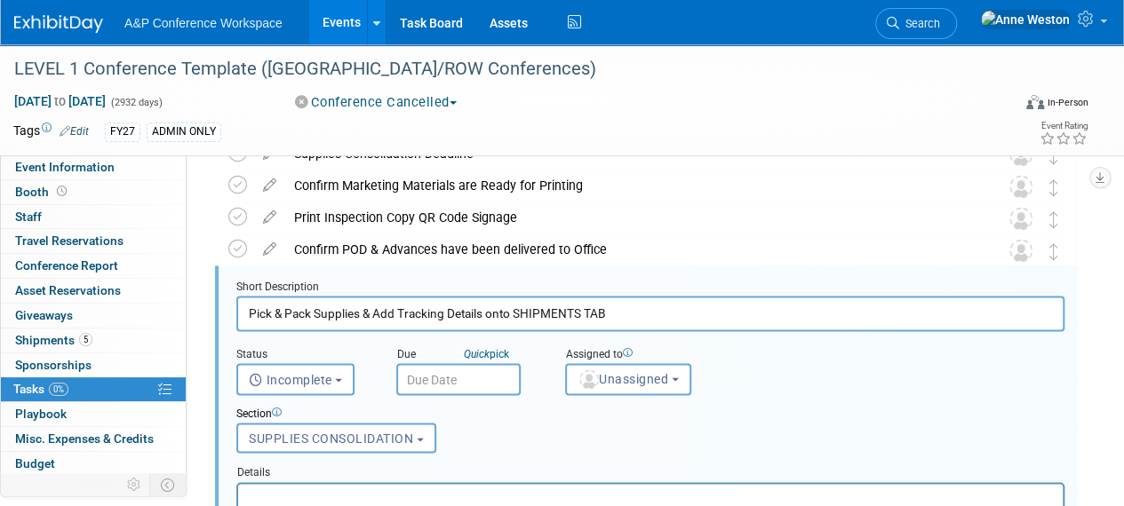
scroll to position [1617, 0]
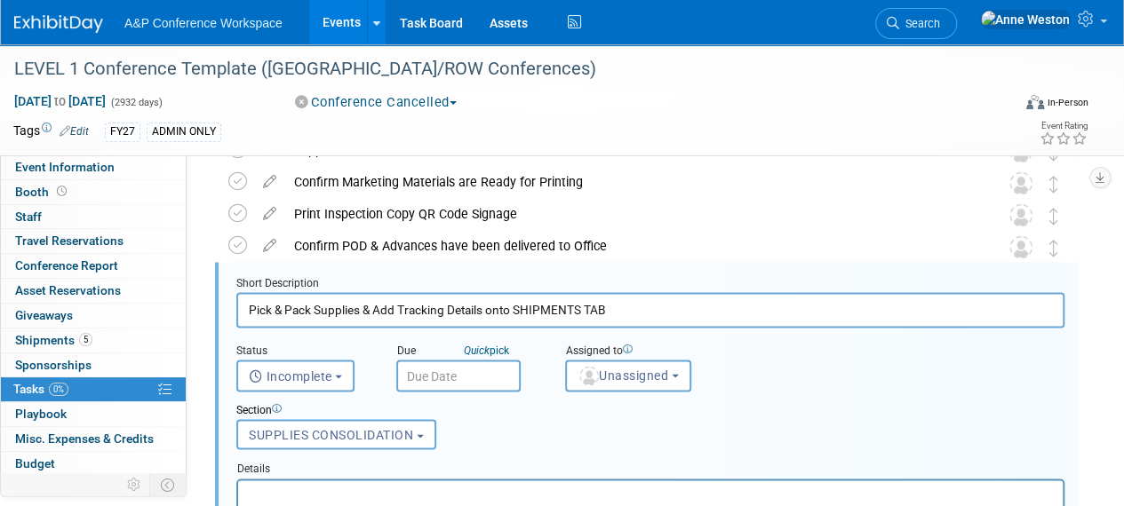
drag, startPoint x: 665, startPoint y: 307, endPoint x: 194, endPoint y: 317, distance: 471.0
paste input "Pick & Pack Supplies, send via Team Global & Add Tracking Details onto SHIPMENT…"
drag, startPoint x: 481, startPoint y: 304, endPoint x: 365, endPoint y: 300, distance: 115.6
click at [365, 300] on input "Pick & Pack Supplies, send via Team Global & Add Tracking Details onto SHIPMENT…" at bounding box center [650, 309] width 828 height 35
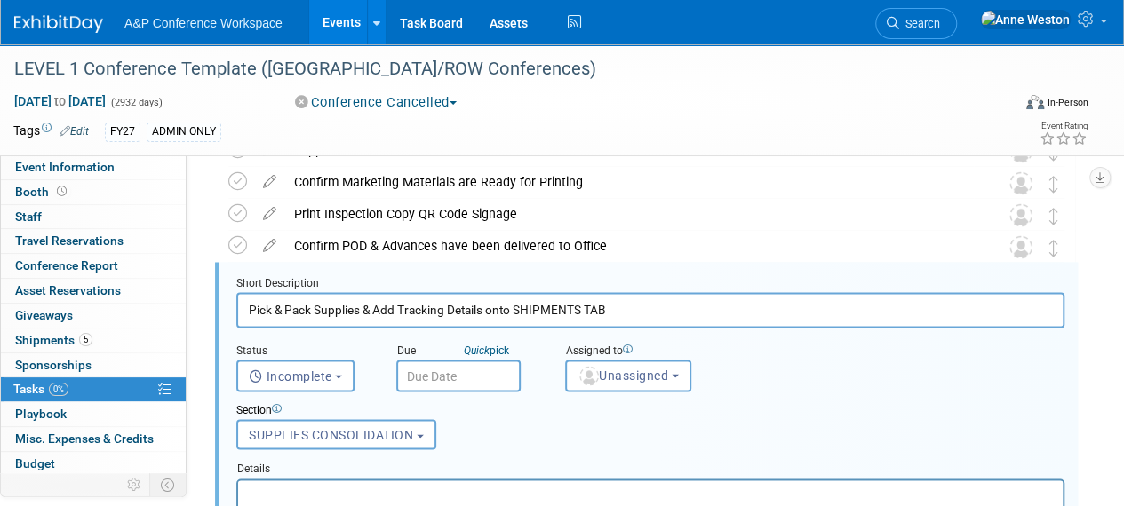
click at [401, 308] on input "Pick & Pack Supplies & Add Tracking Details onto SHIPMENTS TAB" at bounding box center [650, 309] width 828 height 35
click at [696, 313] on input "Pick & Pack Supplies & Add Team Global Tracking Details onto SHIPMENTS TAB" at bounding box center [650, 309] width 828 height 35
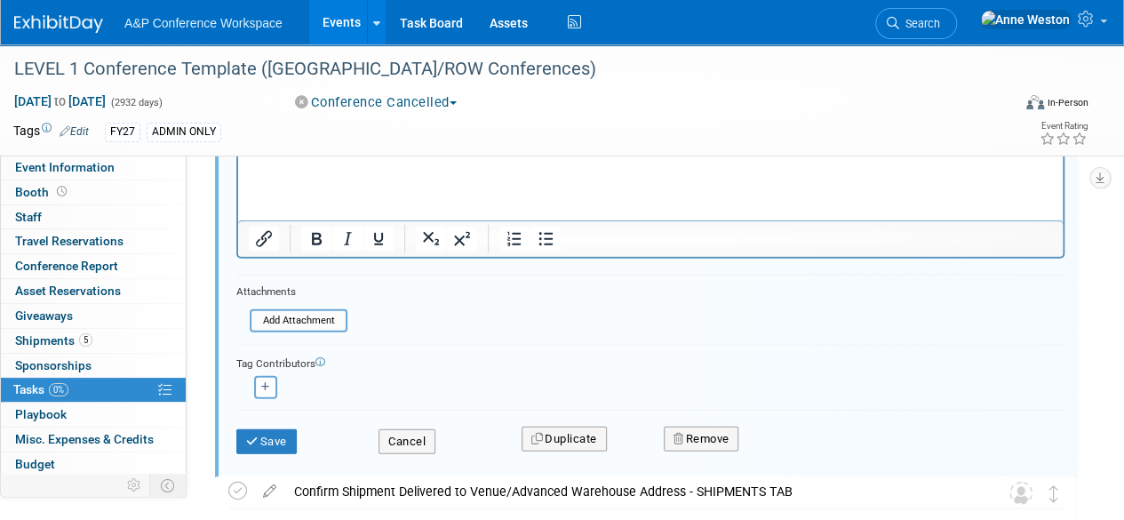
scroll to position [1973, 0]
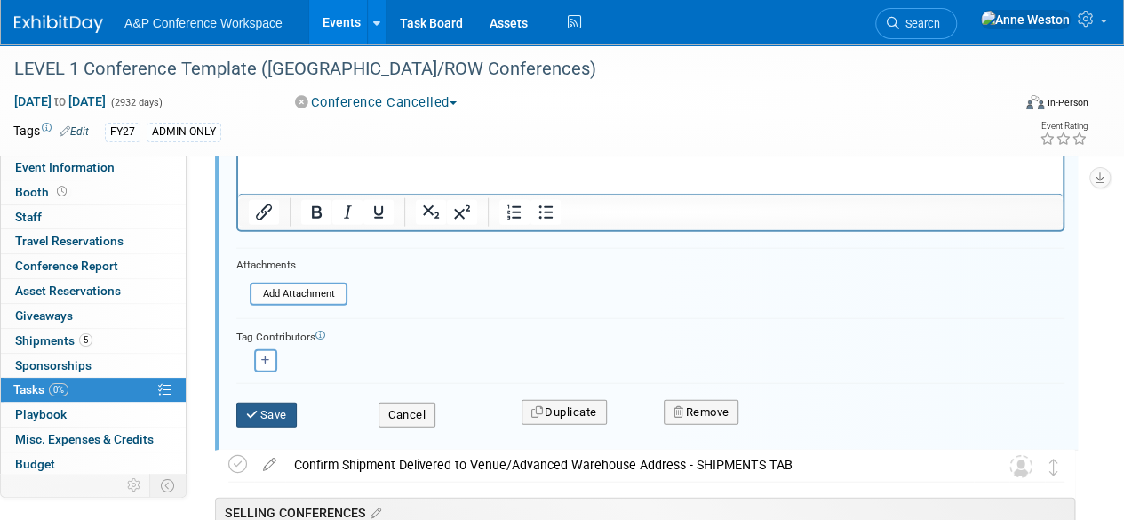
type input "Pick & Pack Supplies & Add Team Global Tracking Details onto SHIPMENTS TAB"
click at [276, 420] on button "Save" at bounding box center [266, 415] width 60 height 25
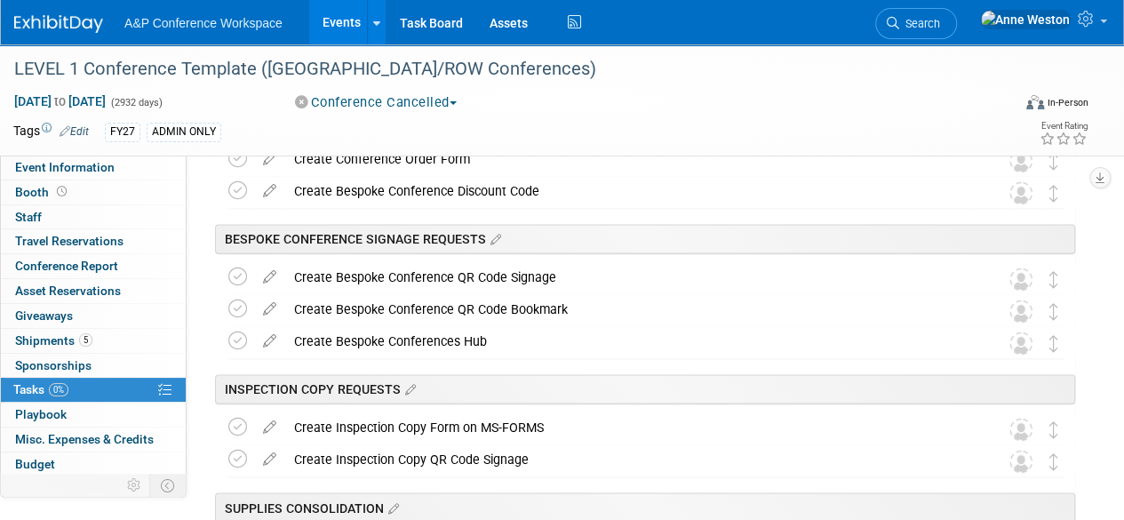
scroll to position [1173, 0]
